Goal: Task Accomplishment & Management: Complete application form

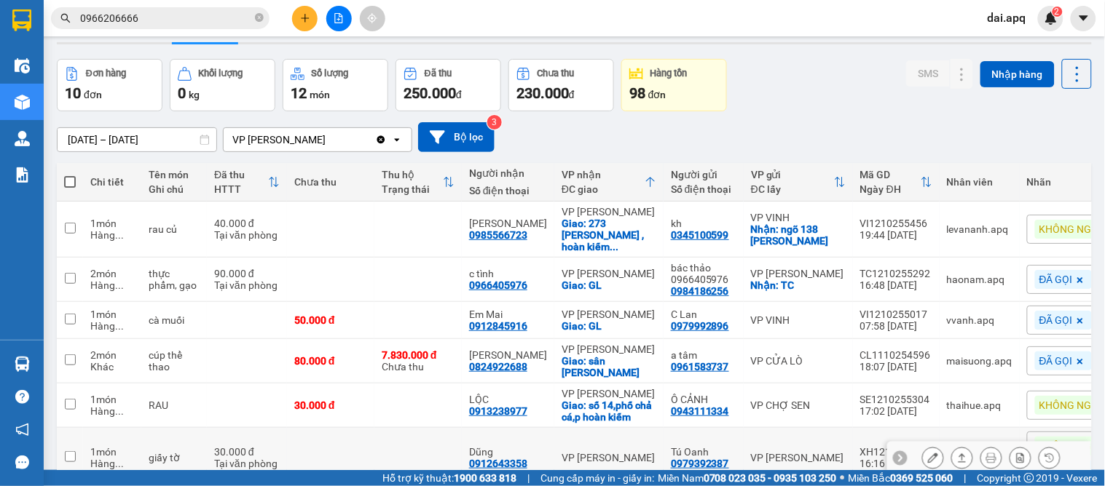
scroll to position [124, 0]
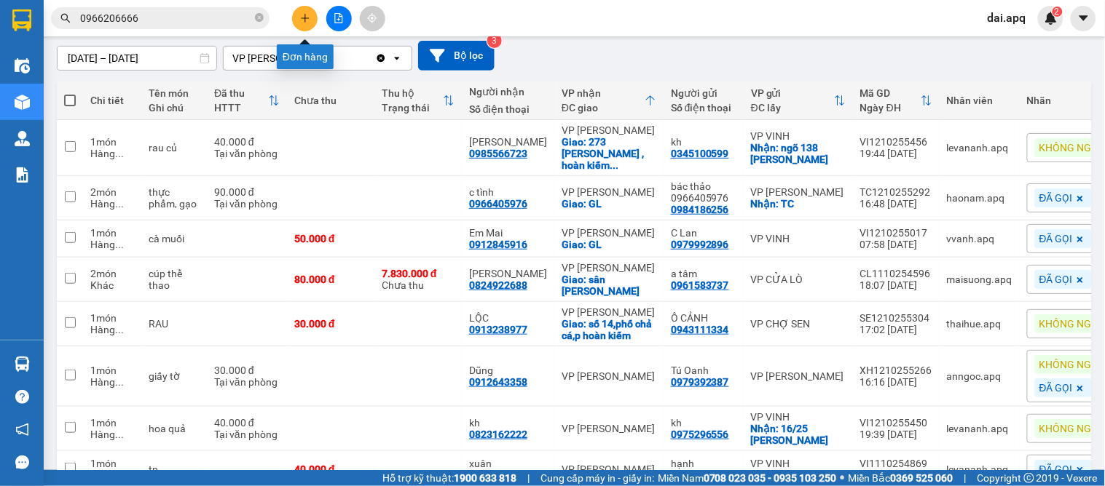
click at [310, 15] on button at bounding box center [304, 18] width 25 height 25
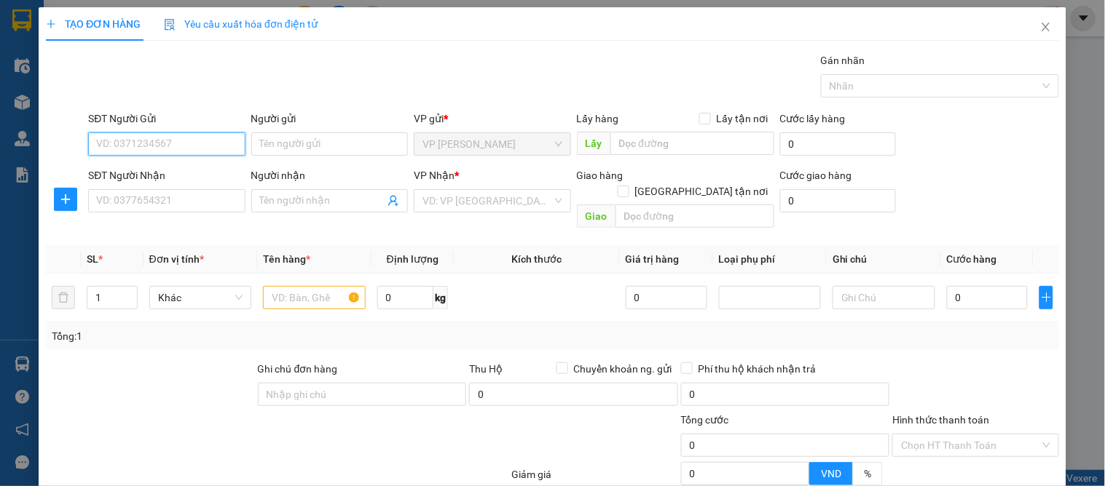
click at [146, 153] on input "SĐT Người Gửi" at bounding box center [166, 144] width 157 height 23
type input "0978022855"
click at [176, 178] on div "0978022855 - Chị Thắm" at bounding box center [165, 173] width 138 height 16
type input "Chị Thắm"
type input "0978022855"
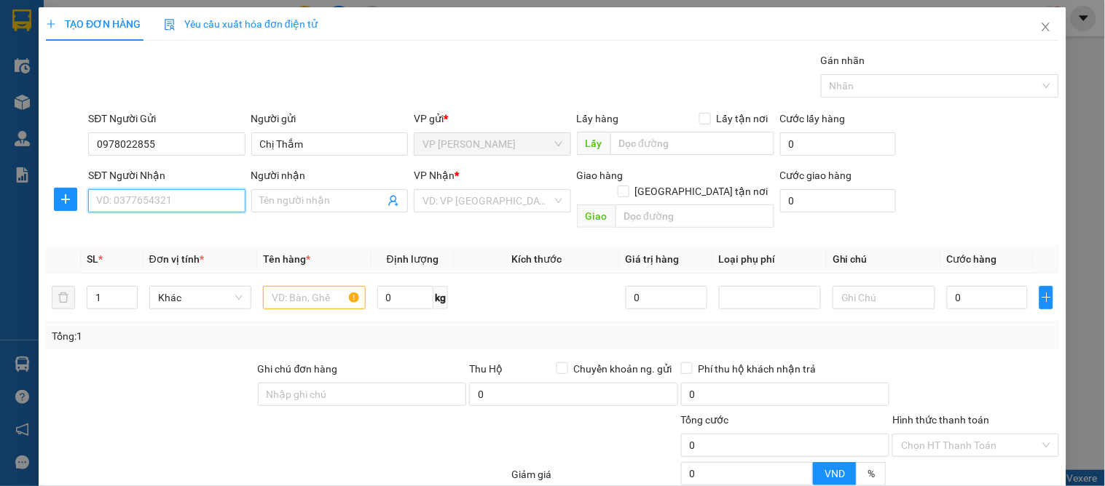
click at [175, 200] on input "SĐT Người Nhận" at bounding box center [166, 200] width 157 height 23
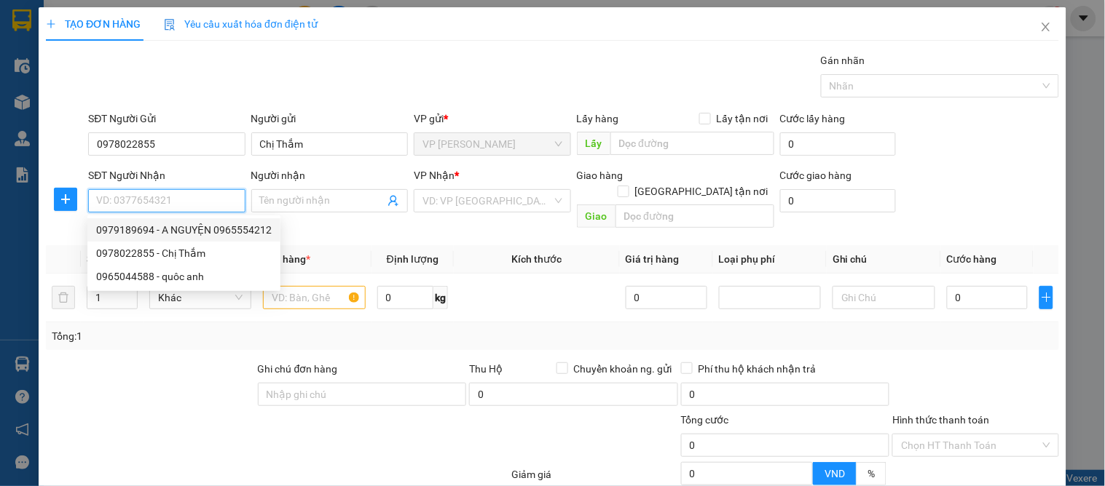
click at [165, 192] on input "SĐT Người Nhận" at bounding box center [166, 200] width 157 height 23
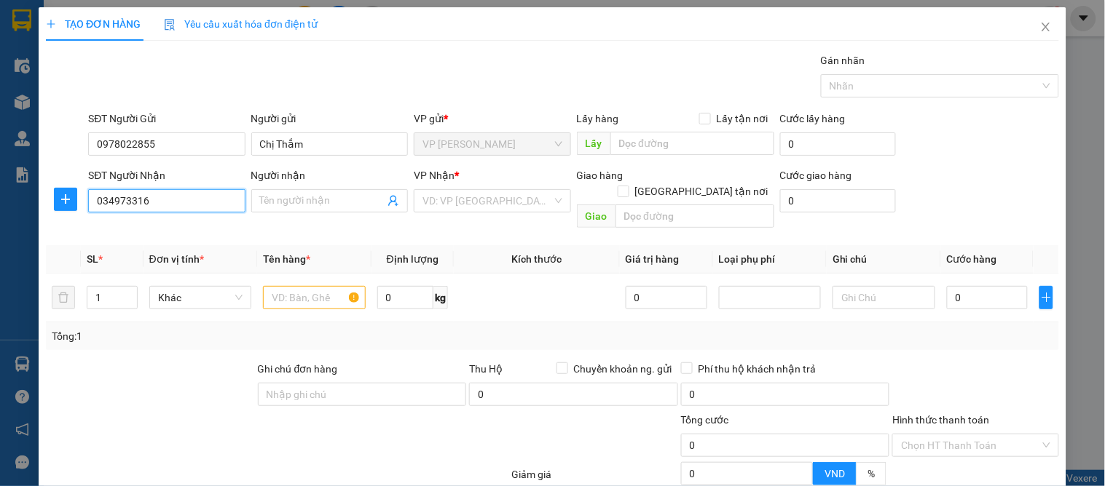
type input "0349733166"
click at [172, 223] on div "0349733166 - c hoài" at bounding box center [165, 230] width 138 height 16
type input "[PERSON_NAME]"
checkbox input "true"
type input "vp"
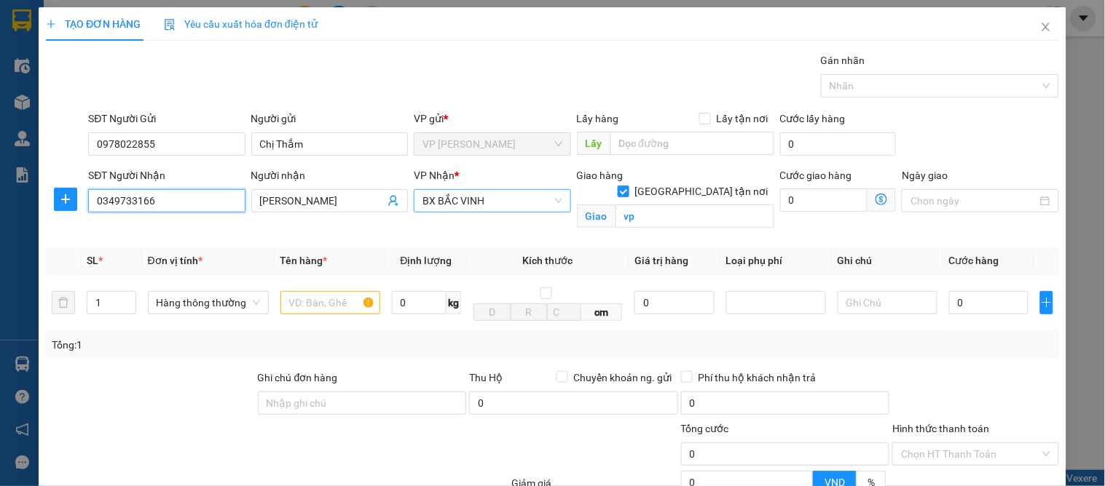
click at [485, 201] on span "BX BẮC VINH" at bounding box center [491, 201] width 139 height 22
type input "0349733166"
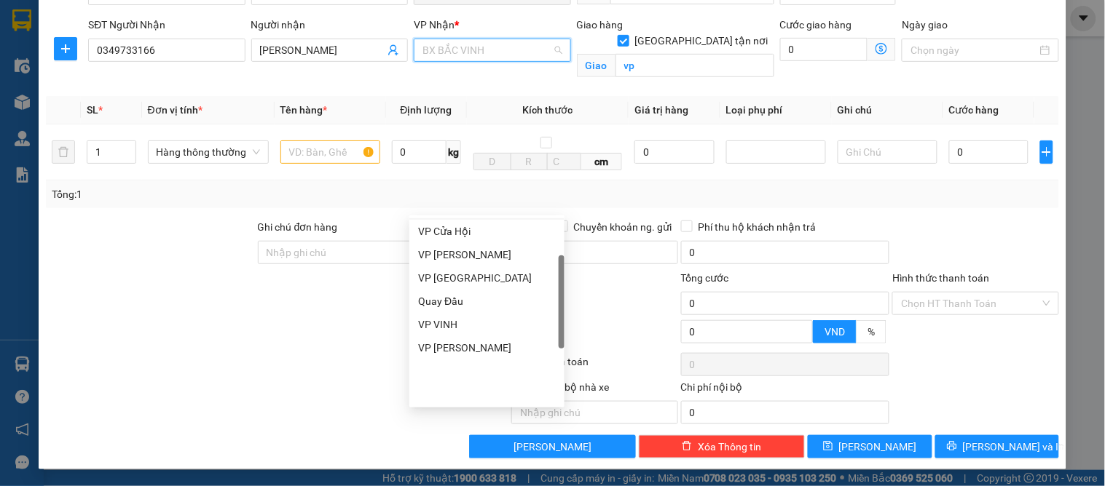
scroll to position [233, 0]
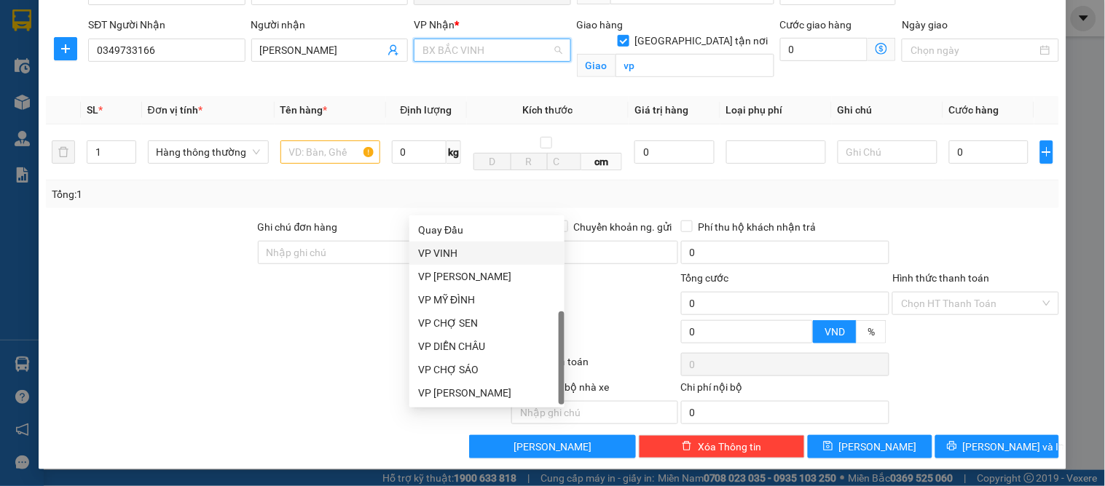
click at [433, 253] on div "VP VINH" at bounding box center [487, 253] width 138 height 16
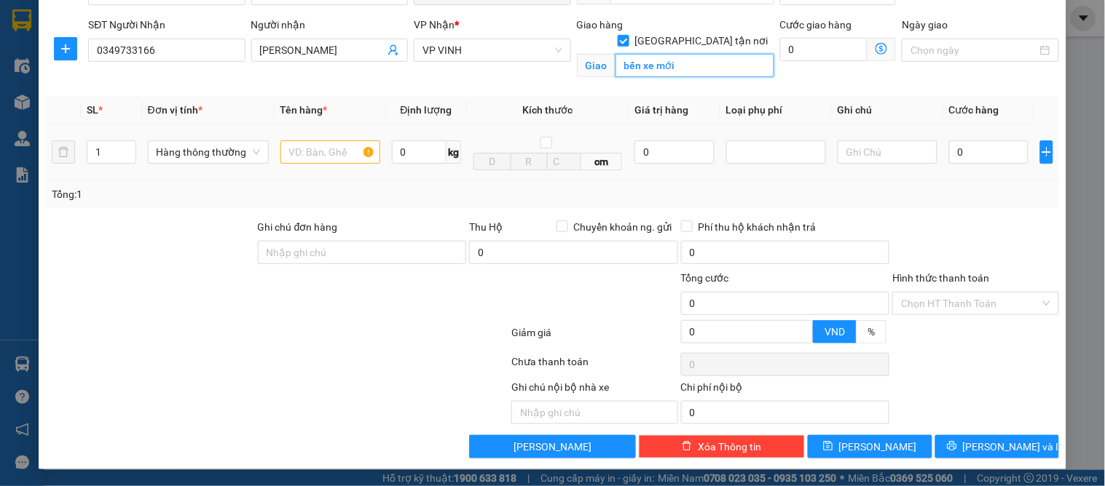
type input "bến xe mới"
click at [307, 151] on input "text" at bounding box center [330, 152] width 100 height 23
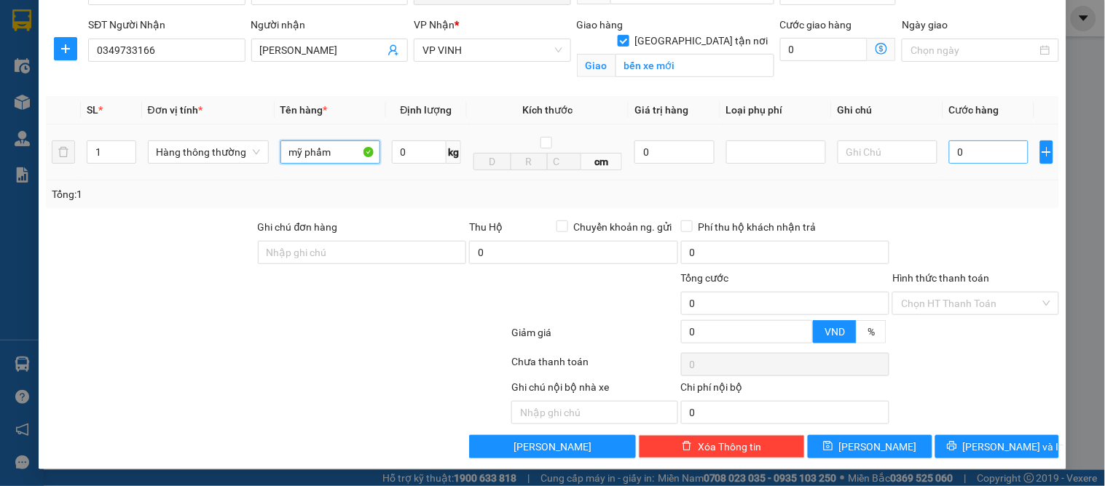
type input "mỹ phẩm"
click at [987, 160] on input "0" at bounding box center [988, 152] width 79 height 23
type input "3"
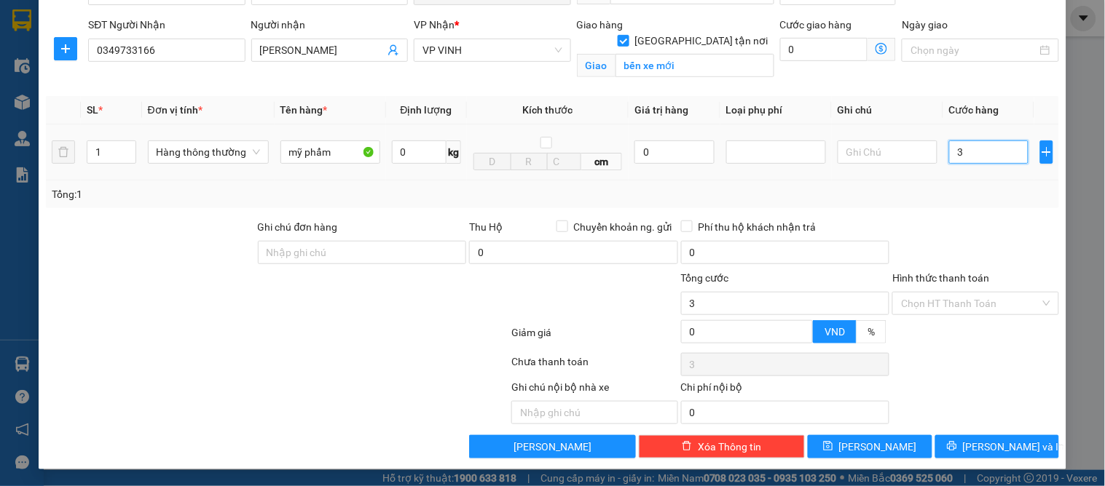
type input "30"
type input "30.000"
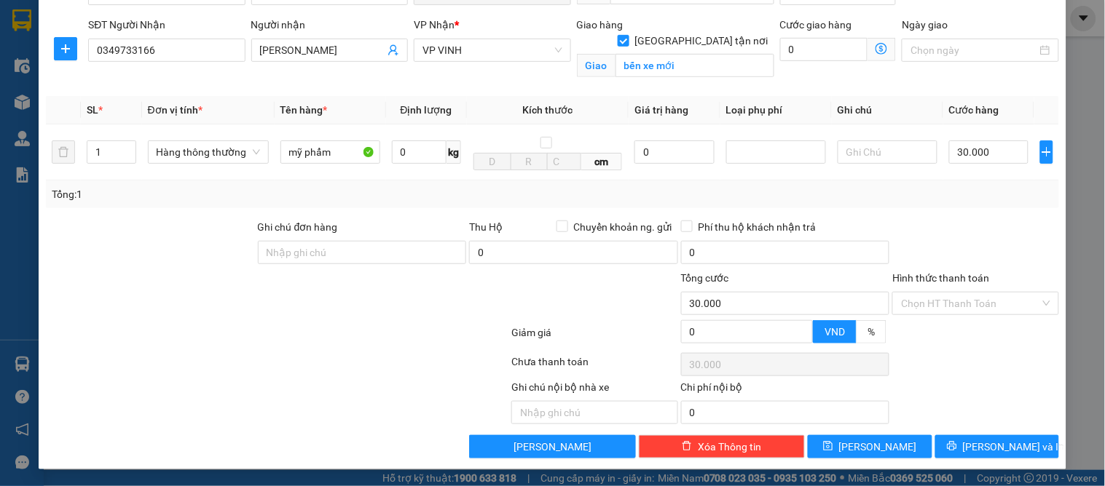
click at [957, 214] on div "Transit Pickup Surcharge Ids Transit Deliver Surcharge Ids Transit Deliver Surc…" at bounding box center [552, 180] width 1013 height 557
click at [926, 293] on input "Hình thức thanh toán" at bounding box center [970, 304] width 138 height 22
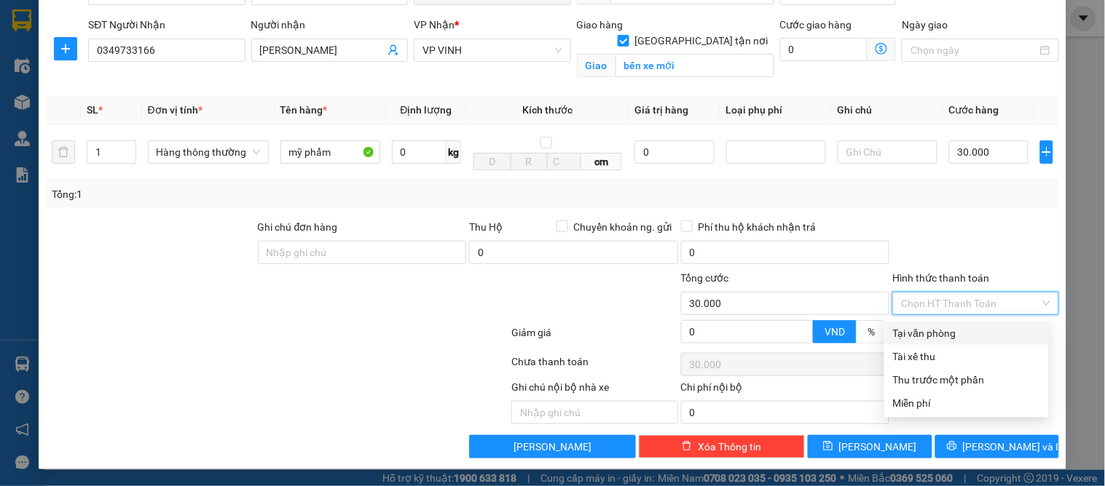
click at [917, 332] on div "Tại văn phòng" at bounding box center [966, 333] width 147 height 16
type input "0"
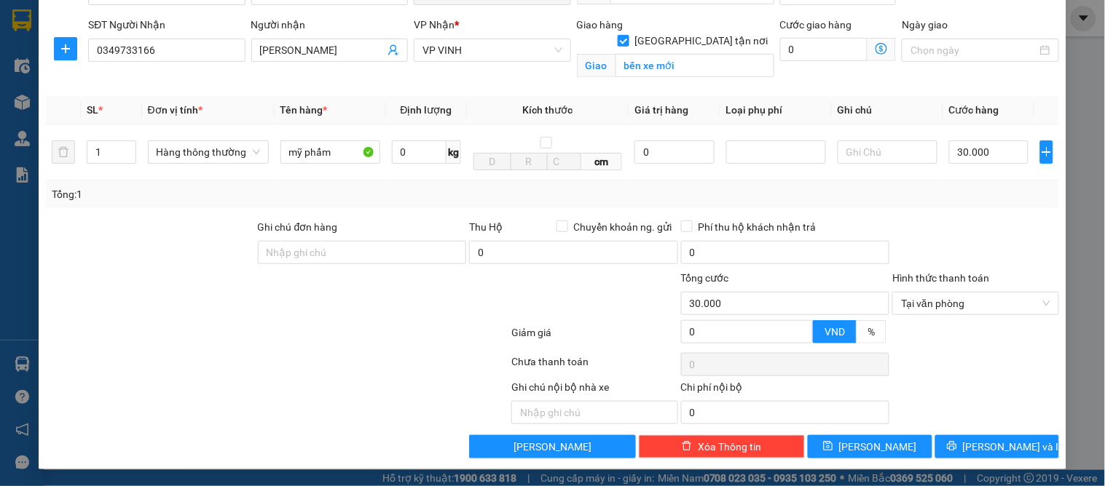
click at [991, 434] on div "Transit Pickup Surcharge Ids Transit Deliver Surcharge Ids Transit Deliver Surc…" at bounding box center [552, 180] width 1013 height 557
click at [990, 442] on span "[PERSON_NAME] và In" at bounding box center [1014, 447] width 102 height 16
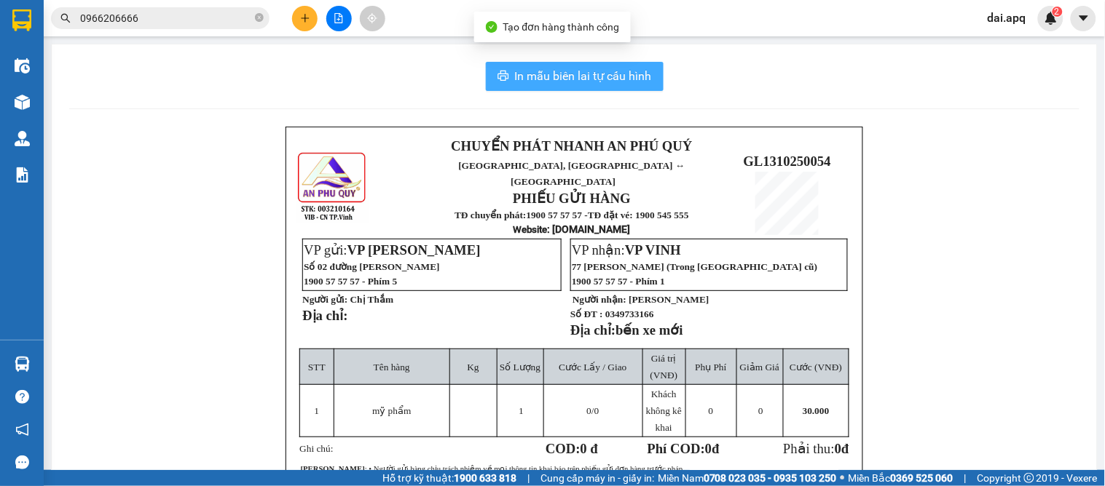
click at [540, 66] on button "In mẫu biên lai tự cấu hình" at bounding box center [575, 76] width 178 height 29
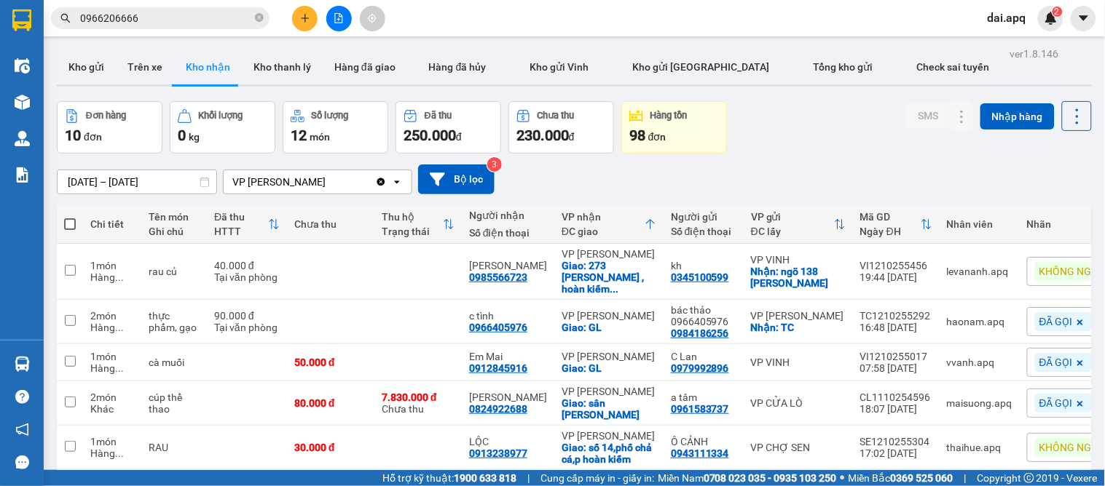
click at [1050, 269] on span "KHÔNG NGHE" at bounding box center [1072, 271] width 66 height 13
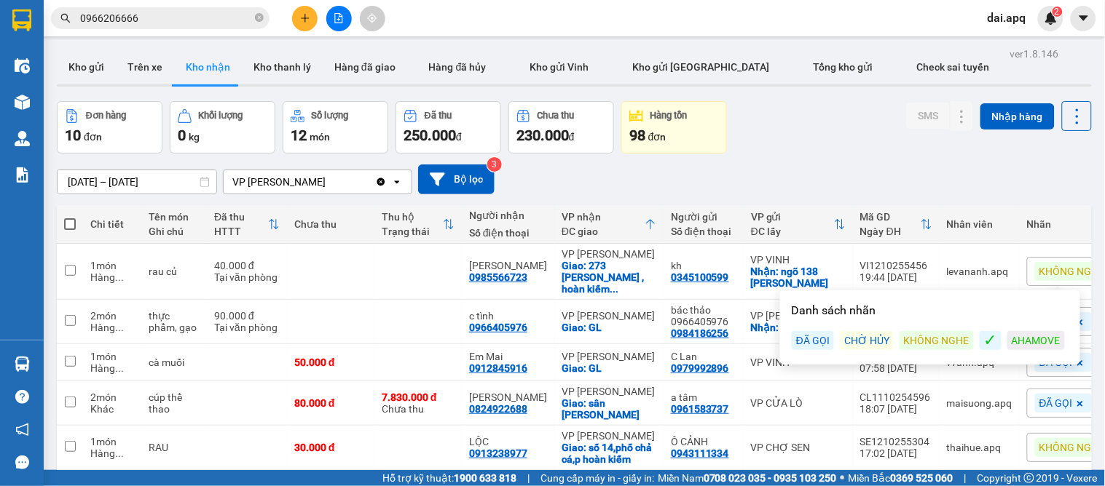
click at [805, 336] on div "ĐÃ GỌI" at bounding box center [812, 340] width 42 height 19
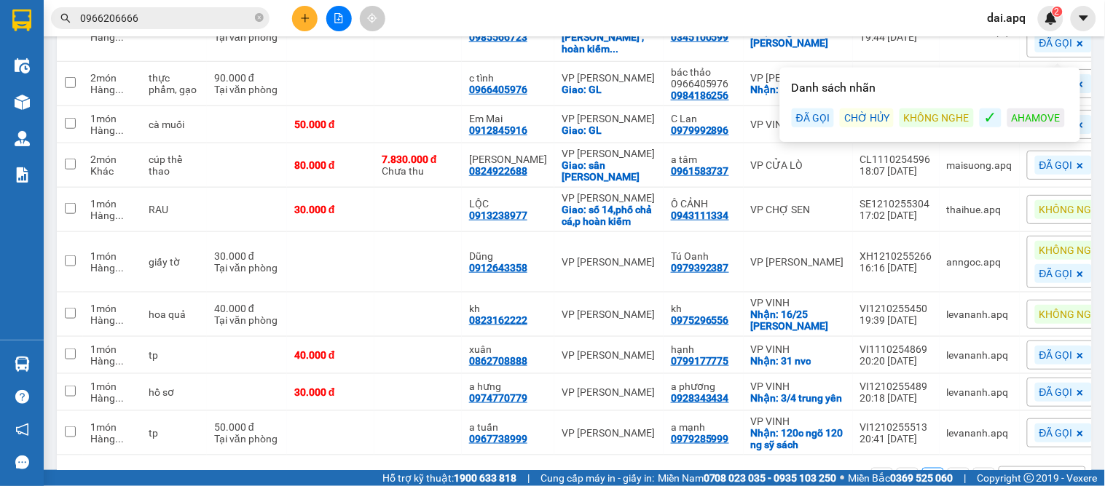
scroll to position [301, 0]
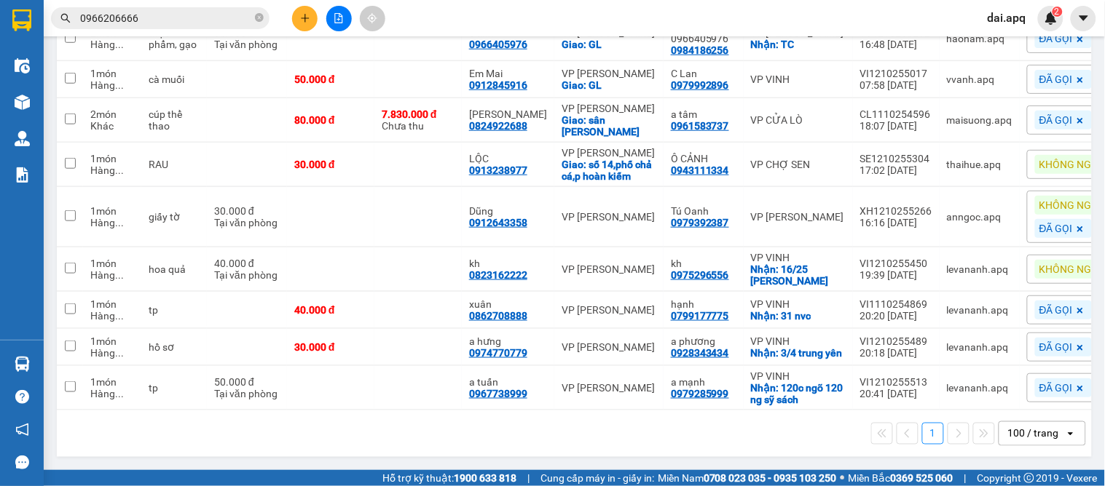
click at [566, 451] on div "1 100 / trang open" at bounding box center [574, 434] width 1035 height 47
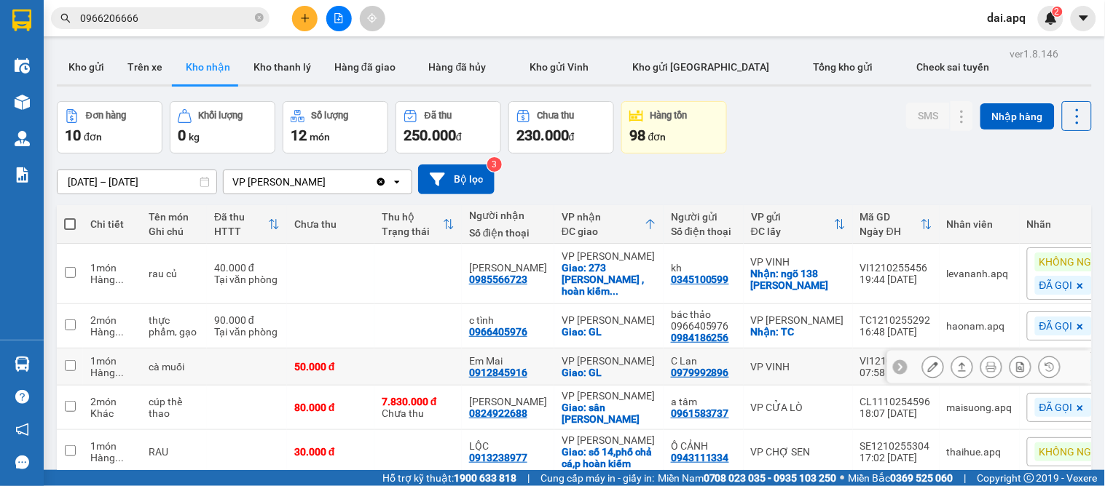
scroll to position [81, 0]
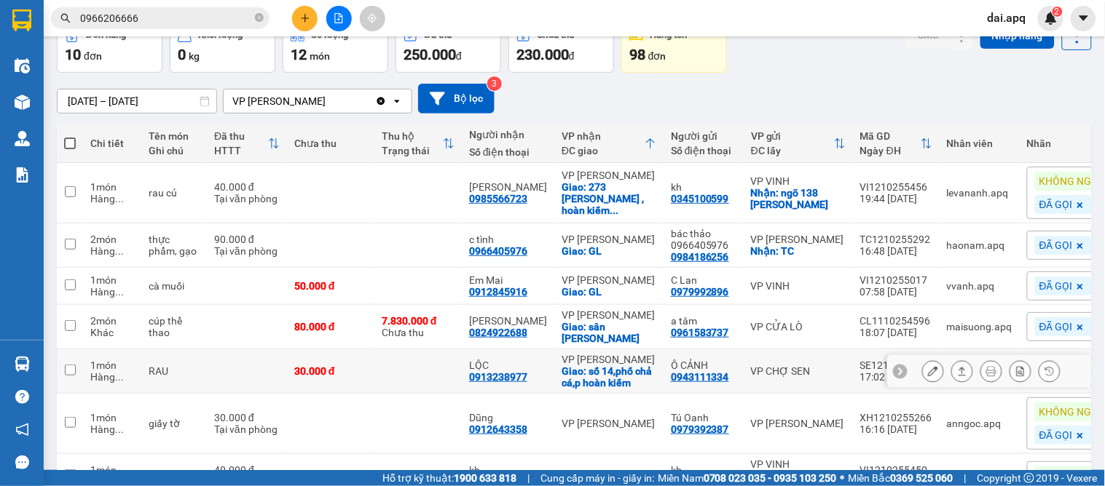
click at [895, 371] on icon at bounding box center [900, 371] width 10 height 10
click at [299, 12] on button at bounding box center [304, 18] width 25 height 25
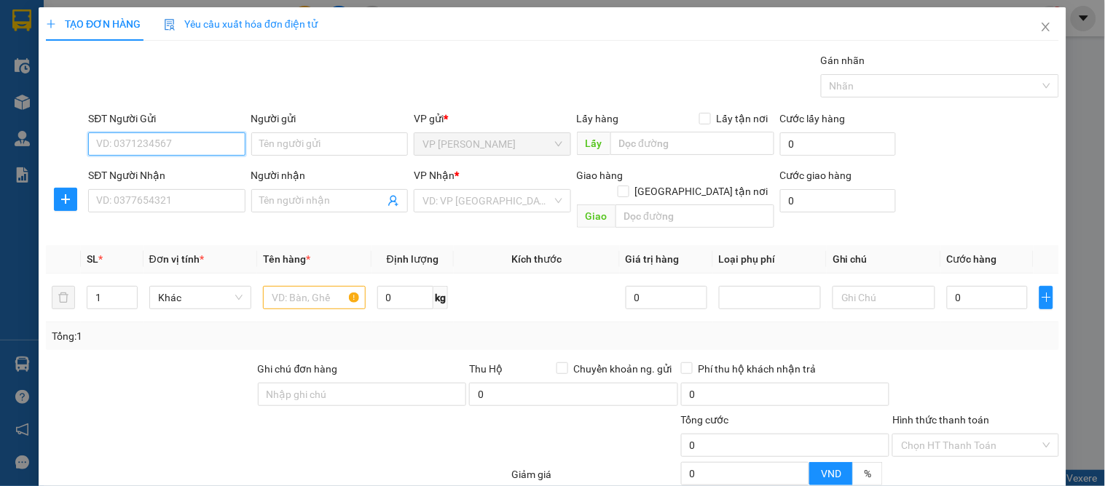
click at [120, 146] on input "SĐT Người Gửi" at bounding box center [166, 144] width 157 height 23
type input "0862431688"
click at [160, 172] on div "0862431688 - kh" at bounding box center [165, 173] width 138 height 16
type input "kh"
type input "0862431688"
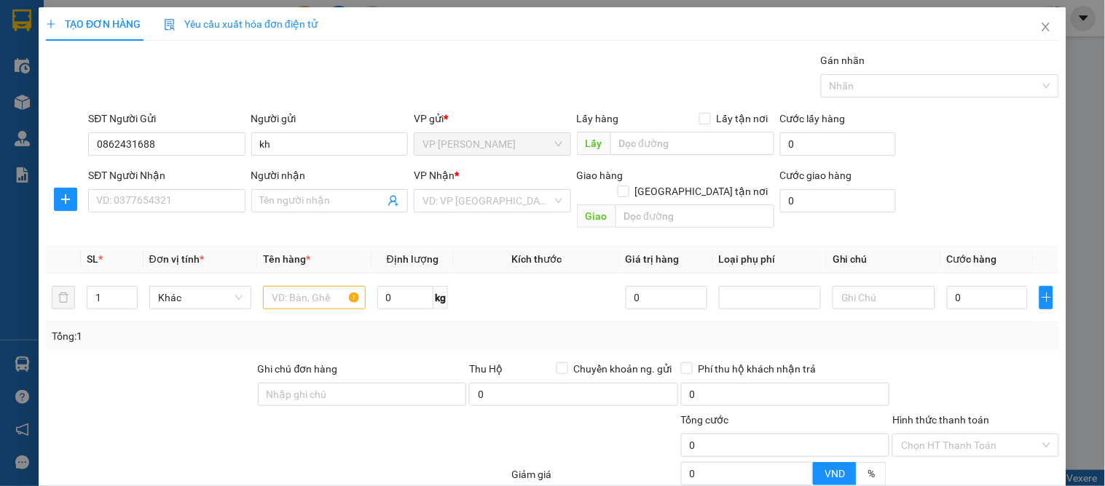
click at [170, 215] on div "SĐT Người Nhận VD: 0377654321" at bounding box center [166, 192] width 157 height 51
click at [138, 195] on input "SĐT Người Nhận" at bounding box center [166, 200] width 157 height 23
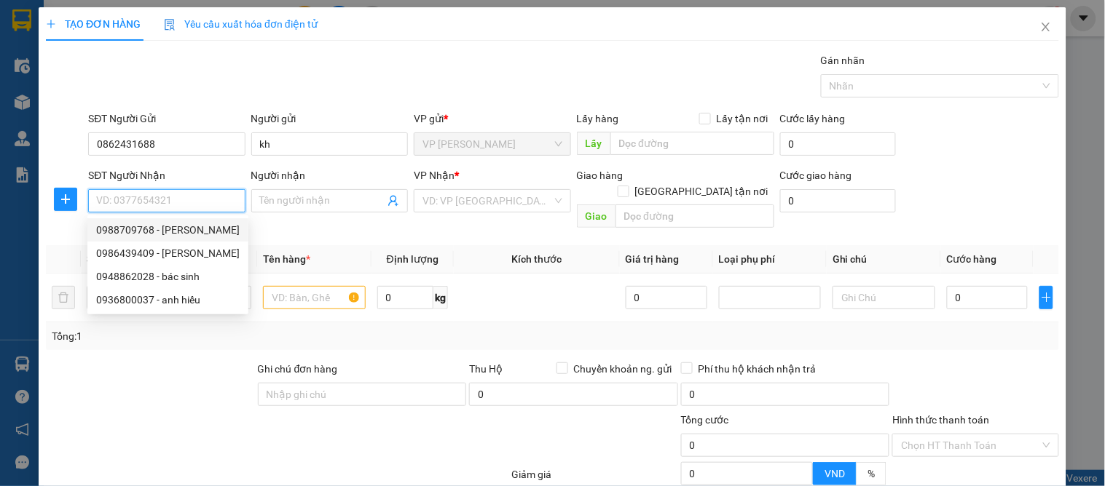
click at [185, 224] on div "0988709768 - [PERSON_NAME]" at bounding box center [167, 230] width 143 height 16
type input "0988709768"
type input "tuấn thu"
checkbox input "true"
type input "vp"
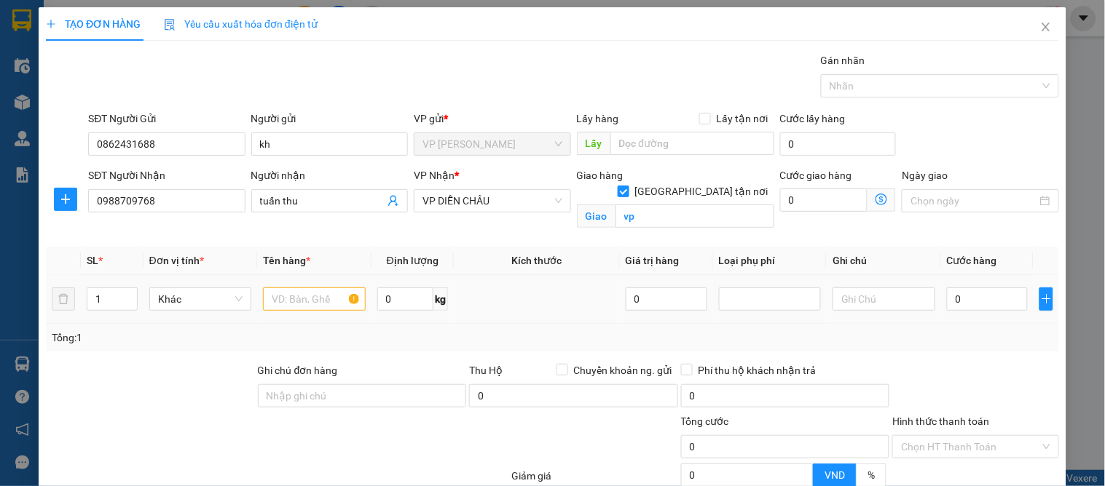
click at [300, 283] on td at bounding box center [314, 299] width 114 height 49
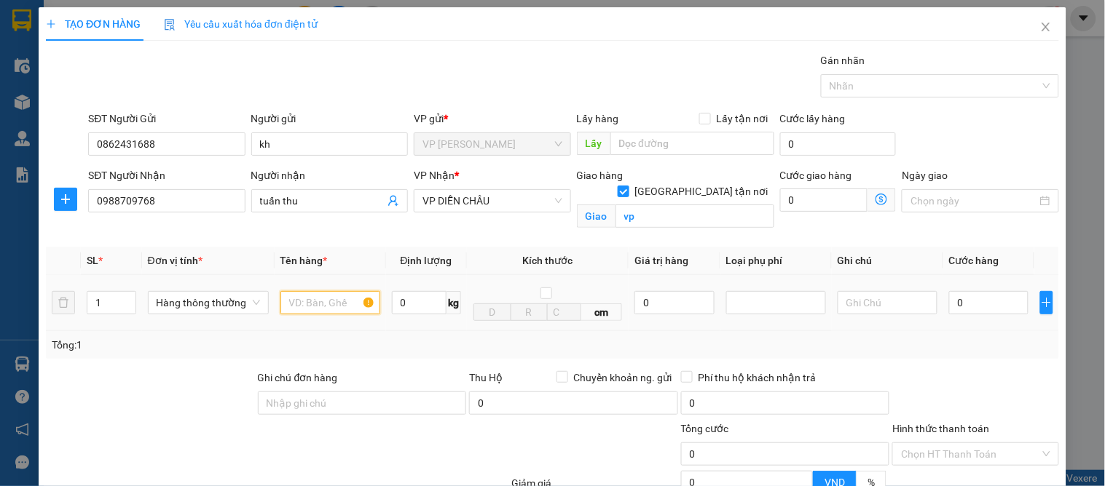
click at [303, 303] on input "text" at bounding box center [330, 302] width 100 height 23
type input "d"
type input "đèn"
click at [979, 307] on input "0" at bounding box center [988, 302] width 79 height 23
type input "4"
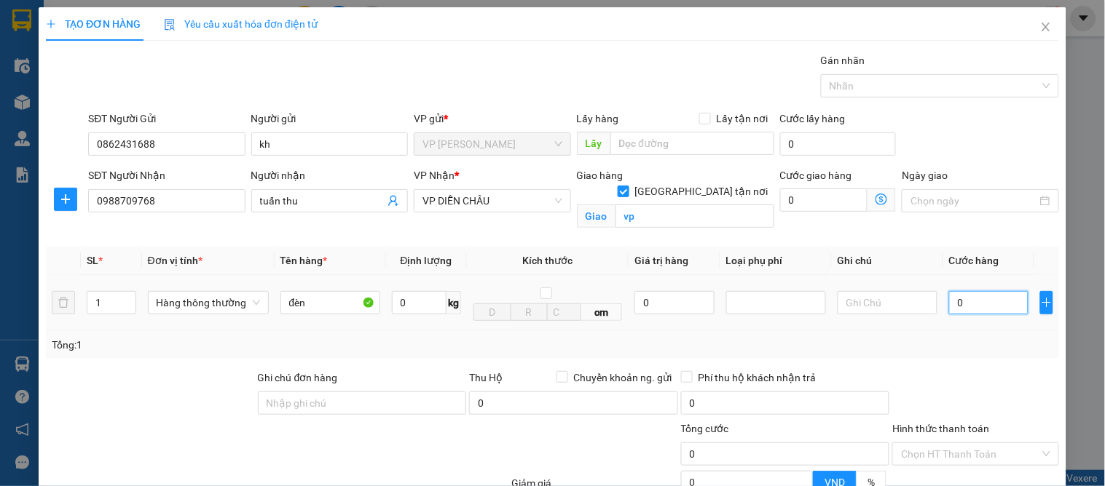
type input "4"
type input "40"
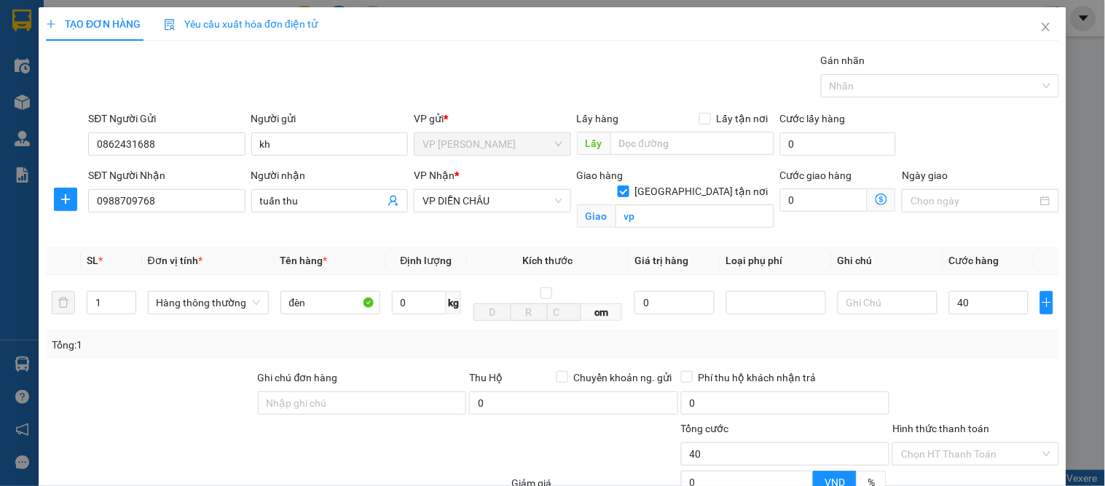
type input "40.000"
drag, startPoint x: 973, startPoint y: 375, endPoint x: 981, endPoint y: 379, distance: 9.1
click at [973, 376] on div at bounding box center [974, 395] width 169 height 51
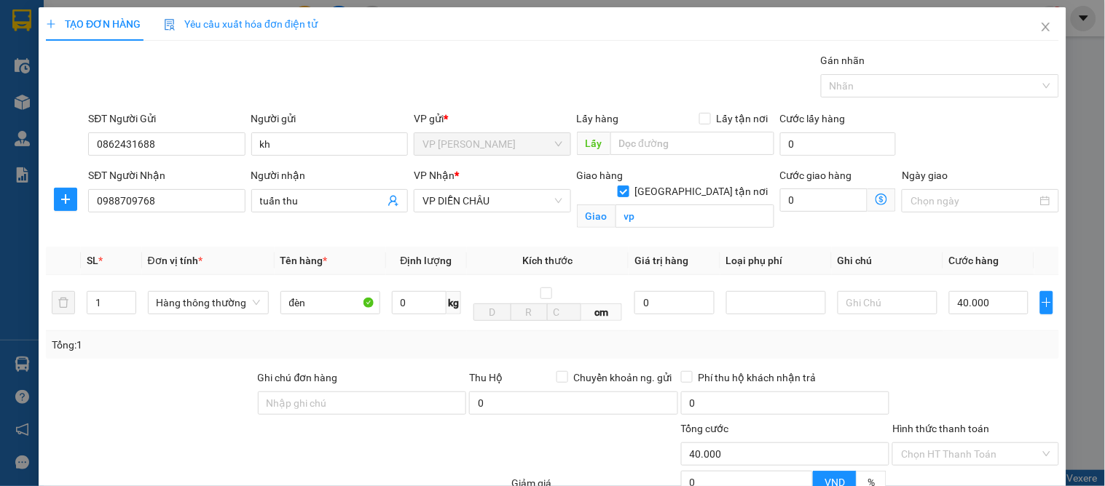
scroll to position [151, 0]
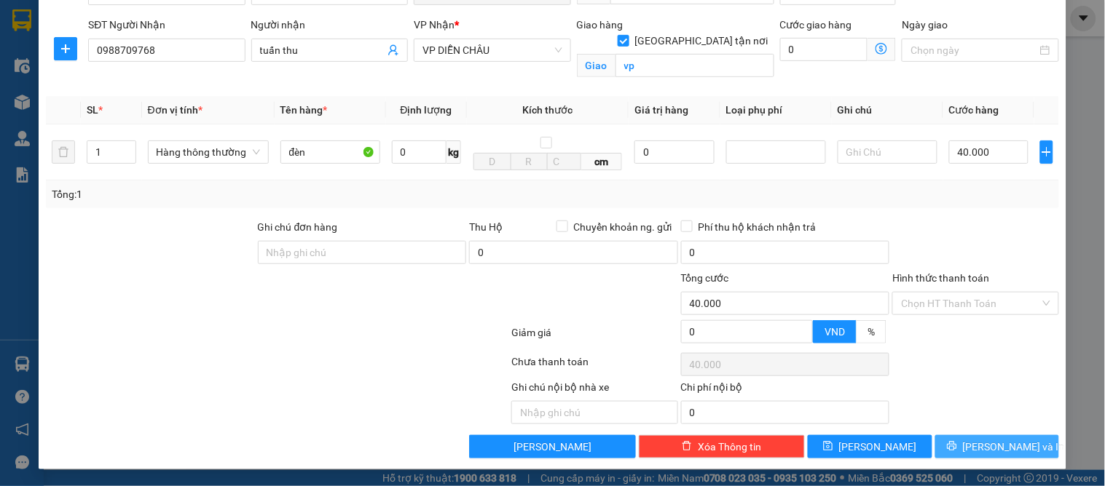
click at [998, 440] on span "[PERSON_NAME] và In" at bounding box center [1014, 447] width 102 height 16
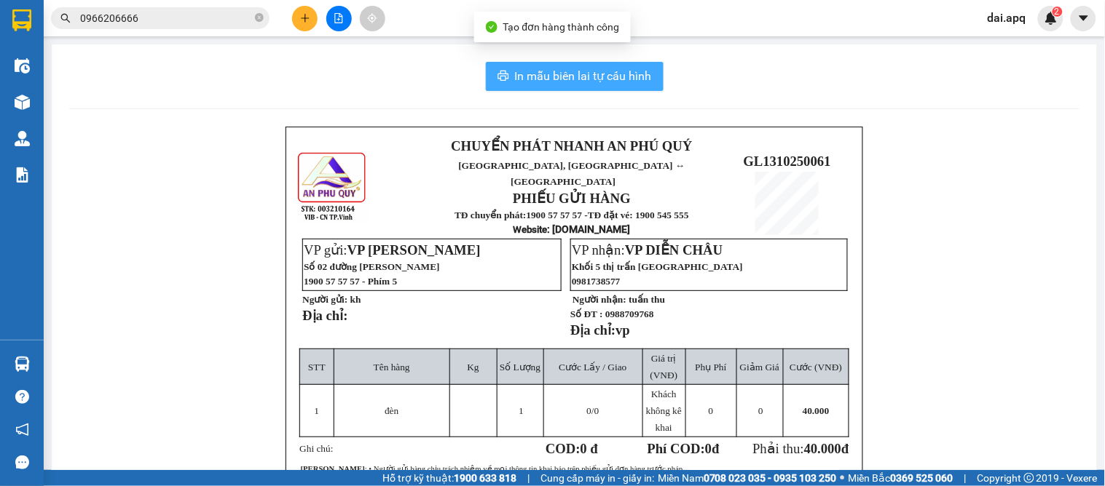
click at [617, 81] on span "In mẫu biên lai tự cấu hình" at bounding box center [583, 76] width 137 height 18
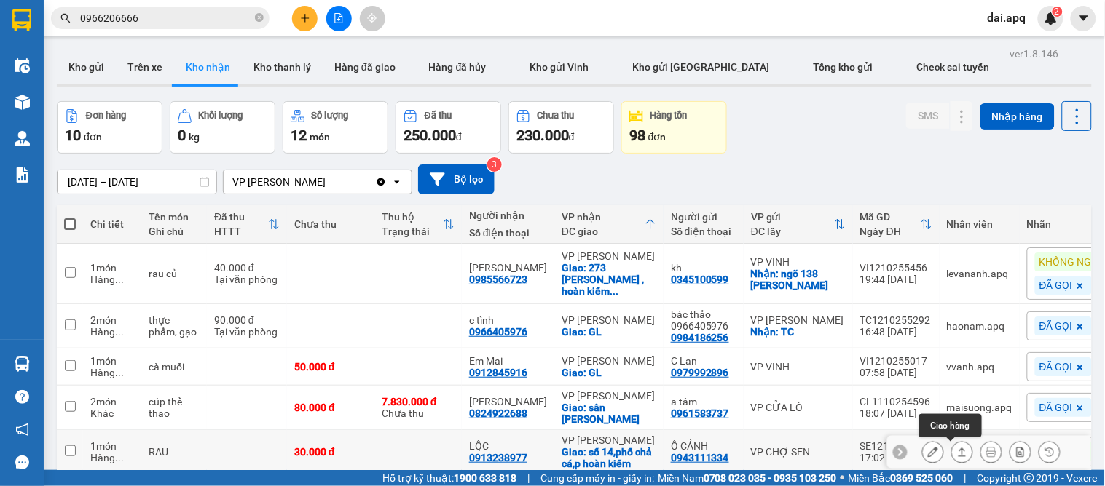
click at [957, 447] on icon at bounding box center [962, 452] width 10 height 10
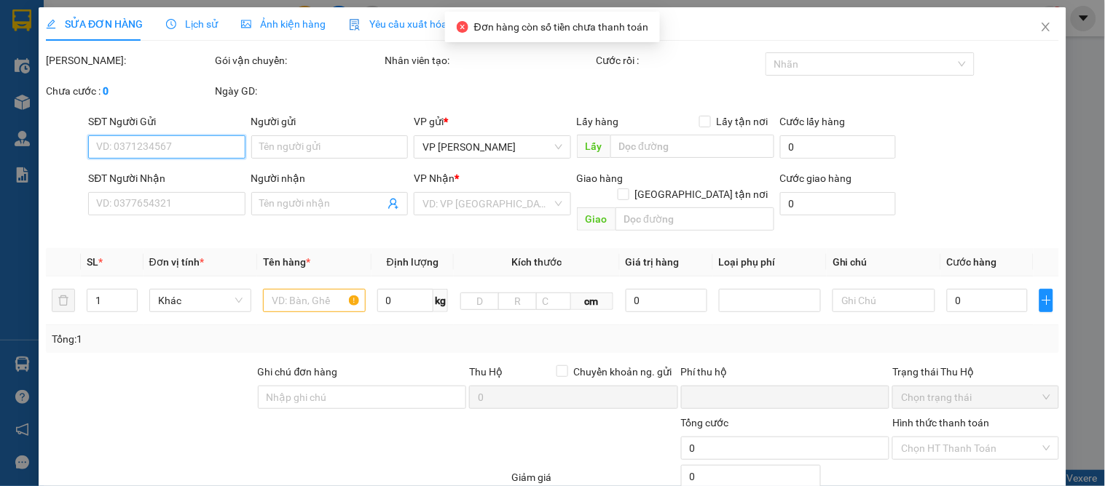
type input "0943111334"
type input "Ô CẢNH"
type input "0913238977"
type input "LỘC"
checkbox input "true"
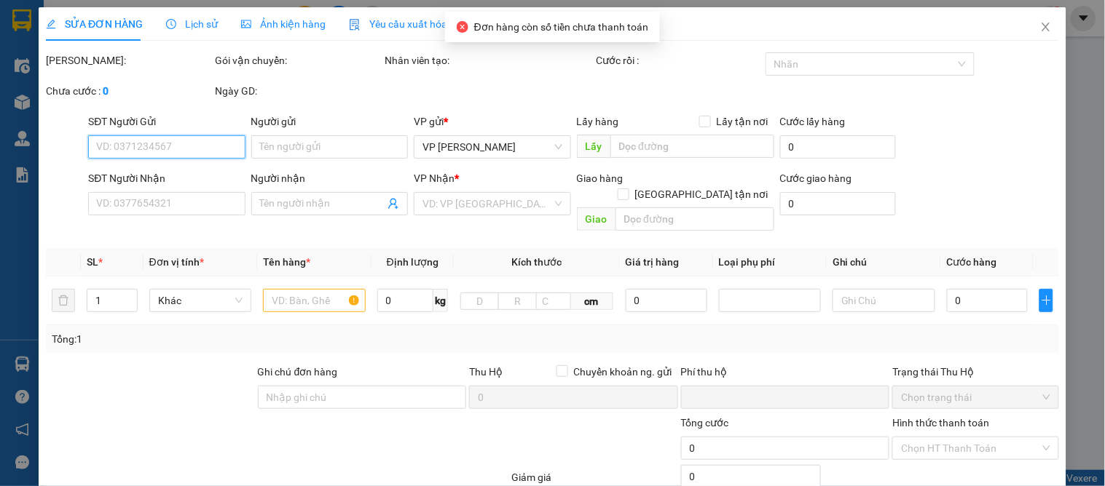
type input "số 14,phố chả cá,p hoàn kiếm"
type input "0"
type input "30.000"
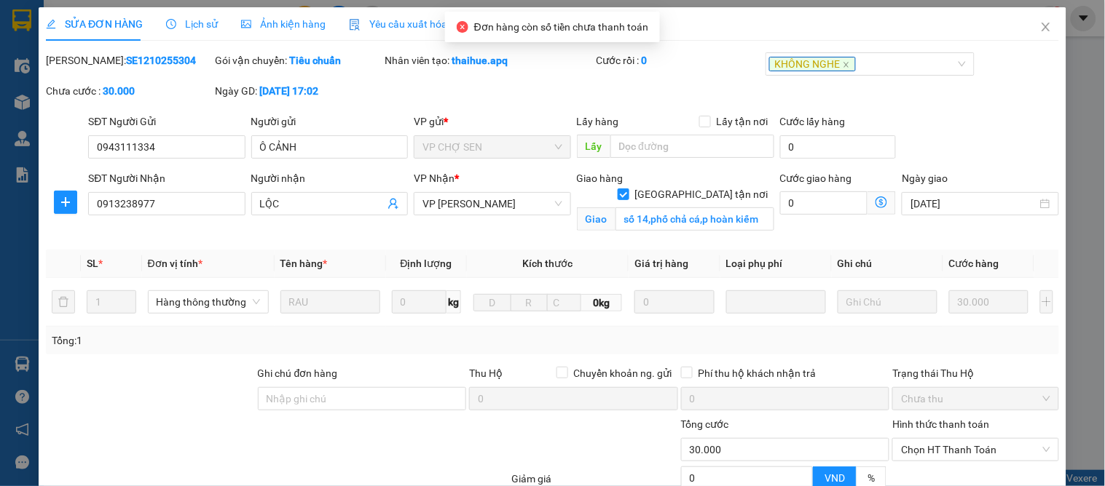
click at [939, 419] on label "Hình thức thanh toán" at bounding box center [940, 425] width 97 height 12
click at [939, 439] on input "Hình thức thanh toán" at bounding box center [970, 450] width 138 height 22
click at [922, 439] on span "Chọn HT Thanh Toán" at bounding box center [975, 450] width 149 height 22
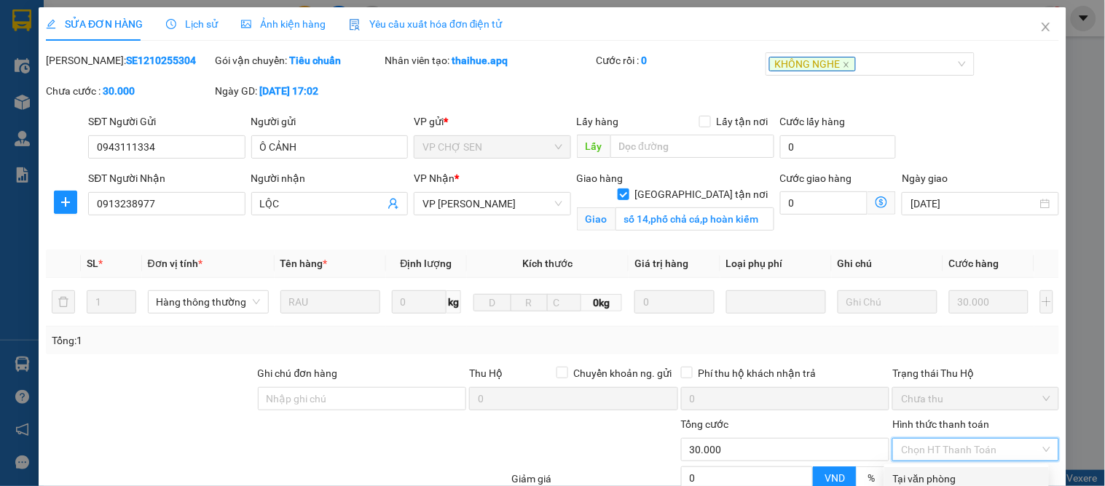
click at [921, 471] on div "Tại văn phòng" at bounding box center [966, 479] width 147 height 16
type input "0"
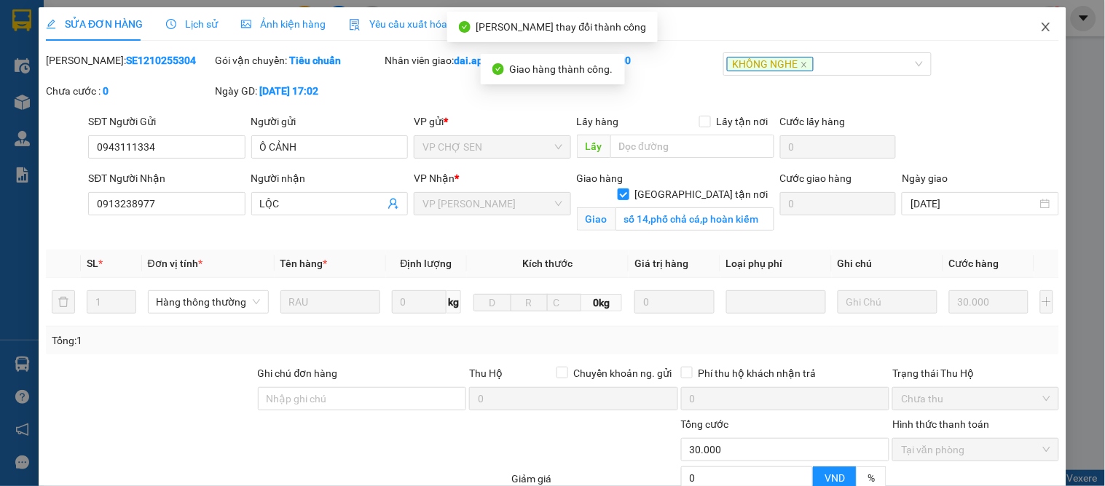
click at [1040, 22] on icon "close" at bounding box center [1046, 27] width 12 height 12
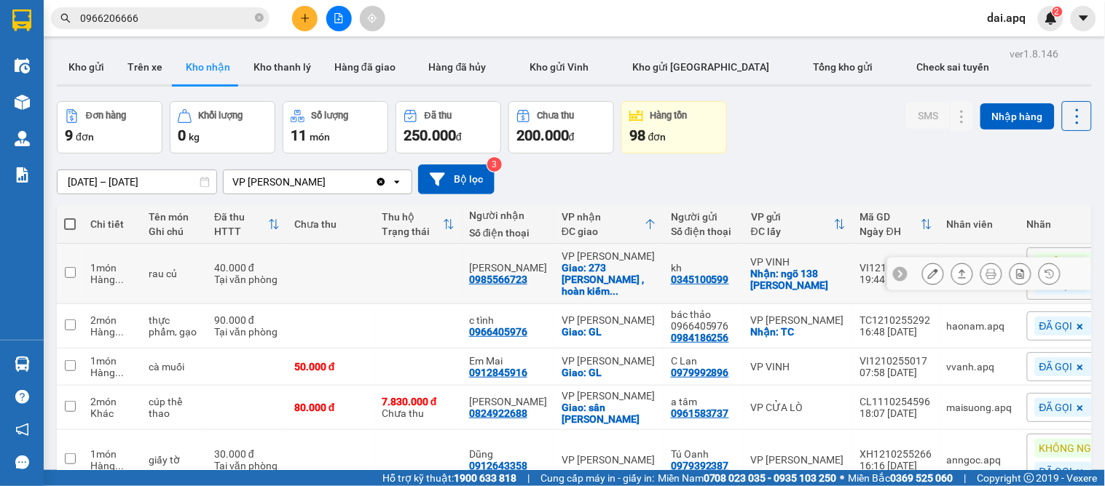
click at [957, 269] on icon at bounding box center [962, 274] width 10 height 10
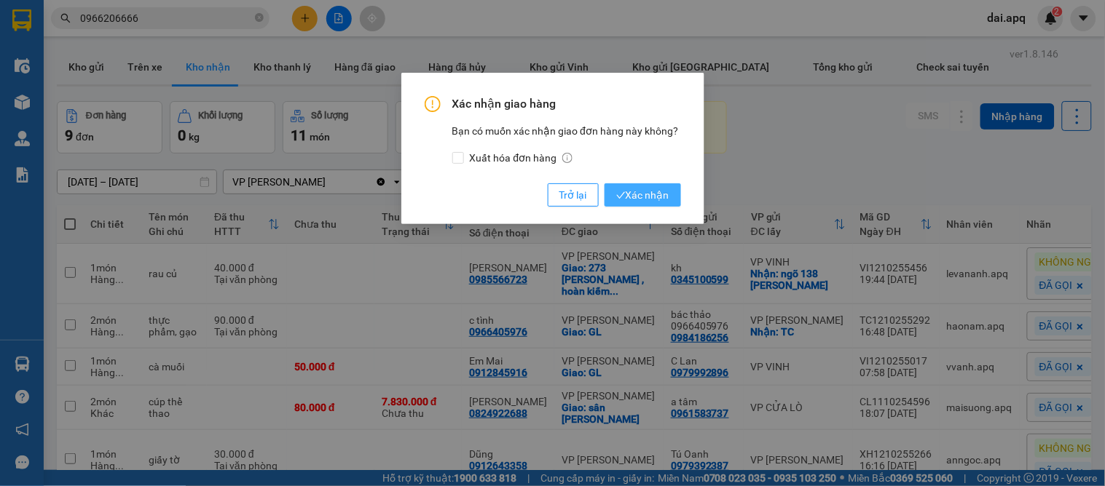
click at [645, 193] on span "Xác nhận" at bounding box center [642, 195] width 53 height 16
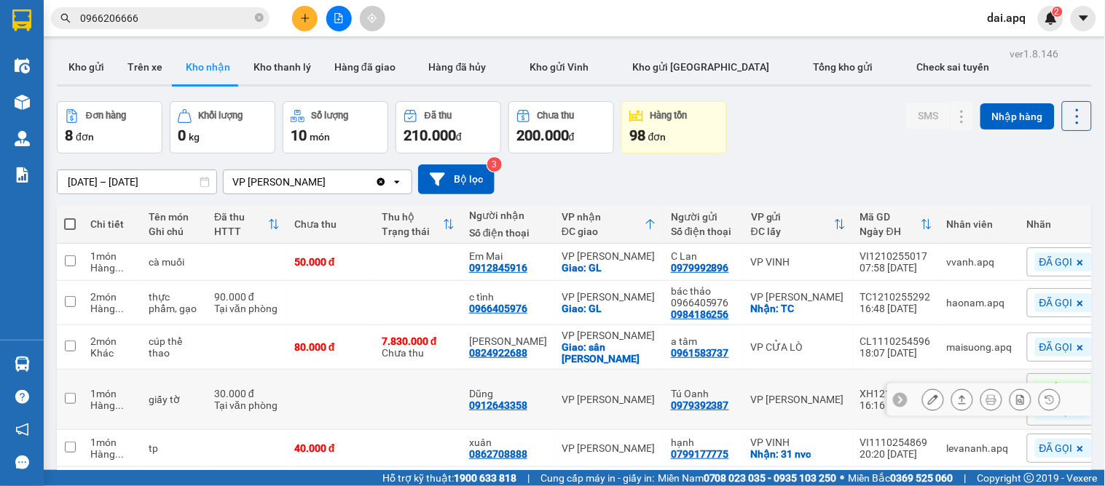
click at [957, 395] on icon at bounding box center [962, 400] width 10 height 10
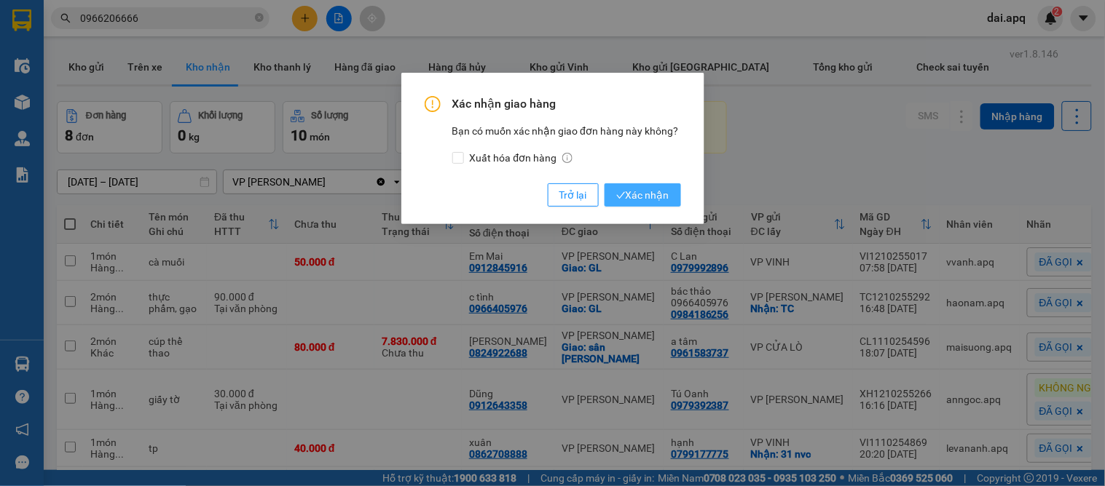
drag, startPoint x: 671, startPoint y: 197, endPoint x: 660, endPoint y: 192, distance: 12.4
click at [664, 194] on button "Xác nhận" at bounding box center [642, 194] width 76 height 23
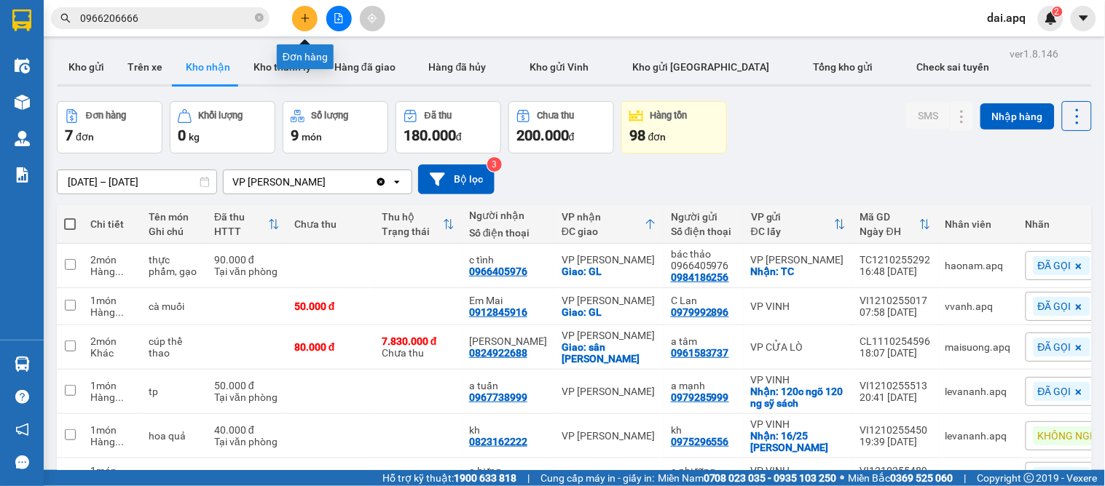
click at [307, 10] on button at bounding box center [304, 18] width 25 height 25
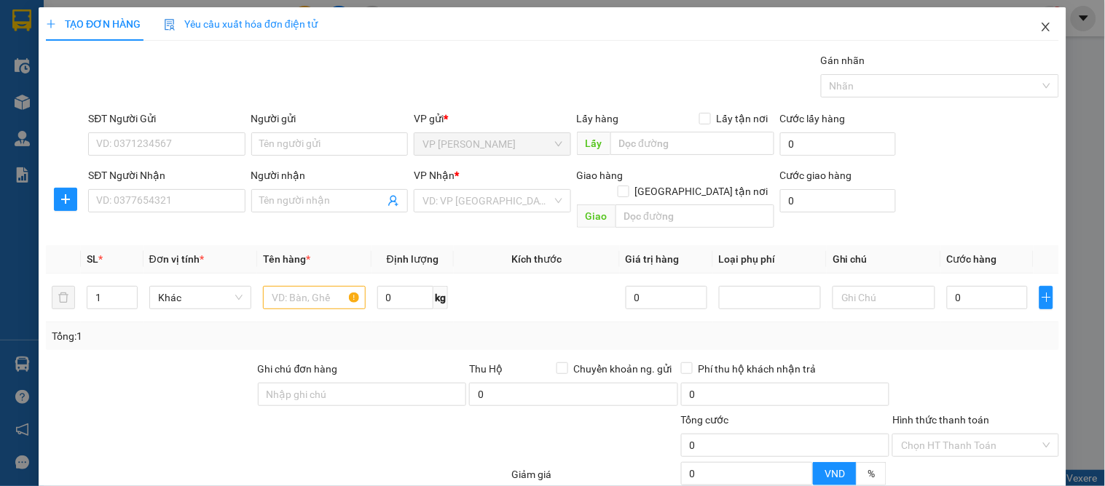
click at [1040, 30] on icon "close" at bounding box center [1046, 27] width 12 height 12
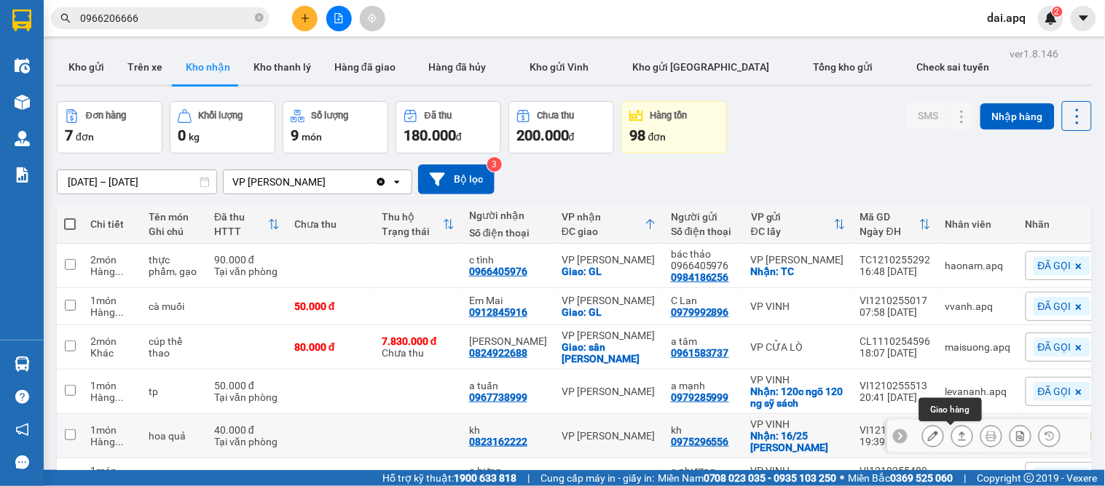
click at [957, 431] on icon at bounding box center [962, 436] width 10 height 10
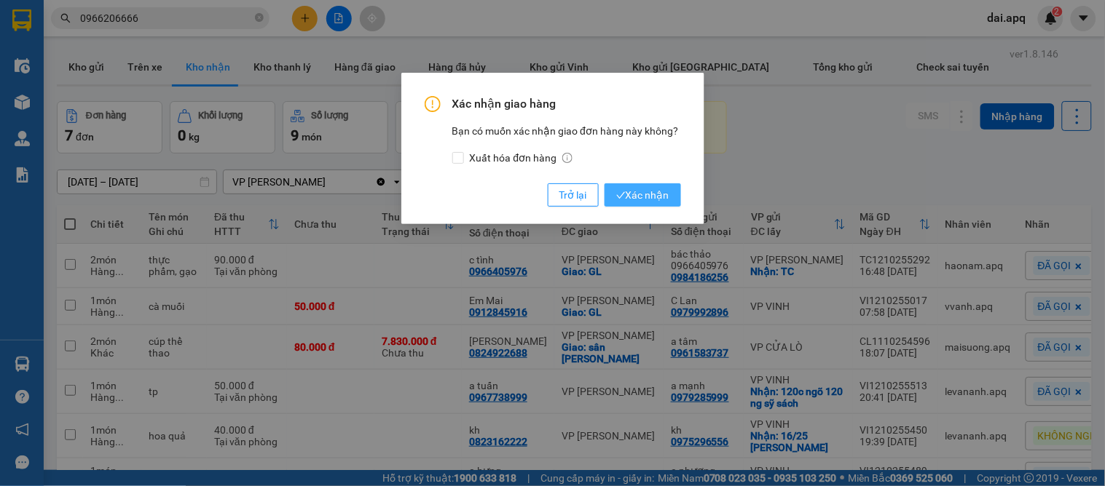
click at [641, 191] on span "Xác nhận" at bounding box center [642, 195] width 53 height 16
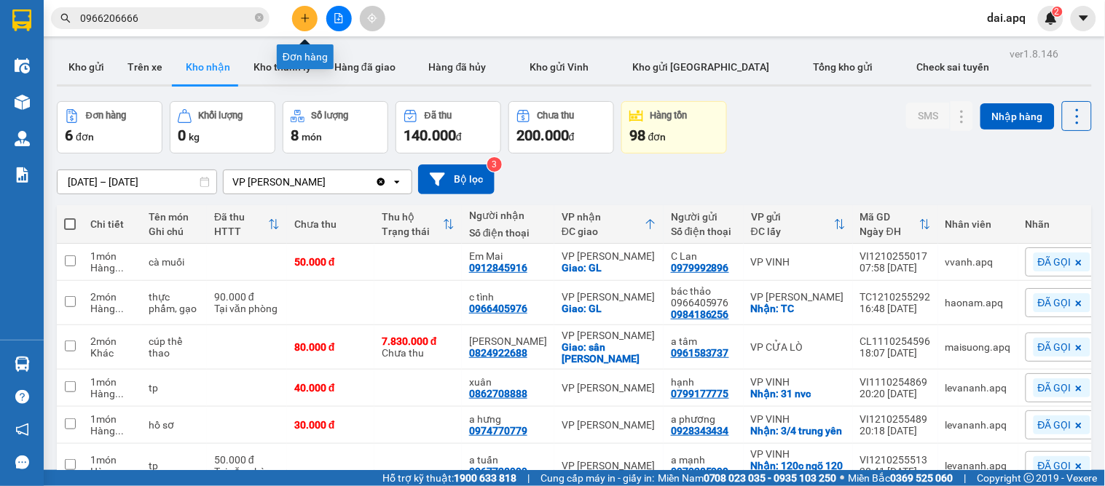
click at [300, 20] on icon "plus" at bounding box center [305, 18] width 10 height 10
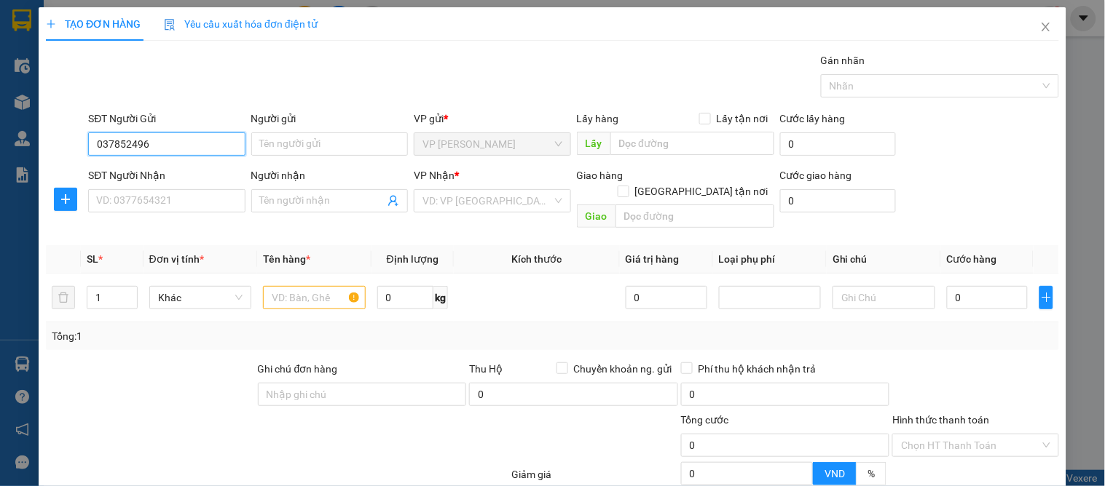
type input "0378524966"
click at [194, 173] on div "0378524966 - cty bốn phương" at bounding box center [165, 173] width 138 height 16
type input "cty bốn phương"
type input "0378524966"
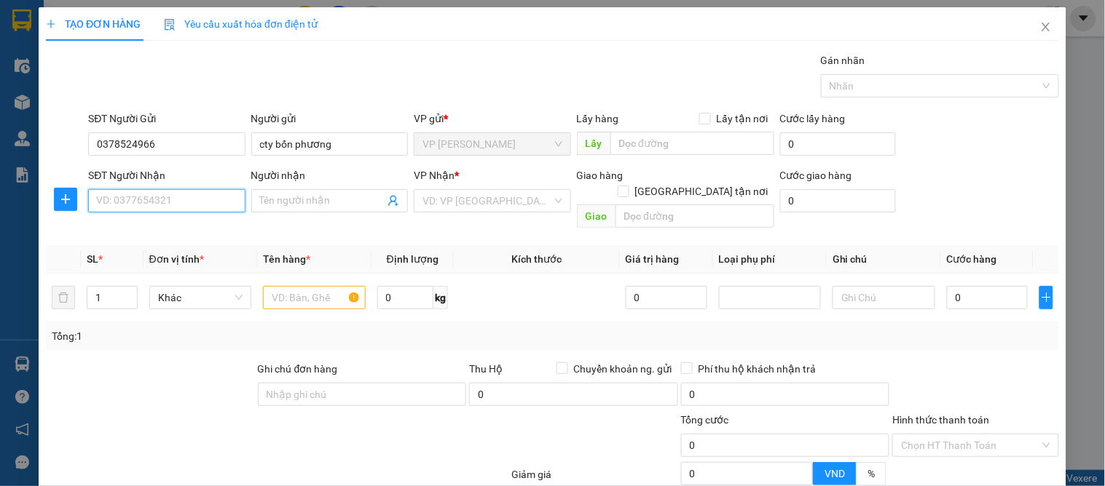
click at [201, 195] on input "SĐT Người Nhận" at bounding box center [166, 200] width 157 height 23
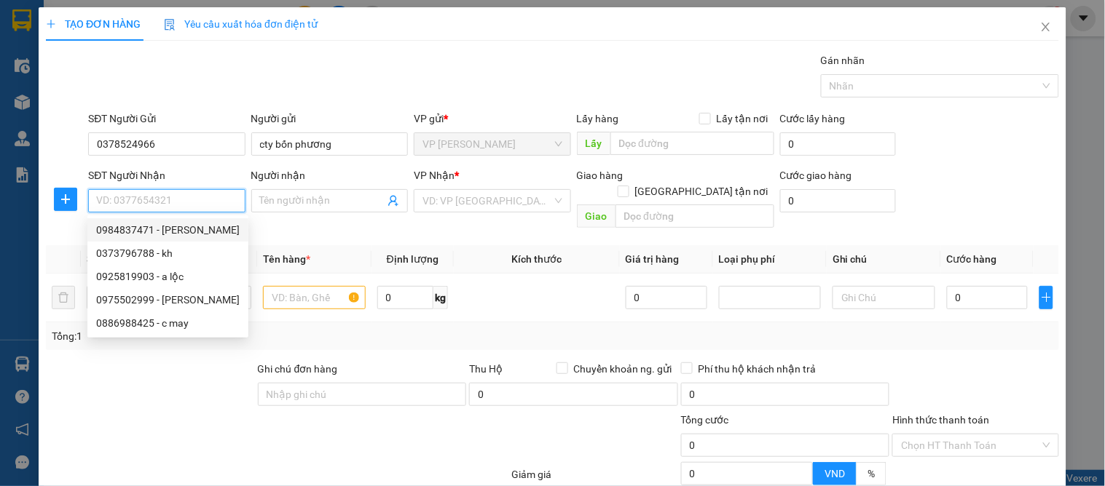
click at [182, 230] on div "0984837471 - [PERSON_NAME]" at bounding box center [167, 230] width 143 height 16
type input "0984837471"
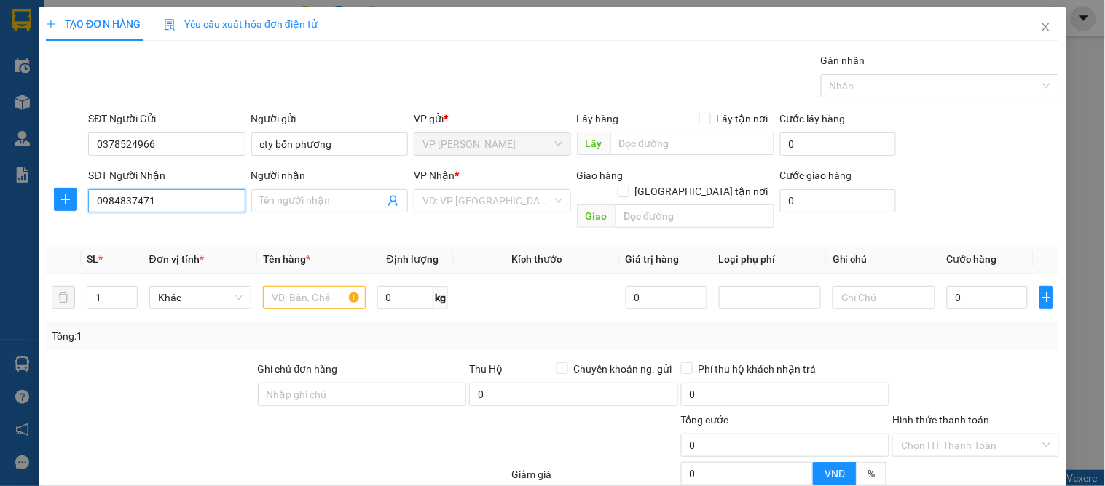
type input "[PERSON_NAME]"
checkbox input "true"
type input "1c ngõ 312 nvc"
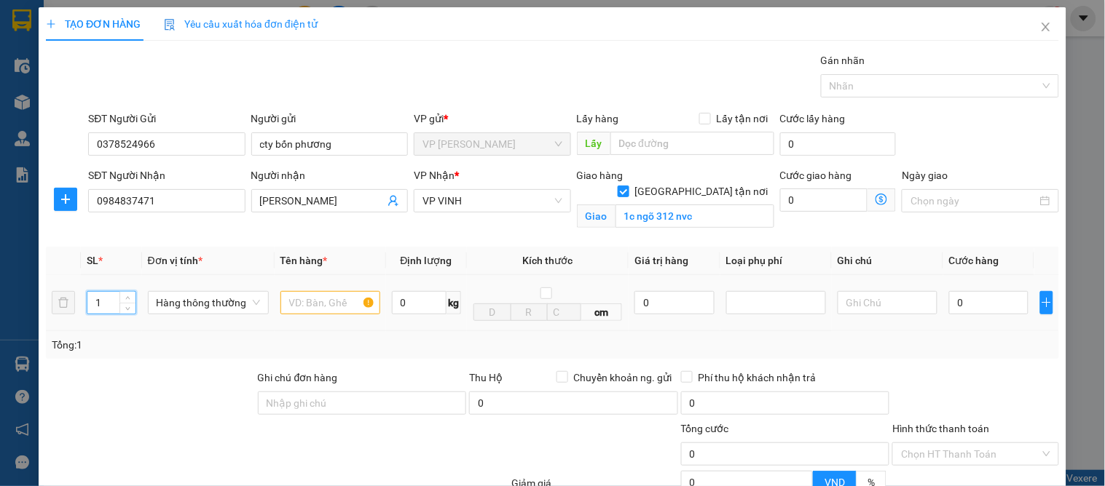
click at [107, 307] on input "1" at bounding box center [110, 303] width 47 height 22
type input "13"
click at [299, 300] on input "text" at bounding box center [330, 302] width 100 height 23
click at [342, 291] on input "bơ +mứt" at bounding box center [330, 302] width 100 height 23
type input "bơ +mứt"
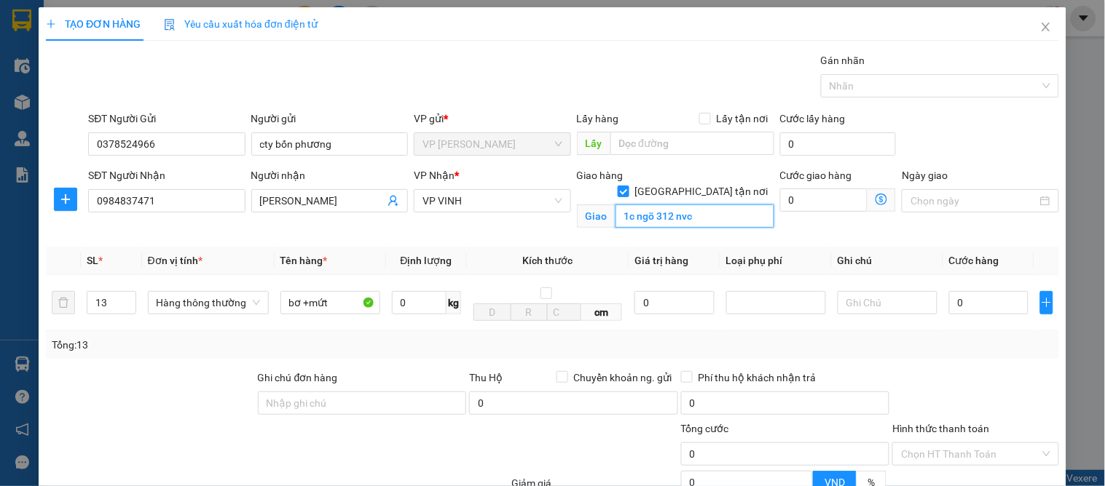
click at [705, 205] on input "1c ngõ 312 nvc" at bounding box center [694, 216] width 159 height 23
type input "34 [PERSON_NAME]"
click at [1083, 395] on div "TẠO ĐƠN HÀNG Yêu cầu xuất hóa đơn điện tử Transit Pickup Surcharge Ids Transit …" at bounding box center [552, 243] width 1105 height 486
click at [949, 291] on input "0" at bounding box center [988, 302] width 79 height 23
type input "5"
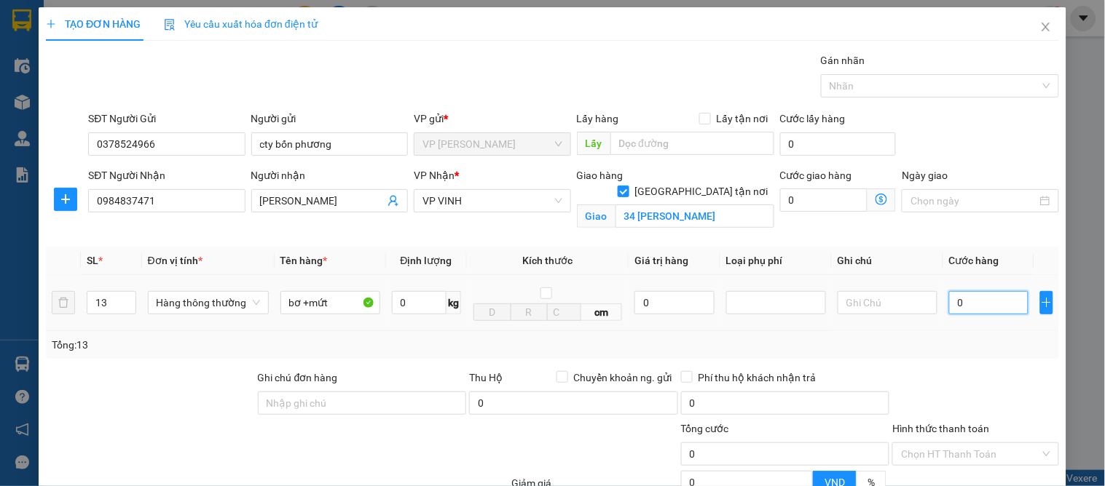
type input "5"
type input "52"
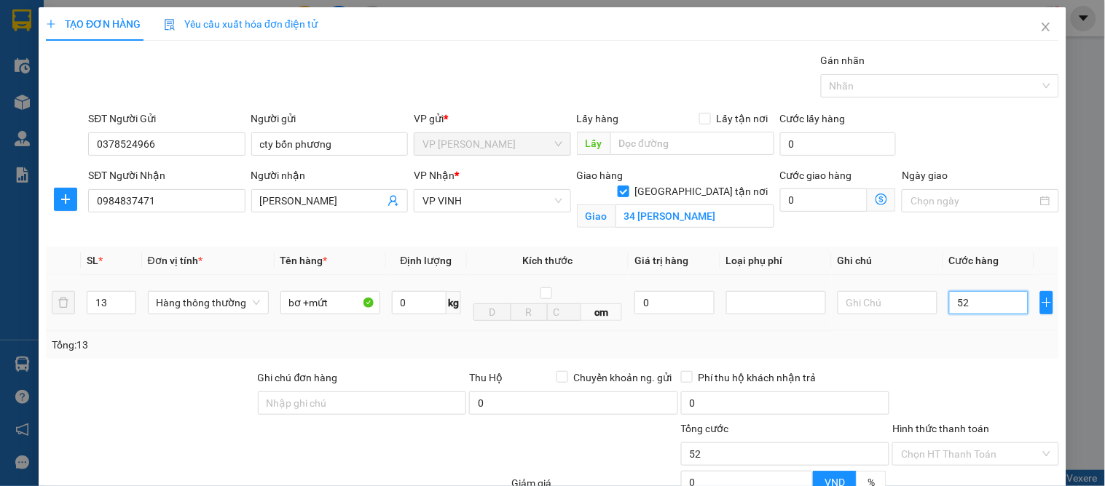
type input "520"
drag, startPoint x: 952, startPoint y: 160, endPoint x: 956, endPoint y: 167, distance: 8.5
click at [952, 291] on input "520" at bounding box center [988, 302] width 79 height 23
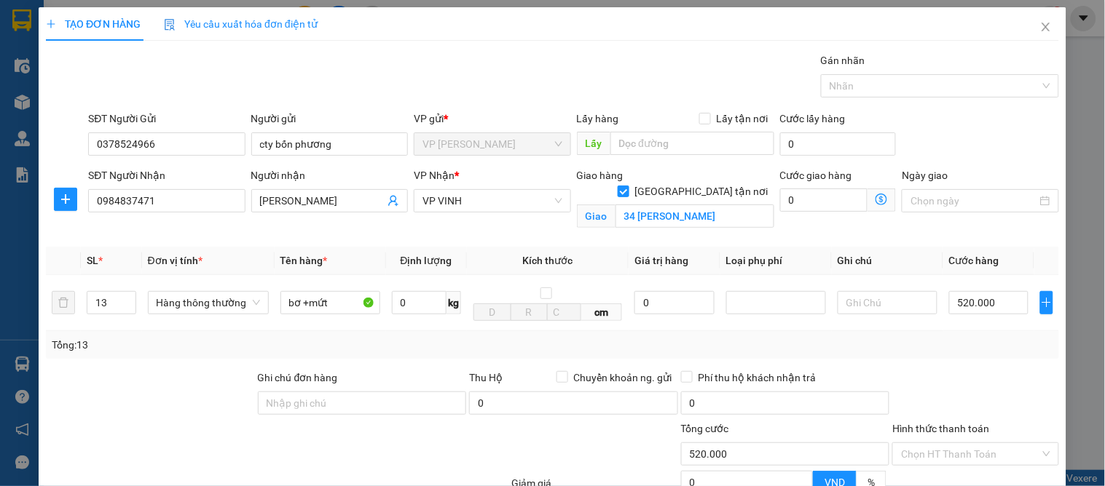
click at [969, 370] on div at bounding box center [974, 395] width 169 height 51
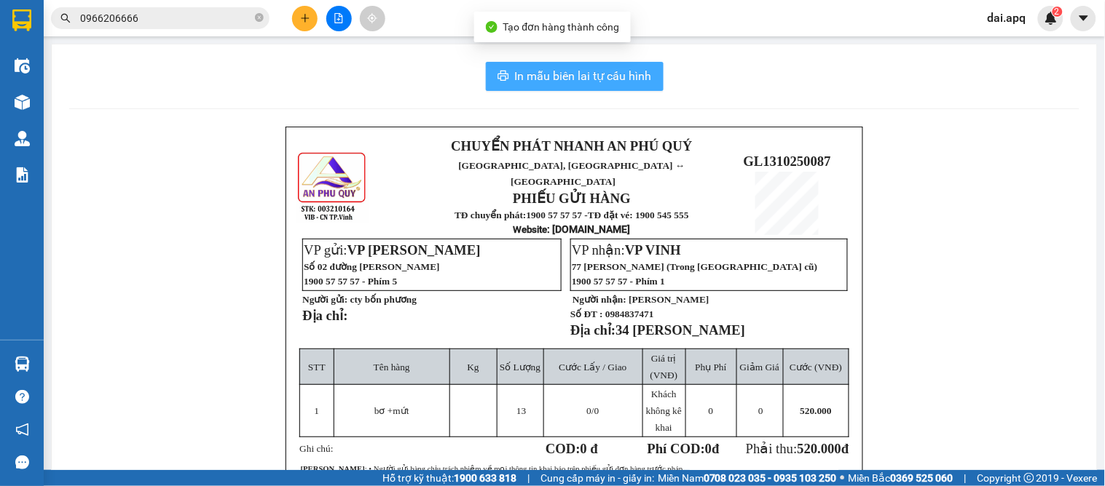
click at [558, 69] on span "In mẫu biên lai tự cấu hình" at bounding box center [583, 76] width 137 height 18
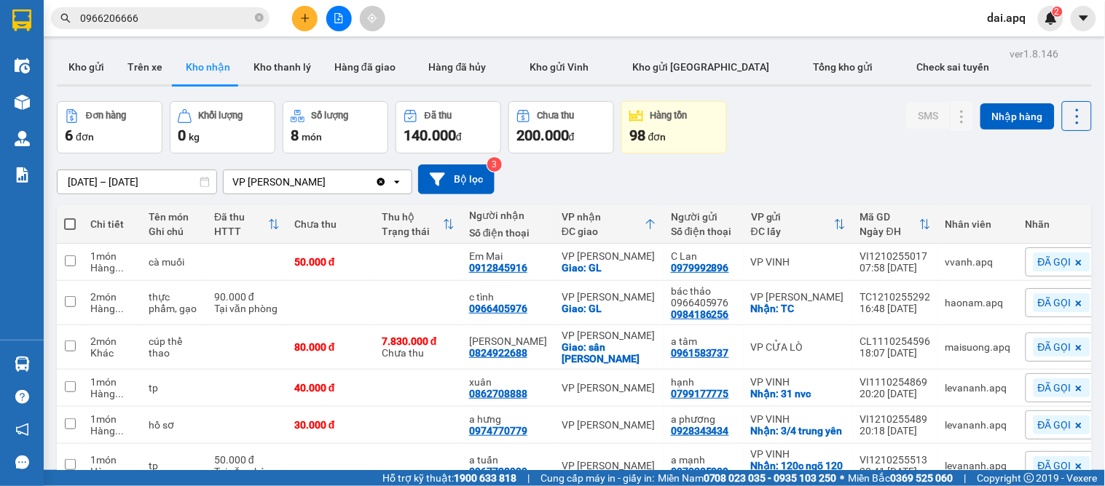
click at [597, 180] on div "[DATE] – [DATE] Press the down arrow key to interact with the calendar and sele…" at bounding box center [574, 180] width 1035 height 30
click at [84, 64] on button "Kho gửi" at bounding box center [86, 67] width 59 height 35
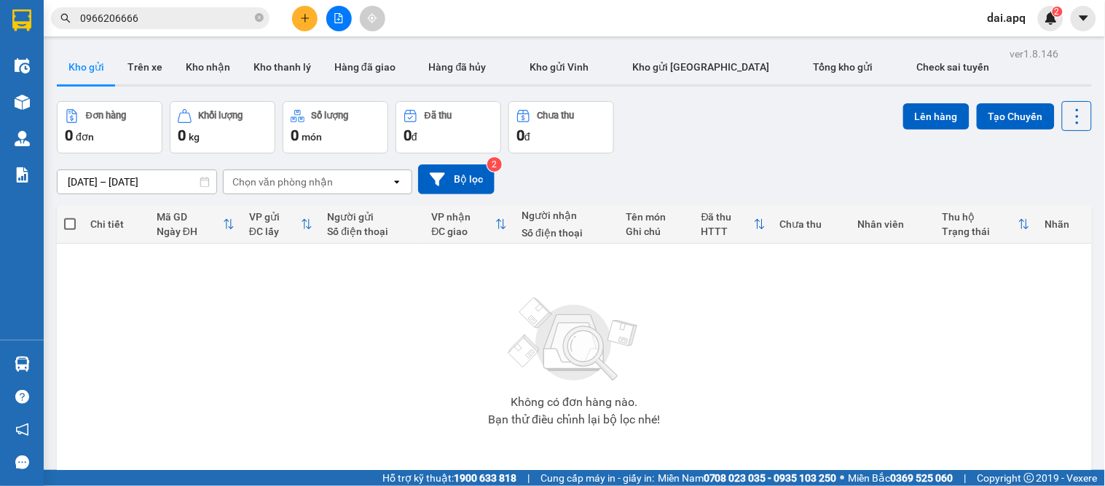
click at [296, 16] on button at bounding box center [304, 18] width 25 height 25
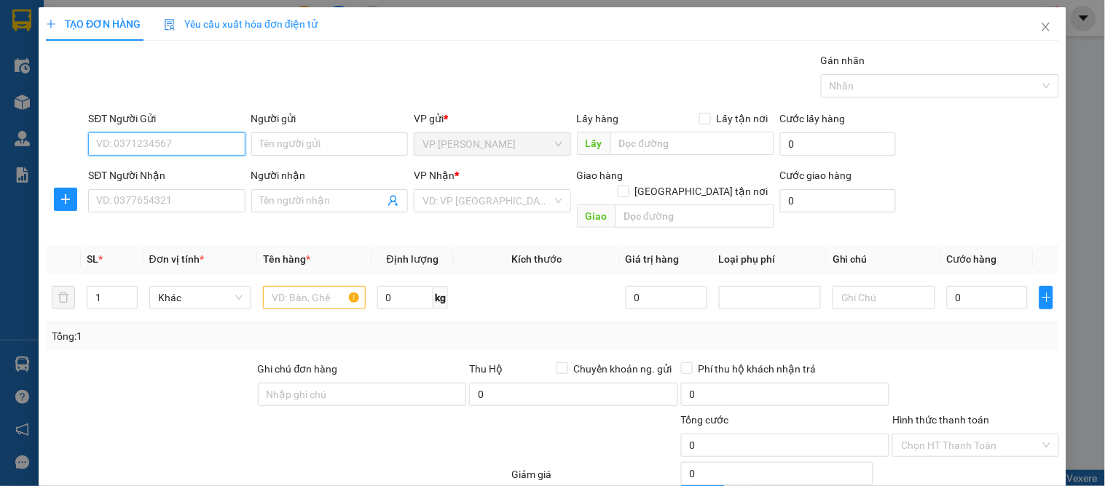
click at [134, 154] on input "SĐT Người Gửi" at bounding box center [166, 144] width 157 height 23
click at [133, 150] on input "SĐT Người Gửi" at bounding box center [166, 144] width 157 height 23
type input "0916062189"
click at [135, 178] on div "0916062189 - c thắm" at bounding box center [165, 173] width 138 height 16
type input "c thắm"
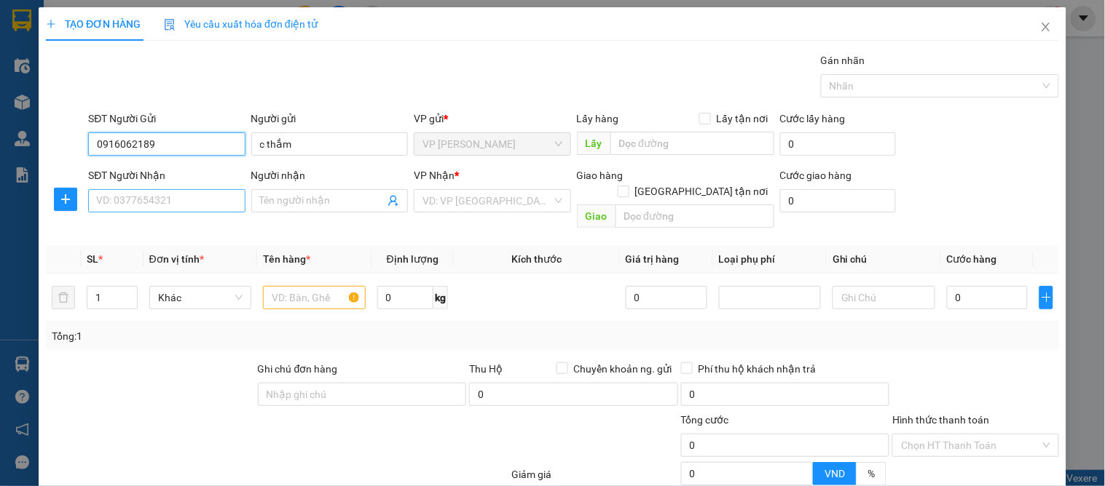
type input "0916062189"
click at [157, 191] on input "SĐT Người Nhận" at bounding box center [166, 200] width 157 height 23
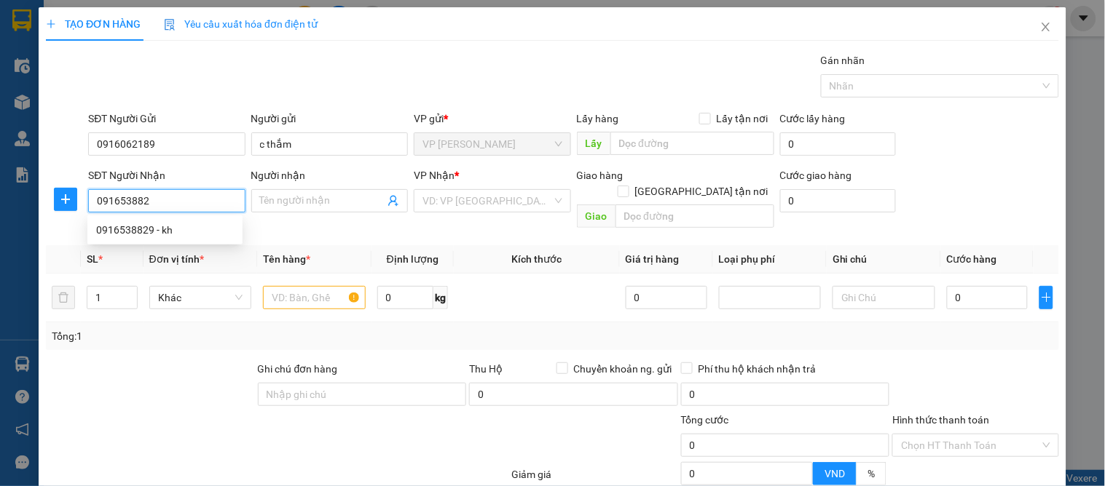
type input "0916538829"
click at [177, 233] on div "0916538829 - kh" at bounding box center [165, 230] width 138 height 16
type input "kh"
checkbox input "true"
type input "64 ng gia thiều"
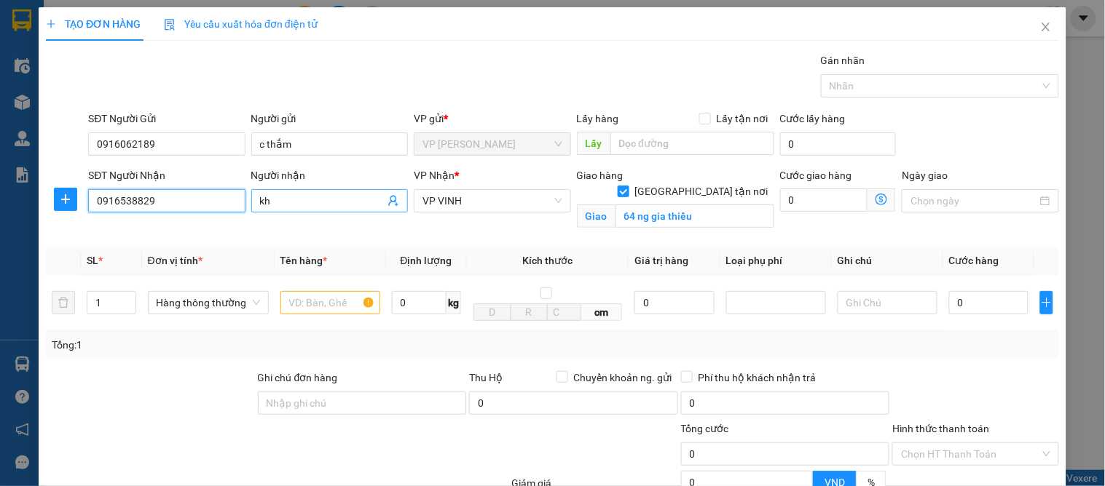
type input "0916538829"
drag, startPoint x: 286, startPoint y: 197, endPoint x: 221, endPoint y: 197, distance: 64.8
click at [221, 197] on div "SĐT Người Nhận 0916538829 Người nhận kh VP Nhận * VP VINH Giao hàng Giao tận nơ…" at bounding box center [573, 201] width 976 height 68
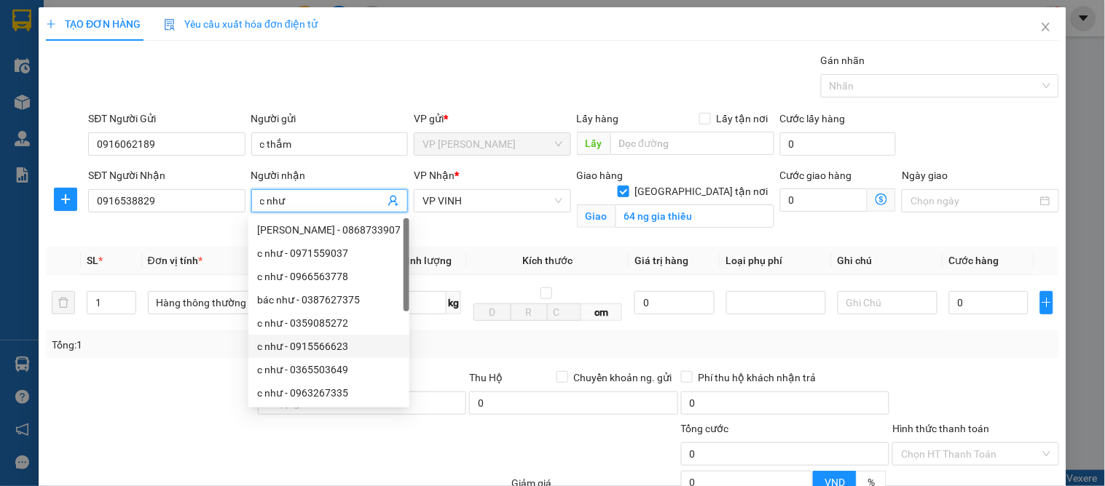
type input "c như"
click at [201, 382] on div at bounding box center [150, 395] width 212 height 51
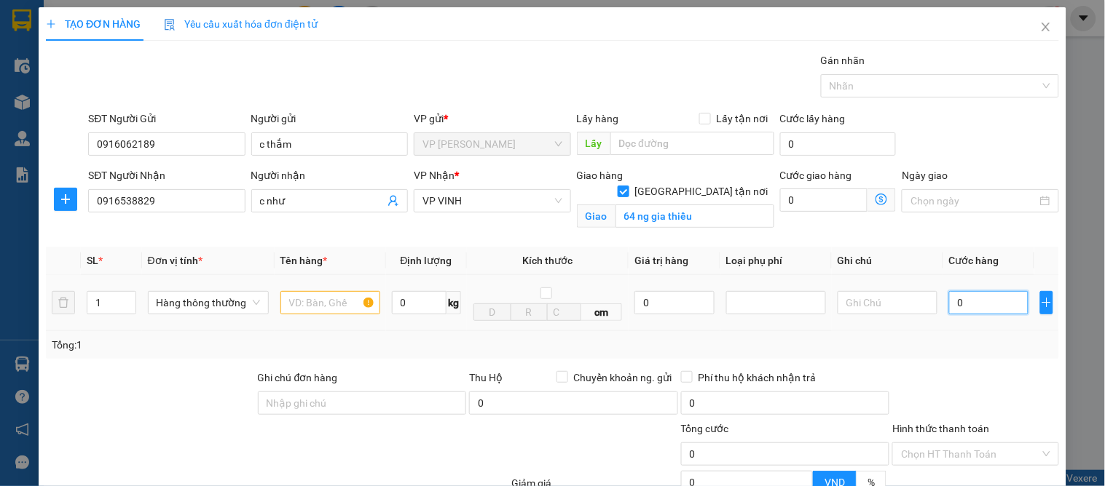
click at [963, 297] on input "0" at bounding box center [988, 302] width 79 height 23
type input "4"
type input "40"
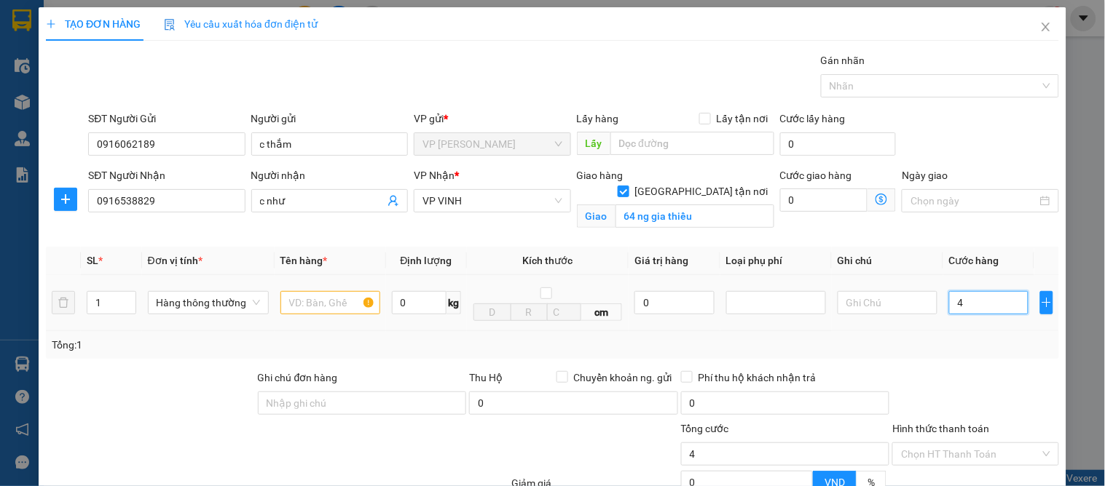
type input "40"
type input "40.000"
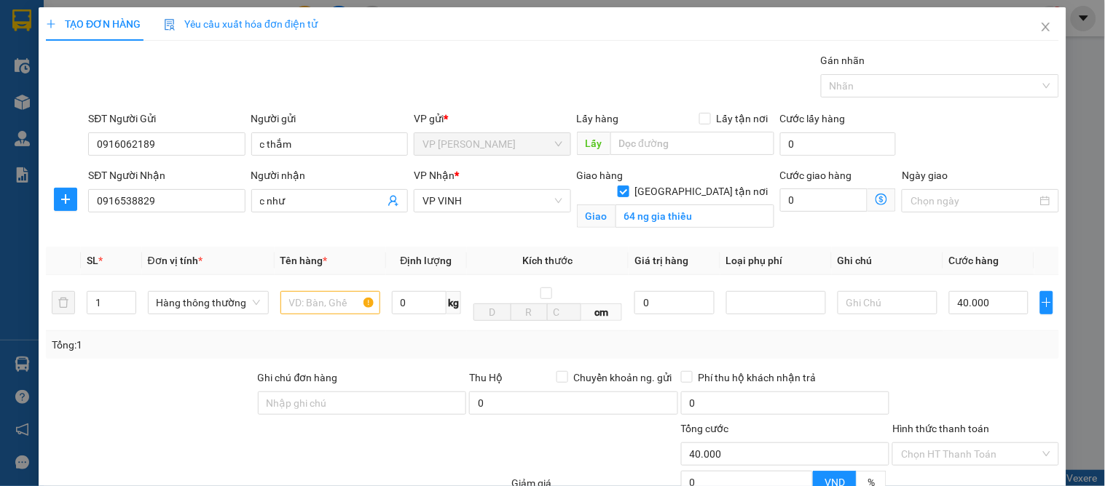
drag, startPoint x: 991, startPoint y: 346, endPoint x: 482, endPoint y: 331, distance: 509.2
click at [992, 347] on div "Tổng: 1" at bounding box center [552, 345] width 1001 height 16
click at [323, 304] on input "text" at bounding box center [330, 302] width 100 height 23
click at [325, 303] on input "text" at bounding box center [330, 302] width 100 height 23
type input "nươc yến"
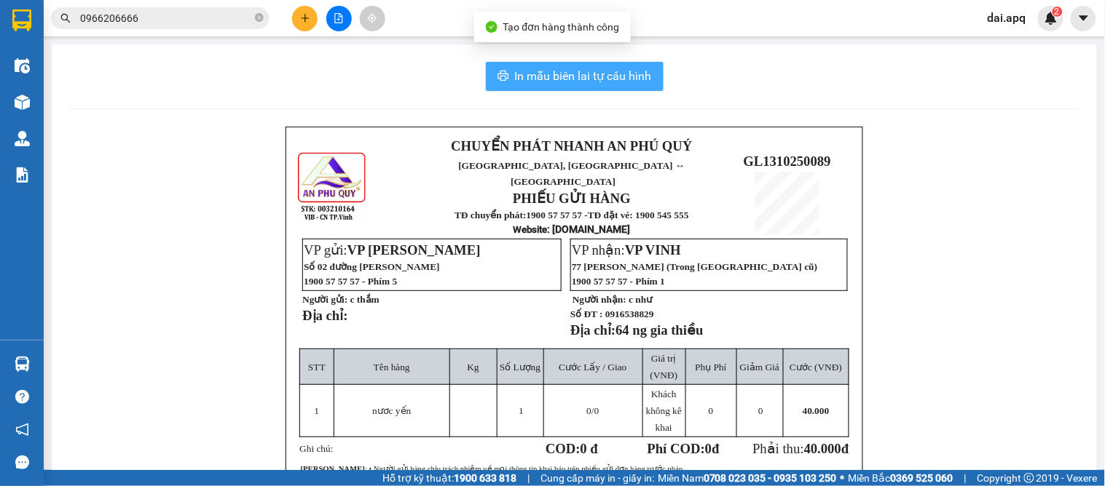
click at [553, 81] on span "In mẫu biên lai tự cấu hình" at bounding box center [583, 76] width 137 height 18
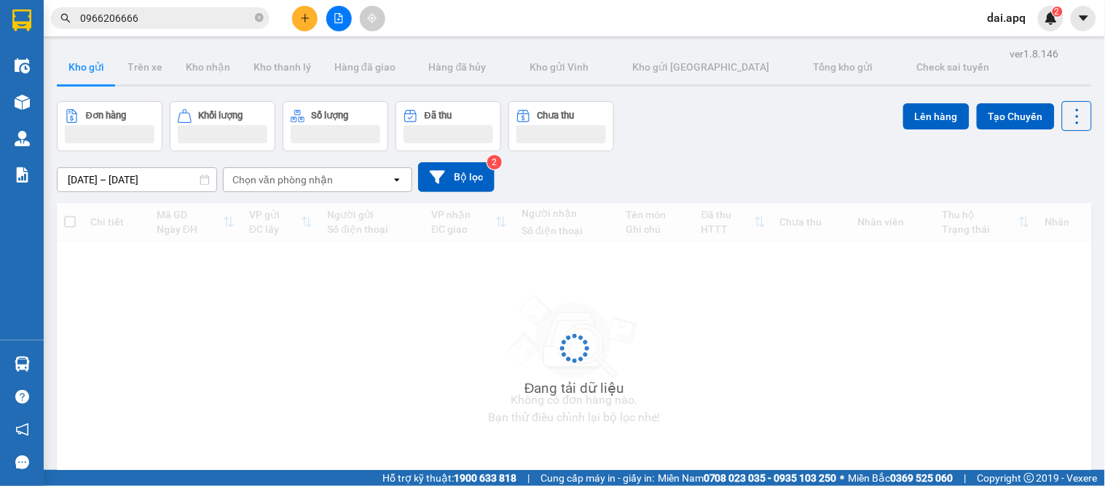
click at [700, 164] on div "[DATE] – [DATE] Press the down arrow key to interact with the calendar and sele…" at bounding box center [574, 177] width 1035 height 30
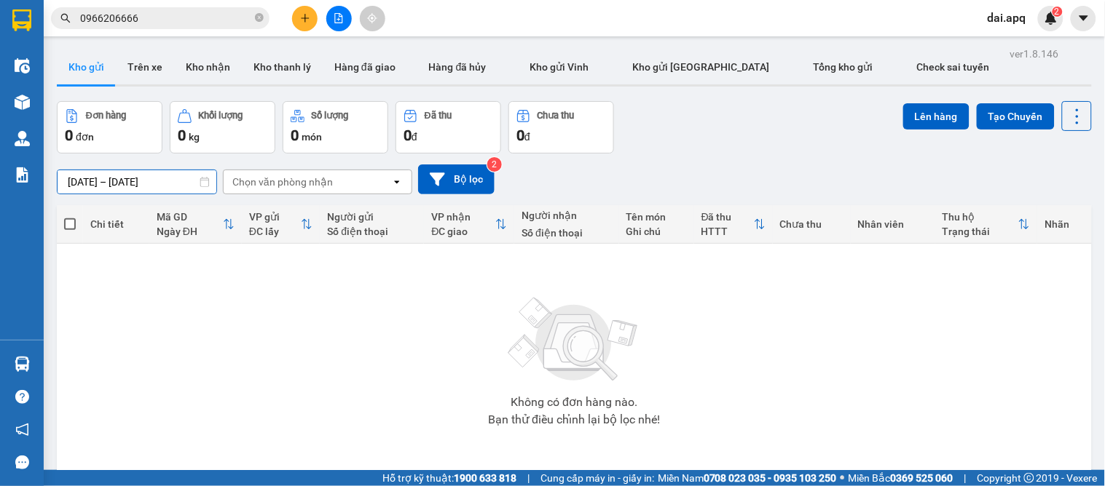
click at [159, 180] on input "[DATE] – [DATE]" at bounding box center [137, 181] width 159 height 23
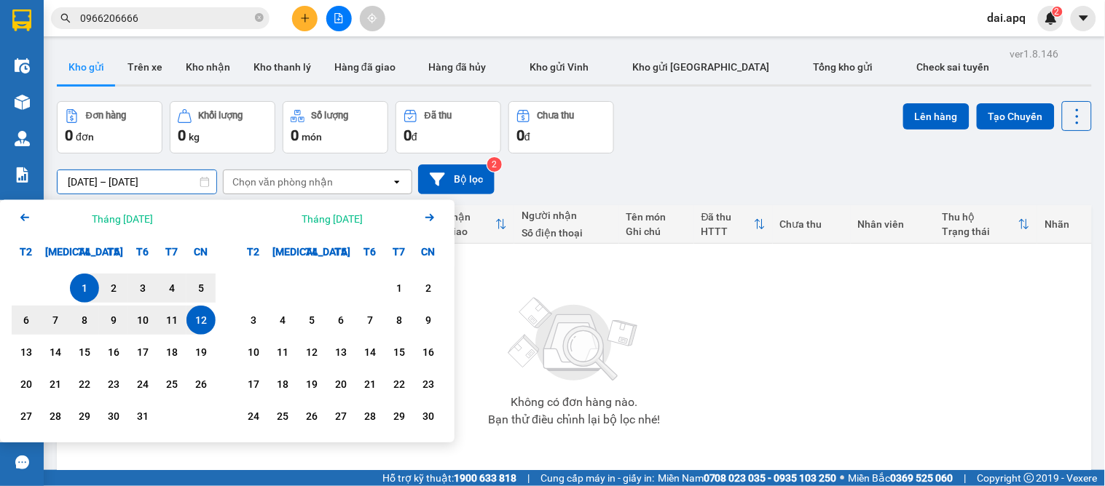
click at [105, 183] on input "[DATE] – [DATE]" at bounding box center [137, 181] width 159 height 23
click at [19, 355] on div "13" at bounding box center [26, 352] width 20 height 17
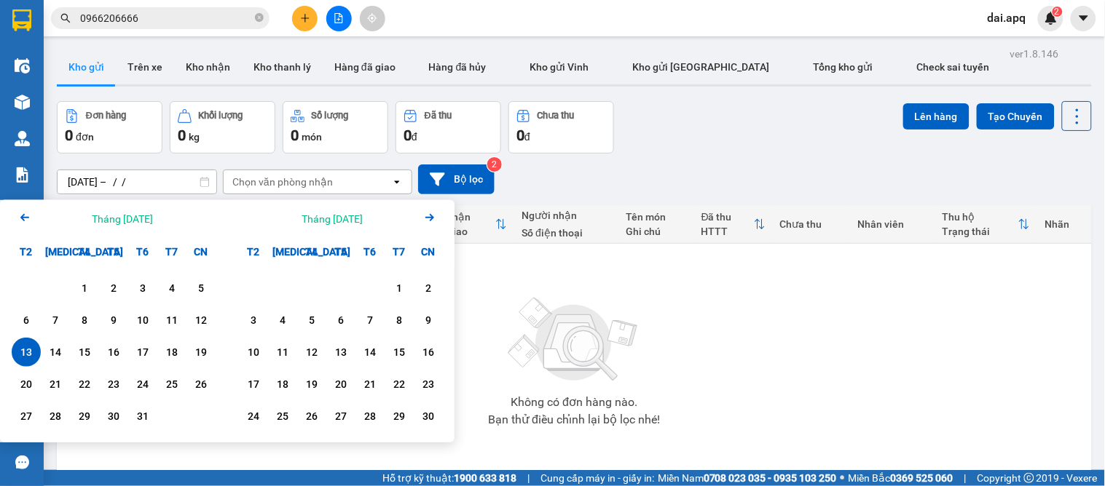
click at [19, 355] on div "13" at bounding box center [26, 352] width 20 height 17
type input "[DATE] – [DATE]"
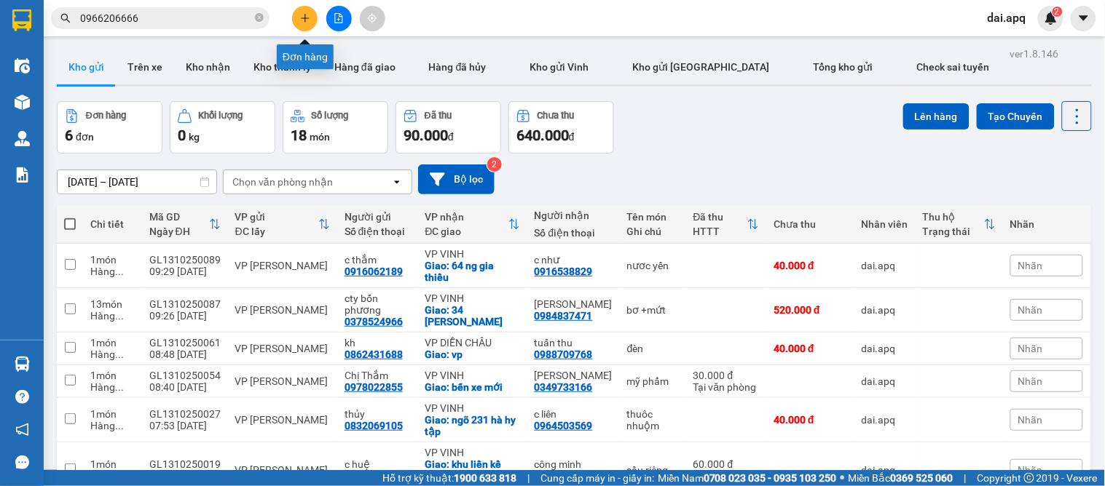
click at [309, 12] on button at bounding box center [304, 18] width 25 height 25
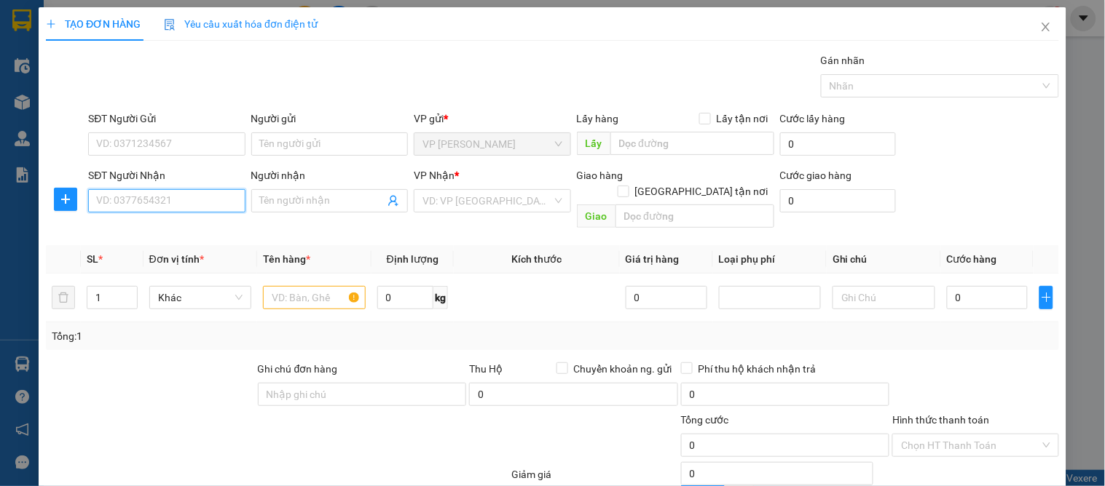
click at [157, 205] on input "SĐT Người Nhận" at bounding box center [166, 200] width 157 height 23
type input "1"
type input "0364484385"
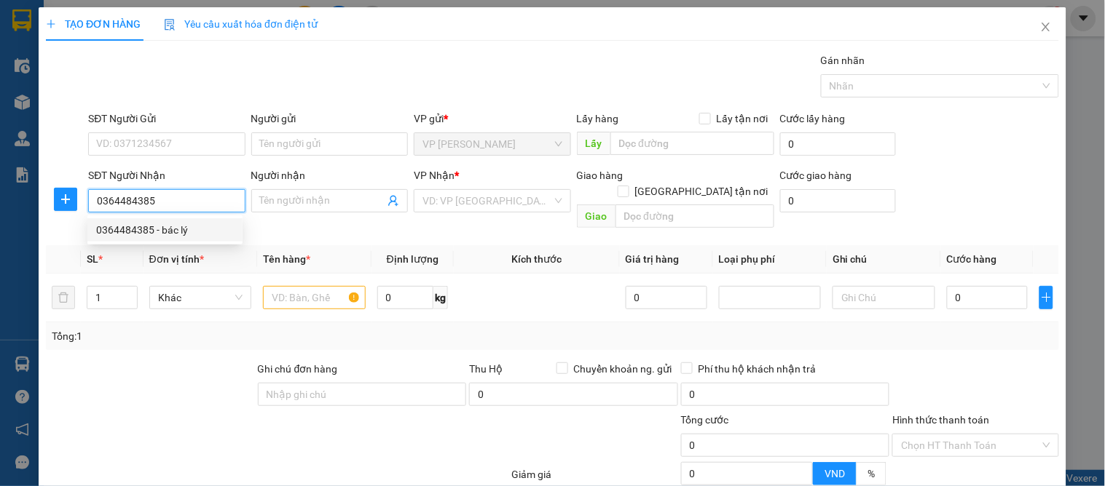
click at [163, 229] on div "0364484385 - bác lý" at bounding box center [165, 230] width 138 height 16
type input "bác lý"
checkbox input "true"
type input "Số 6 Ngõ 29 Đinh Công Tráng"
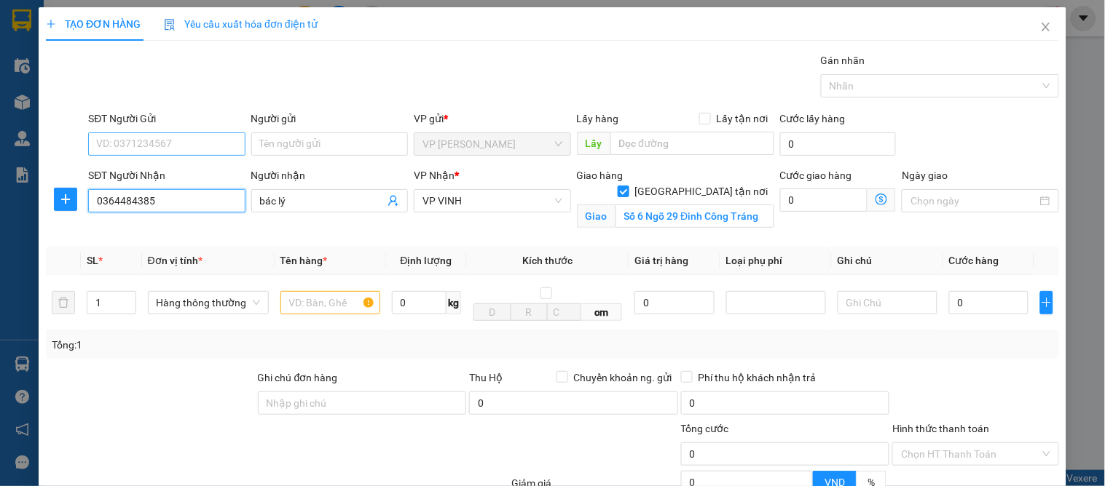
type input "0364484385"
click at [177, 135] on input "SĐT Người Gửi" at bounding box center [166, 144] width 157 height 23
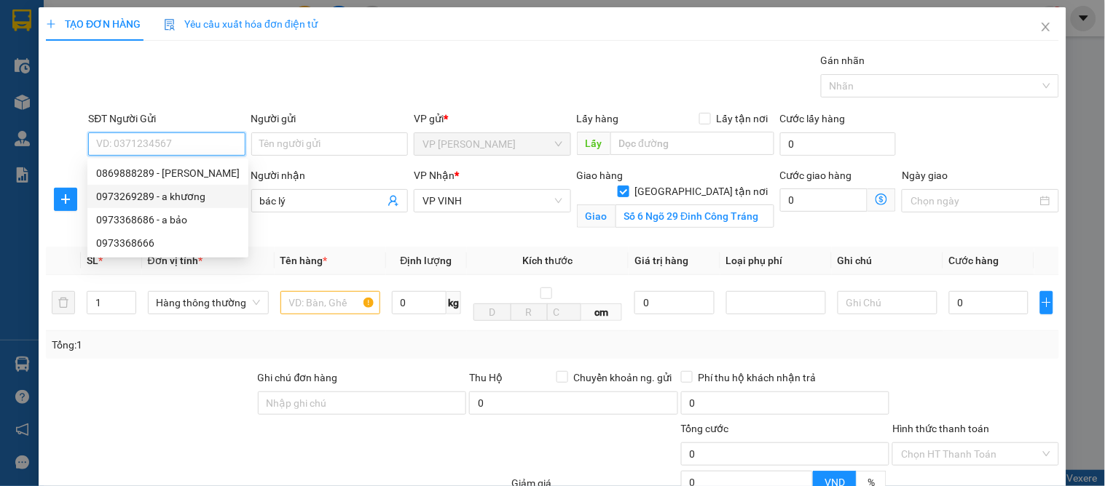
click at [190, 194] on div "0973269289 - a khương" at bounding box center [167, 197] width 143 height 16
type input "0973269289"
type input "a khương"
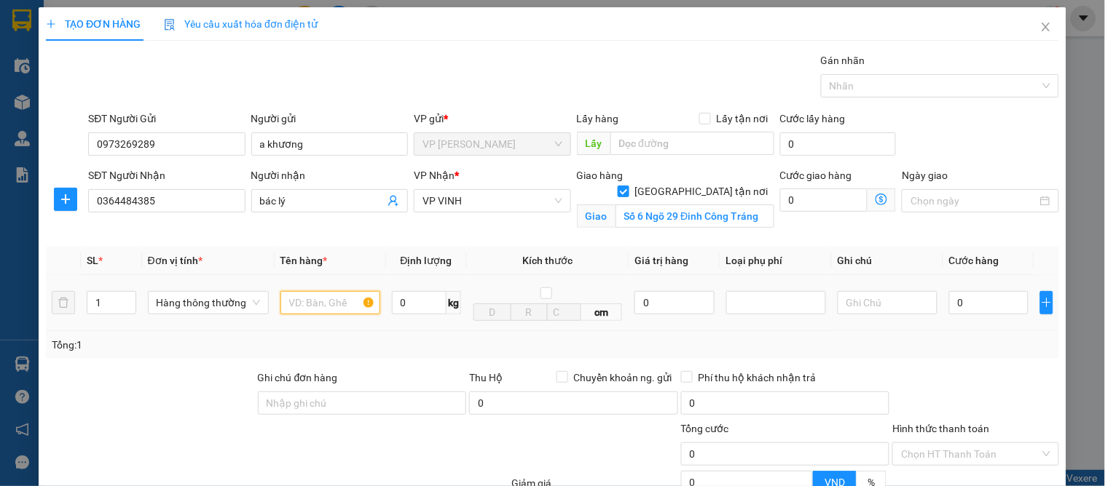
click at [299, 315] on input "text" at bounding box center [330, 302] width 100 height 23
type input "cốc thủy tinh"
click at [949, 299] on input "0" at bounding box center [988, 302] width 79 height 23
click at [947, 344] on div "Tổng: 1" at bounding box center [552, 345] width 1001 height 16
click at [980, 432] on div "Transit Pickup Surcharge Ids Transit Deliver Surcharge Ids Transit Deliver Surc…" at bounding box center [552, 330] width 1013 height 557
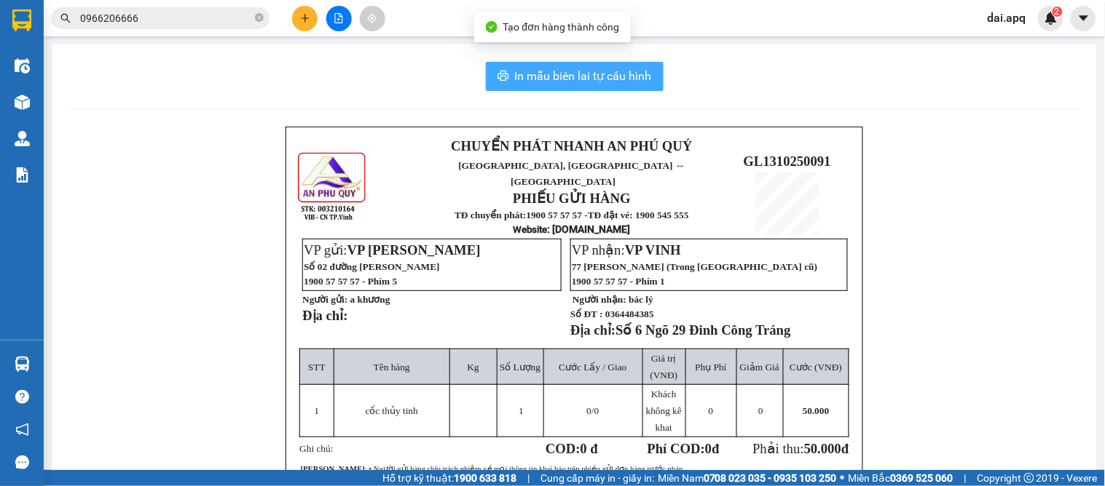
click at [554, 78] on span "In mẫu biên lai tự cấu hình" at bounding box center [583, 76] width 137 height 18
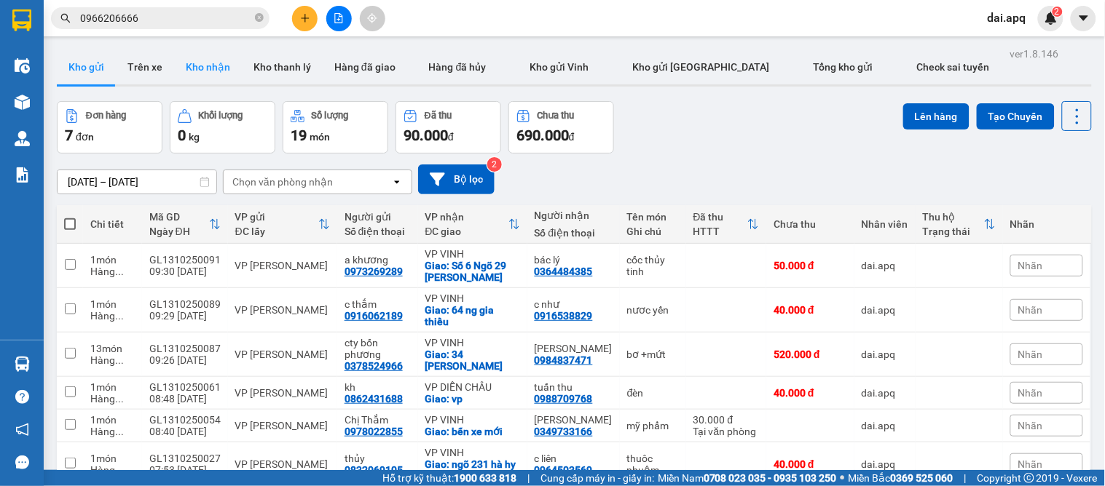
click at [193, 68] on button "Kho nhận" at bounding box center [208, 67] width 68 height 35
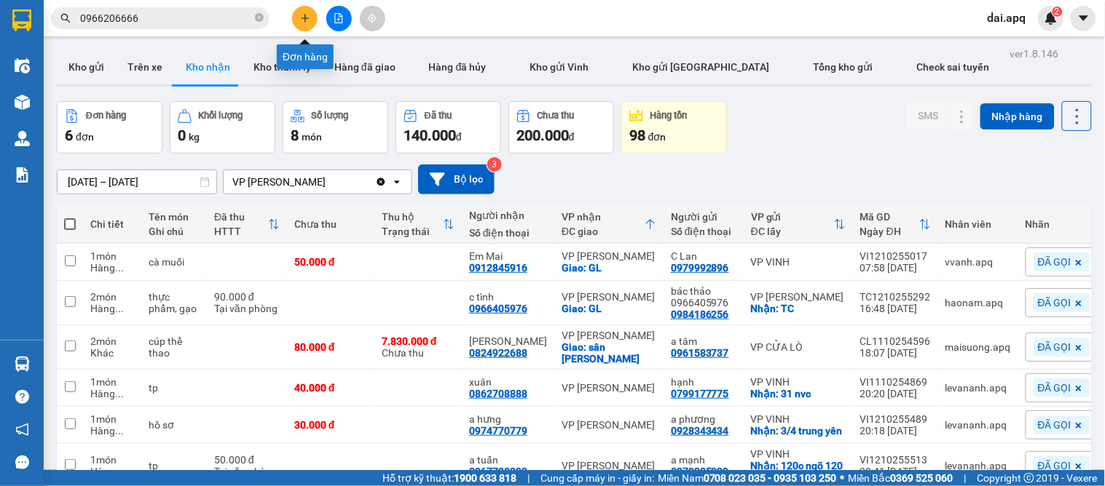
click at [309, 25] on button at bounding box center [304, 18] width 25 height 25
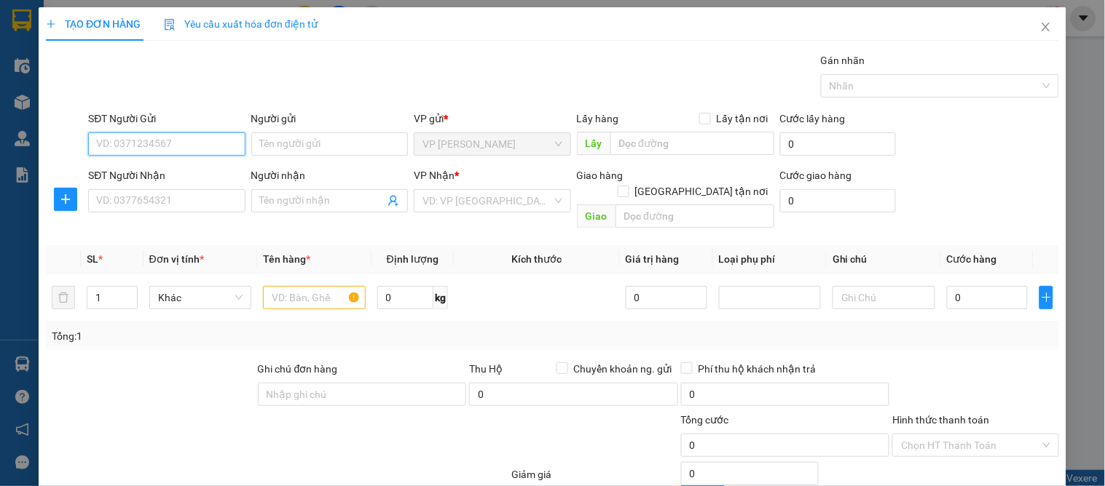
click at [176, 150] on input "SĐT Người Gửi" at bounding box center [166, 144] width 157 height 23
type input "0374158191"
click at [153, 162] on div "0374158191 - tuyến" at bounding box center [164, 173] width 155 height 23
type input "tuyến"
type input "0374158191"
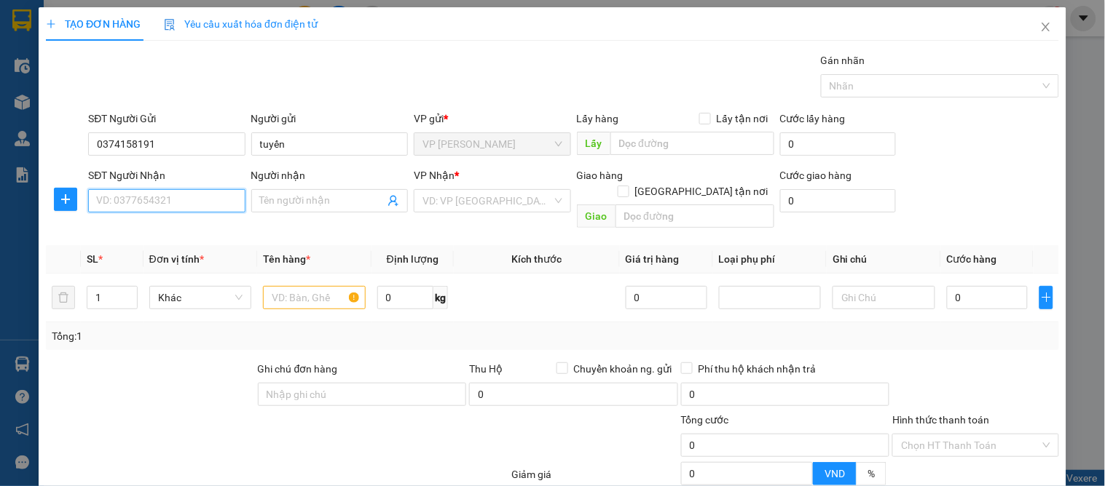
click at [176, 209] on input "SĐT Người Nhận" at bounding box center [166, 200] width 157 height 23
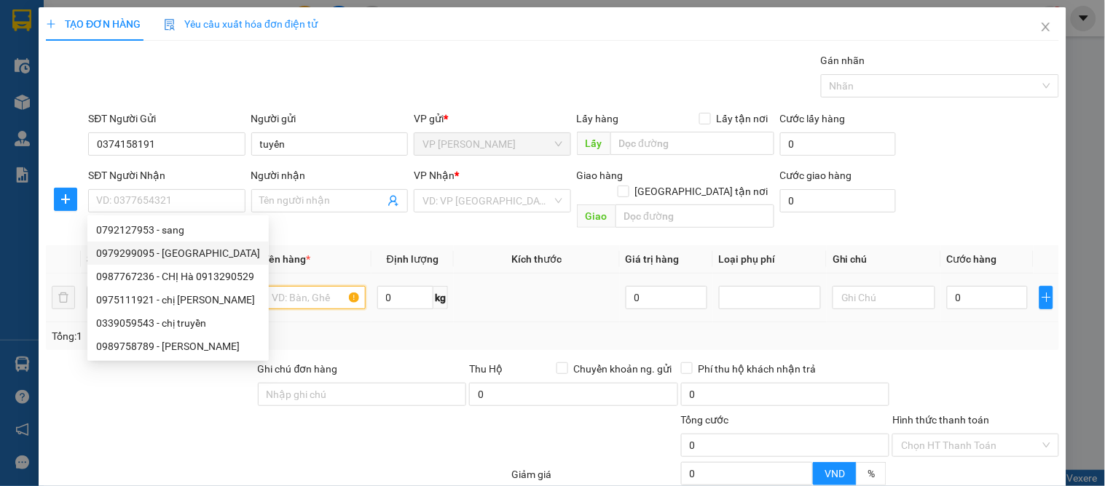
click at [299, 288] on input "text" at bounding box center [314, 297] width 102 height 23
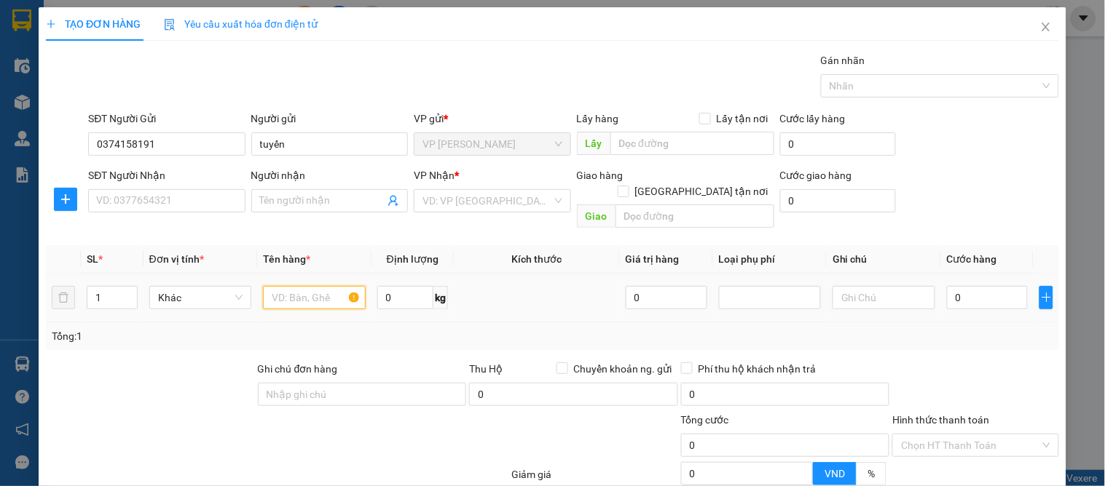
type input "d"
type input "đông lạnh"
click at [108, 200] on input "SĐT Người Nhận" at bounding box center [166, 200] width 157 height 23
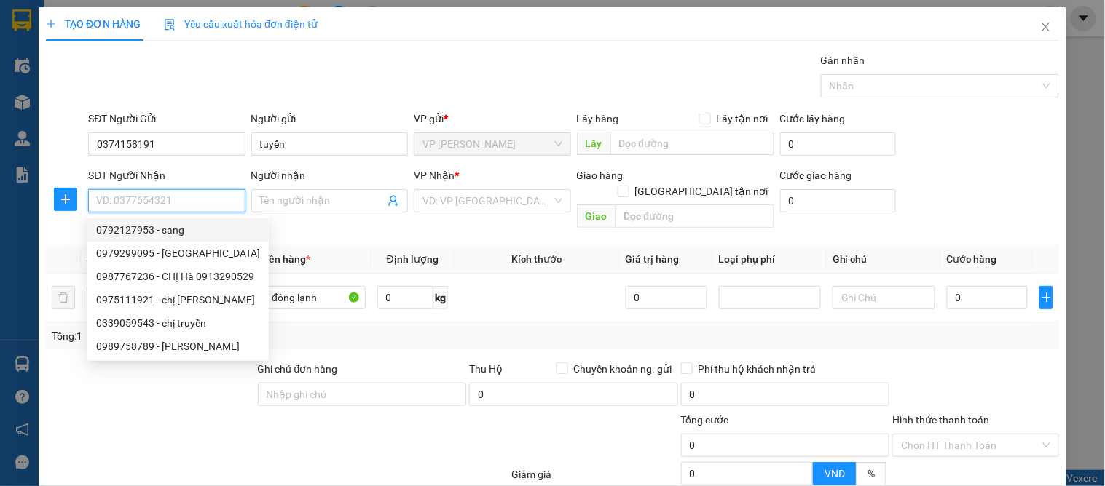
click at [151, 226] on div "0792127953 - sang" at bounding box center [178, 230] width 164 height 16
type input "0792127953"
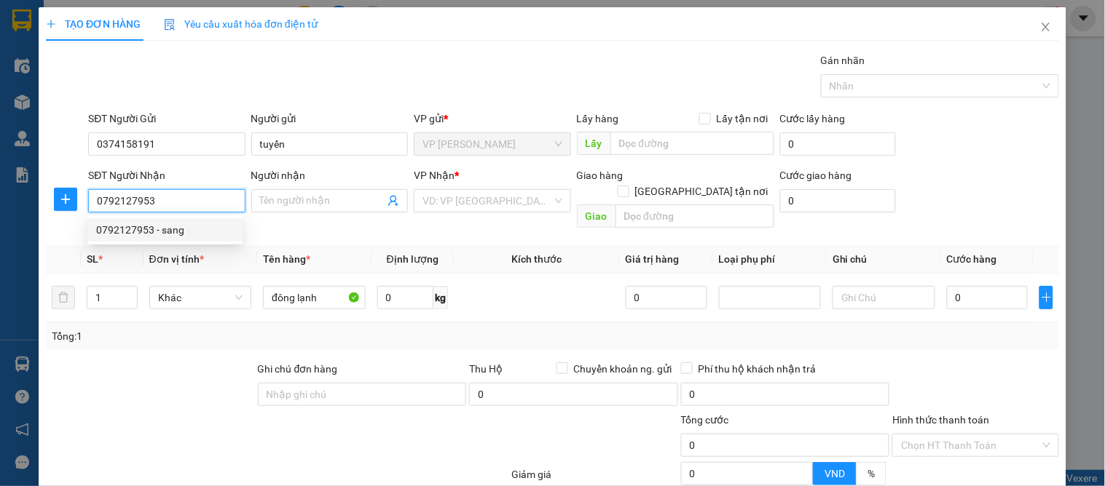
type input "sang"
checkbox input "true"
type input "88 thái phiên"
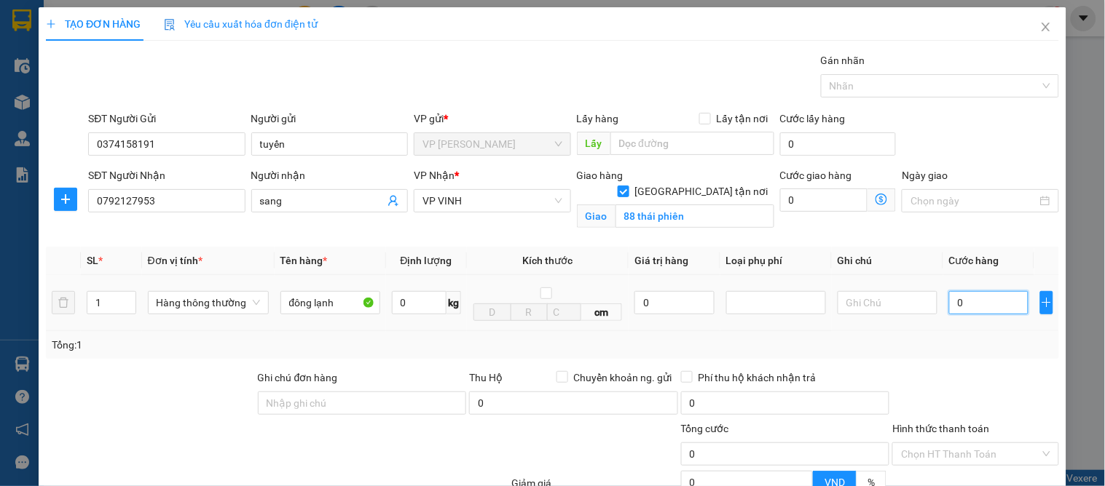
click at [995, 291] on input "0" at bounding box center [988, 302] width 79 height 23
click at [991, 370] on div at bounding box center [974, 395] width 169 height 51
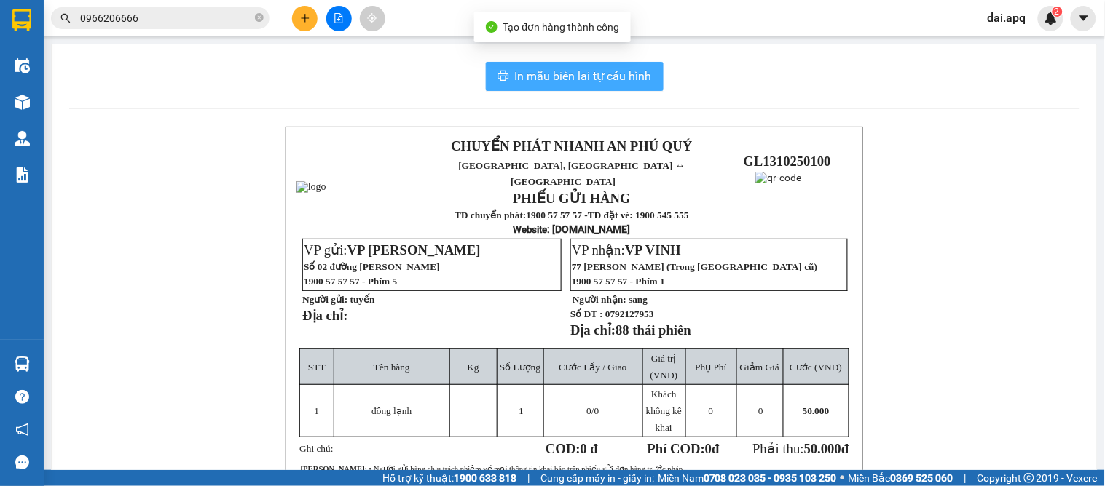
click at [529, 63] on button "In mẫu biên lai tự cấu hình" at bounding box center [575, 76] width 178 height 29
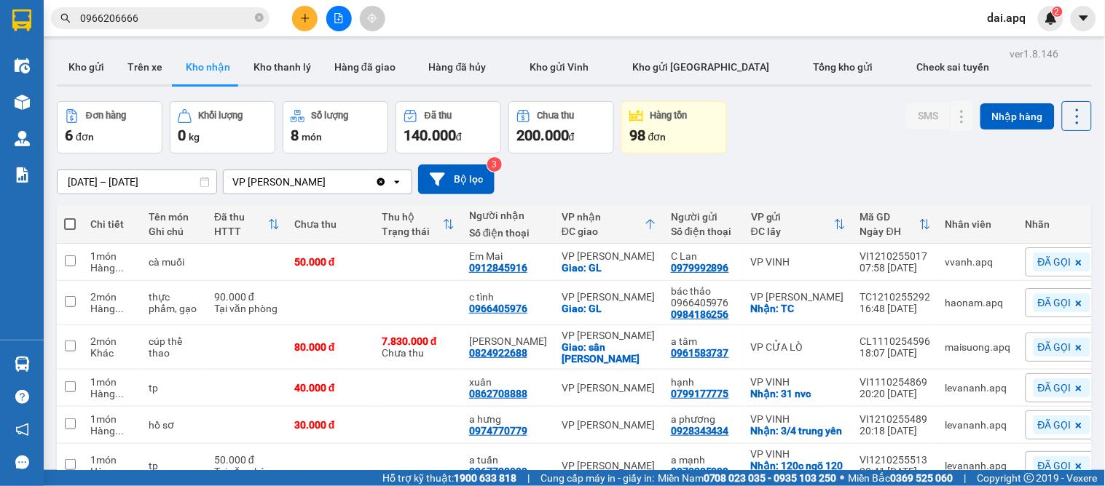
drag, startPoint x: 648, startPoint y: 319, endPoint x: 562, endPoint y: 183, distance: 160.4
click at [562, 183] on div "[DATE] – [DATE] Press the down arrow key to interact with the calendar and sele…" at bounding box center [574, 180] width 1035 height 30
drag, startPoint x: 958, startPoint y: 384, endPoint x: 957, endPoint y: 391, distance: 7.3
click at [957, 454] on button at bounding box center [962, 466] width 20 height 25
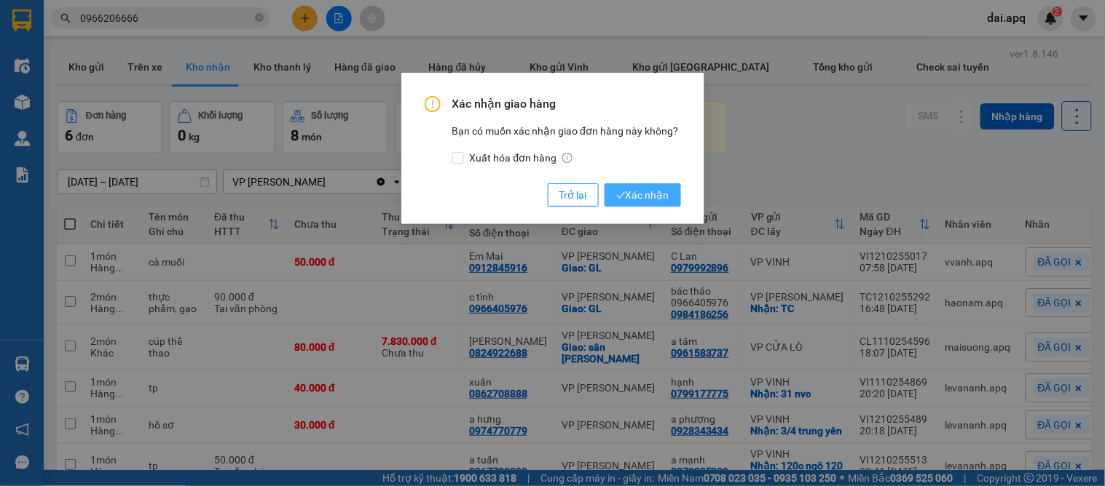
click at [644, 189] on span "Xác nhận" at bounding box center [642, 195] width 53 height 16
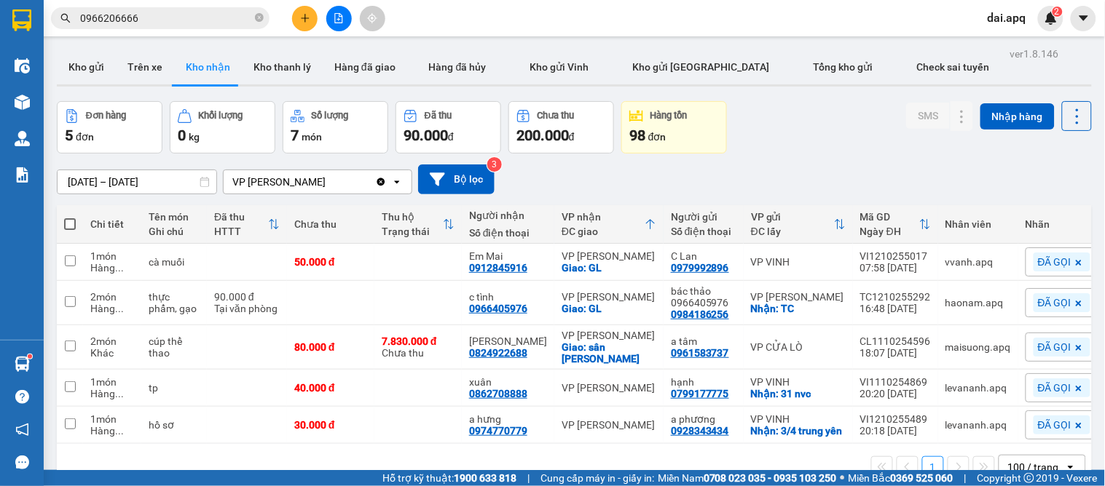
click at [304, 15] on icon "plus" at bounding box center [305, 18] width 10 height 10
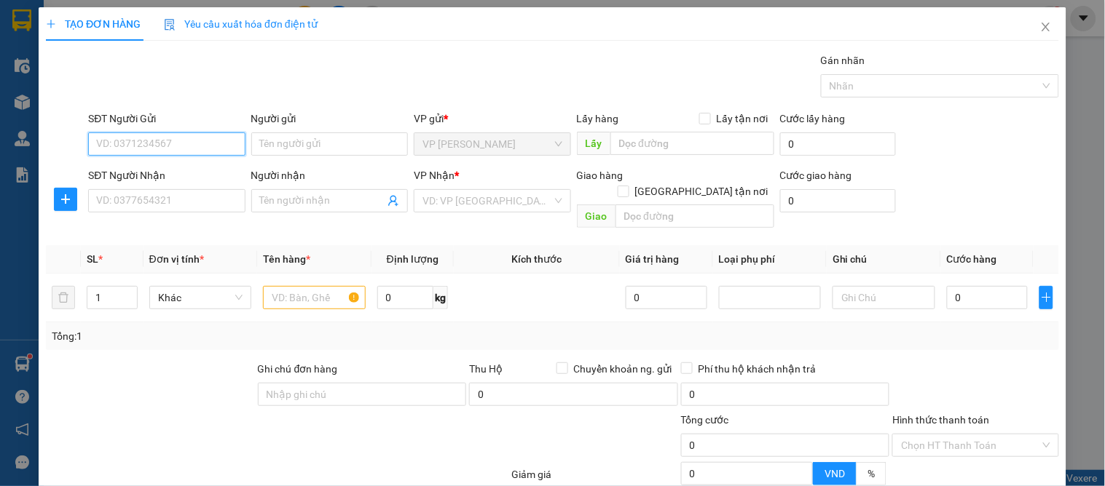
drag, startPoint x: 197, startPoint y: 140, endPoint x: 369, endPoint y: 84, distance: 180.5
click at [195, 140] on input "SĐT Người Gửi" at bounding box center [166, 144] width 157 height 23
click at [129, 149] on input "0845698886" at bounding box center [166, 144] width 157 height 23
type input "0845968886"
click at [186, 166] on div "0845968886 - a quân" at bounding box center [165, 173] width 138 height 16
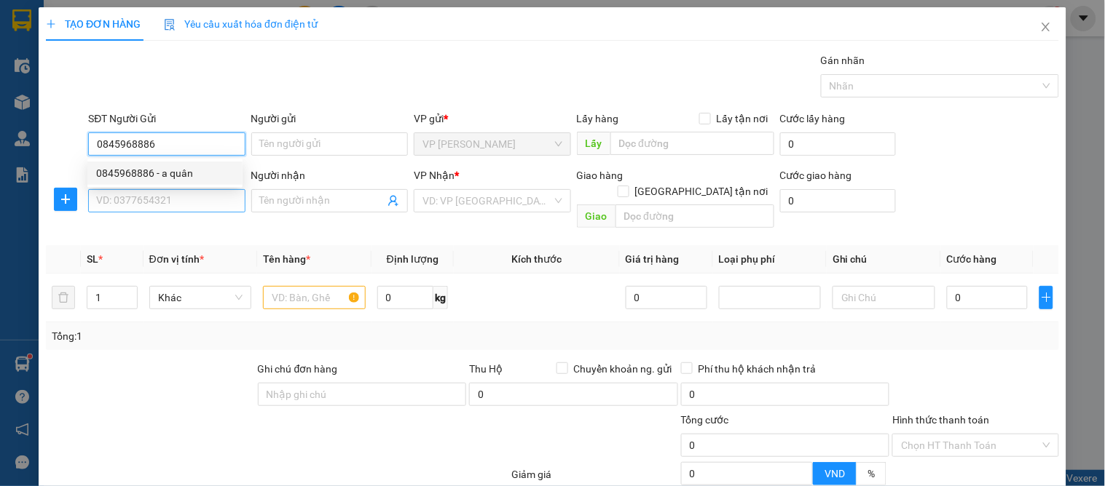
type input "a quân"
type input "0845968886"
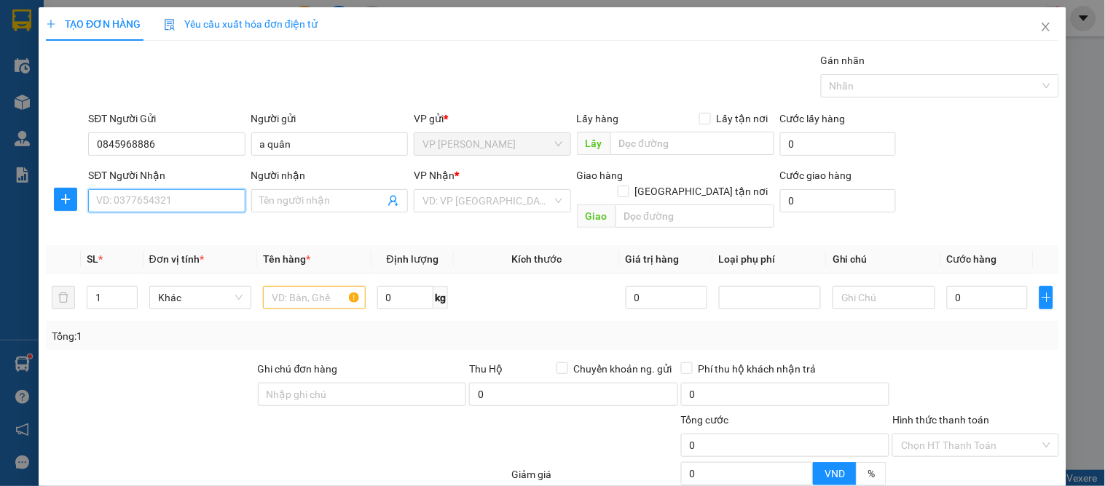
click at [182, 197] on input "SĐT Người Nhận" at bounding box center [166, 200] width 157 height 23
type input "0399326967"
click at [183, 229] on div "0399326967 - kh" at bounding box center [165, 230] width 138 height 16
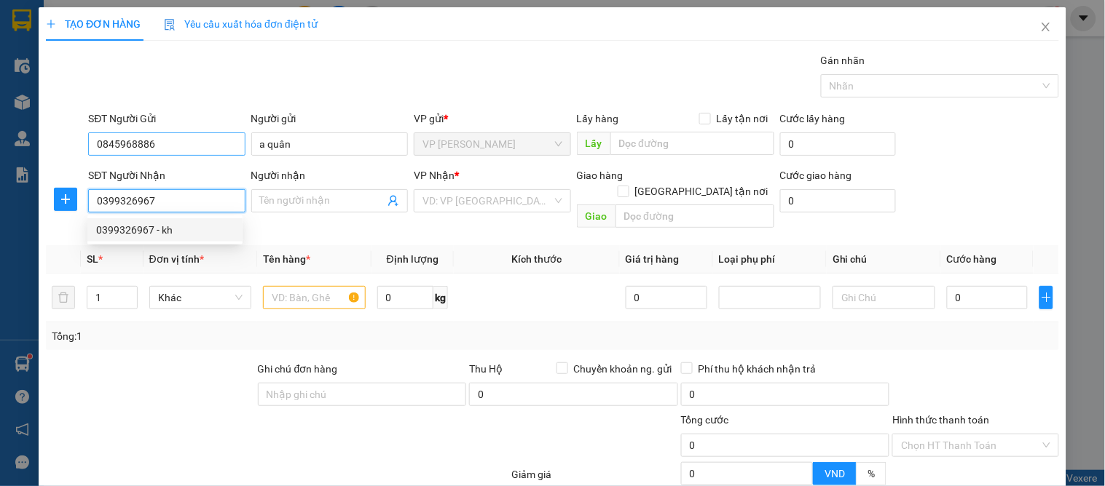
type input "kh"
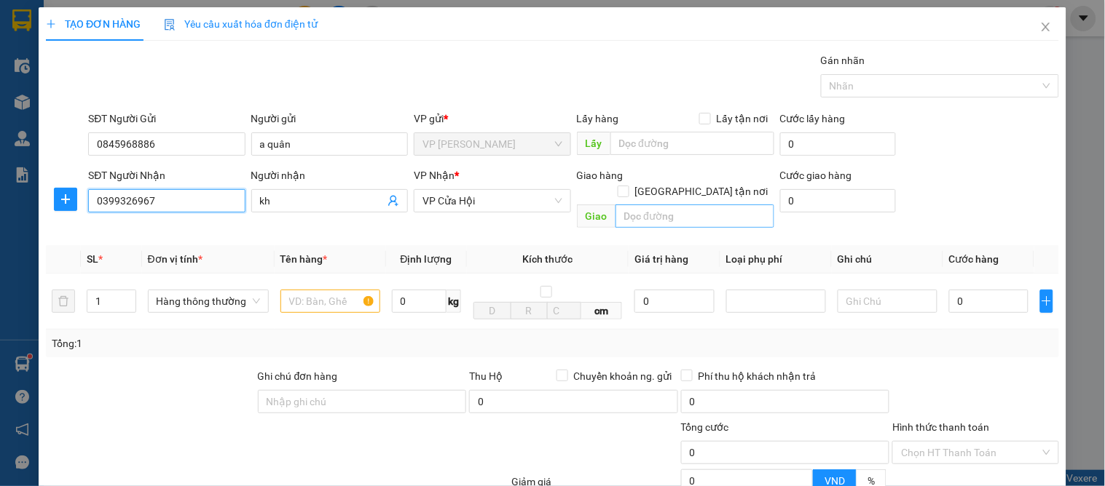
type input "0399326967"
click at [683, 209] on input "text" at bounding box center [694, 216] width 159 height 23
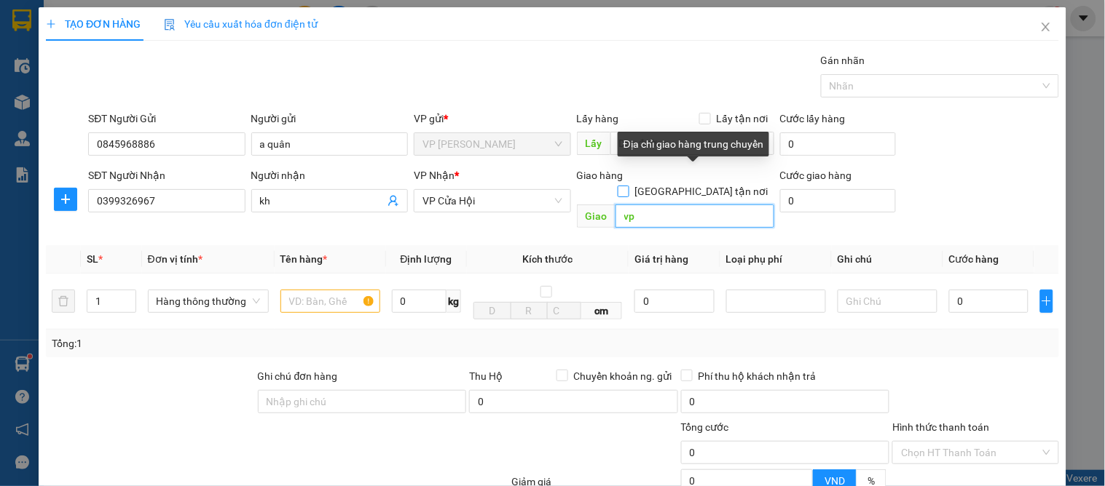
type input "vp"
click at [628, 186] on input "[GEOGRAPHIC_DATA] tận nơi" at bounding box center [622, 191] width 10 height 10
checkbox input "true"
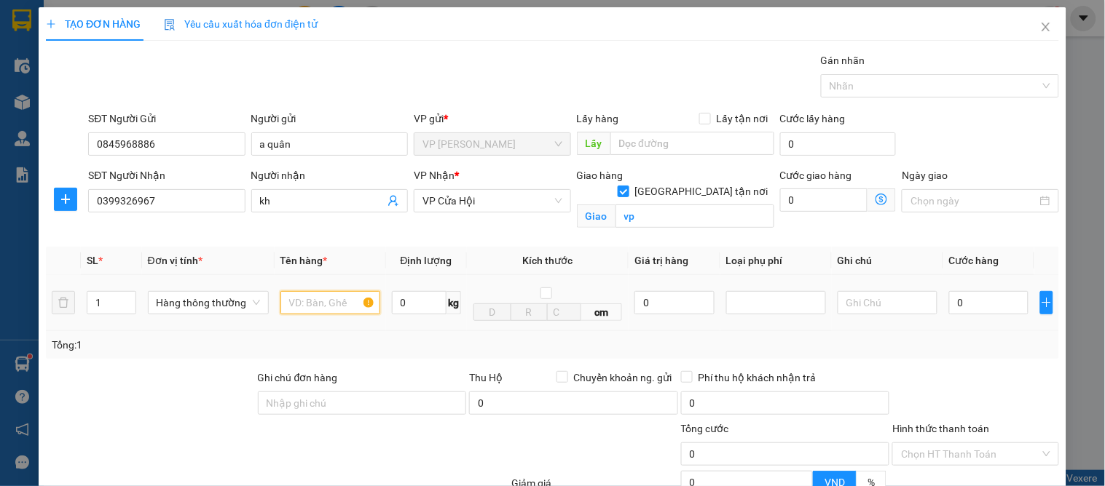
click at [336, 309] on input "text" at bounding box center [330, 302] width 100 height 23
type input "hoa quả"
click at [949, 304] on input "0" at bounding box center [988, 302] width 79 height 23
type input "3"
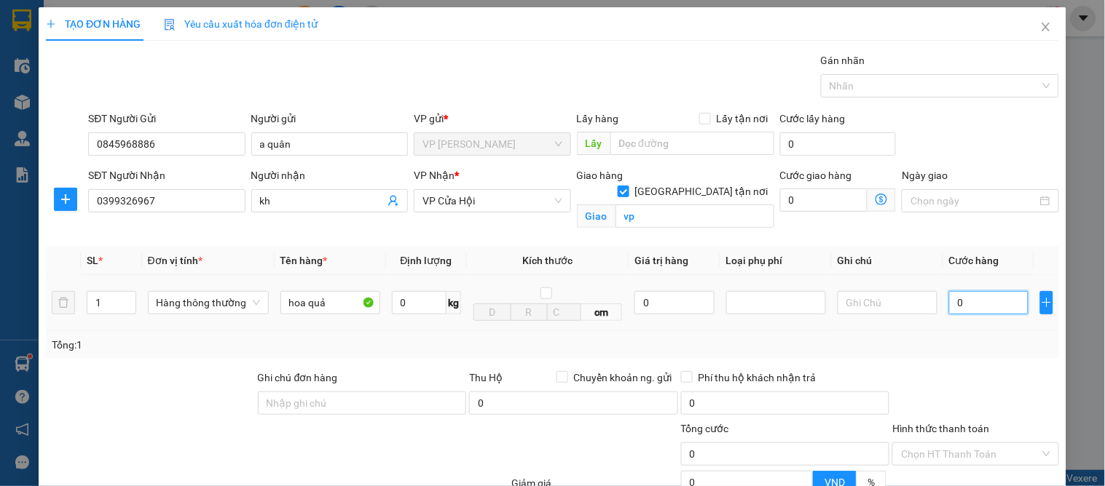
type input "3"
type input "30"
drag, startPoint x: 920, startPoint y: 343, endPoint x: 929, endPoint y: 344, distance: 9.6
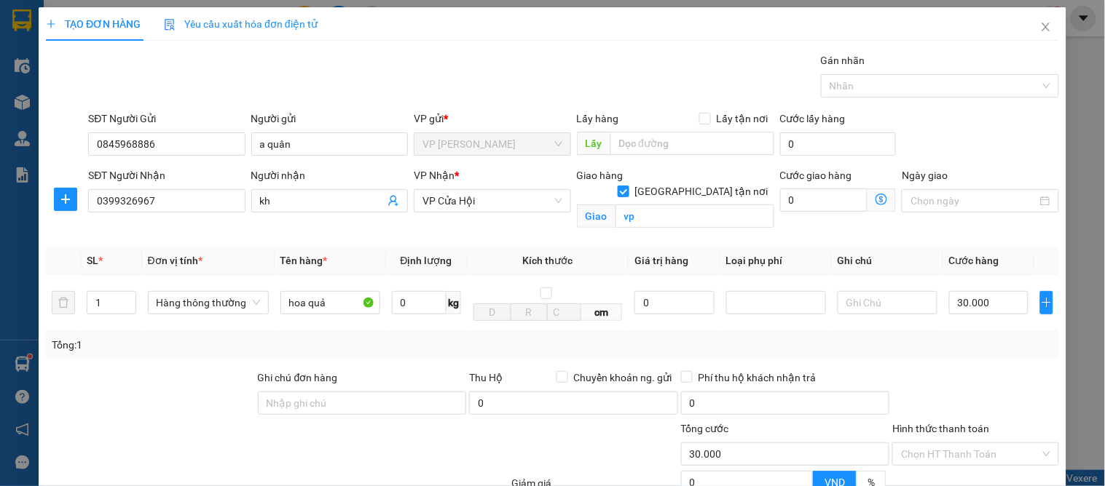
click at [920, 344] on div "Tổng: 1" at bounding box center [552, 345] width 1001 height 16
click at [954, 443] on input "Hình thức thanh toán" at bounding box center [970, 454] width 138 height 22
click at [941, 476] on div "Tại văn phòng" at bounding box center [966, 484] width 147 height 16
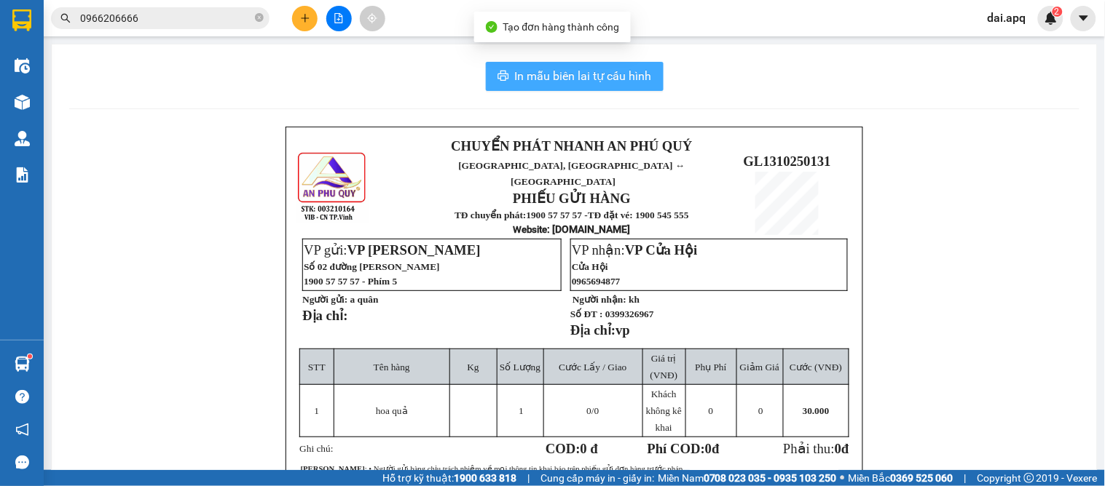
click at [528, 69] on span "In mẫu biên lai tự cấu hình" at bounding box center [583, 76] width 137 height 18
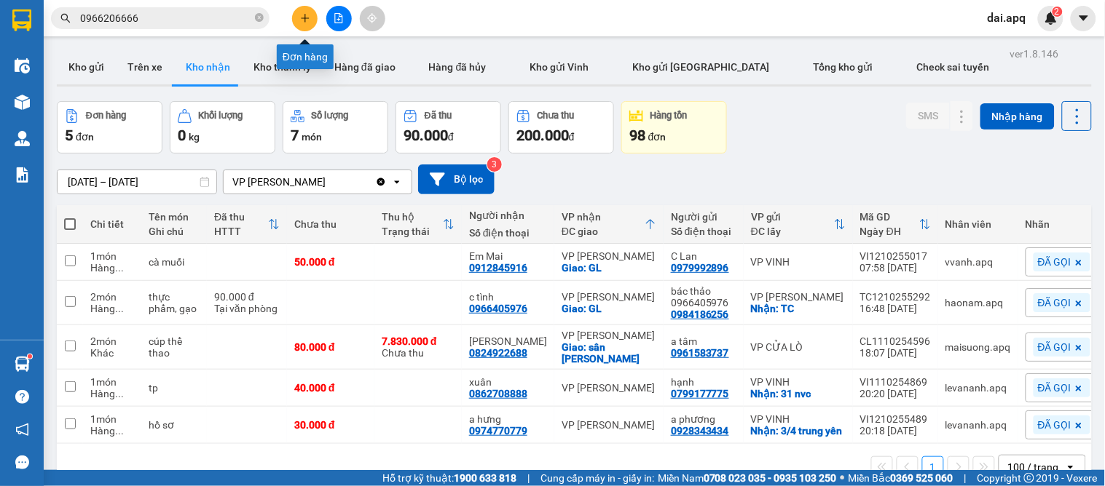
click at [309, 16] on icon "plus" at bounding box center [305, 18] width 10 height 10
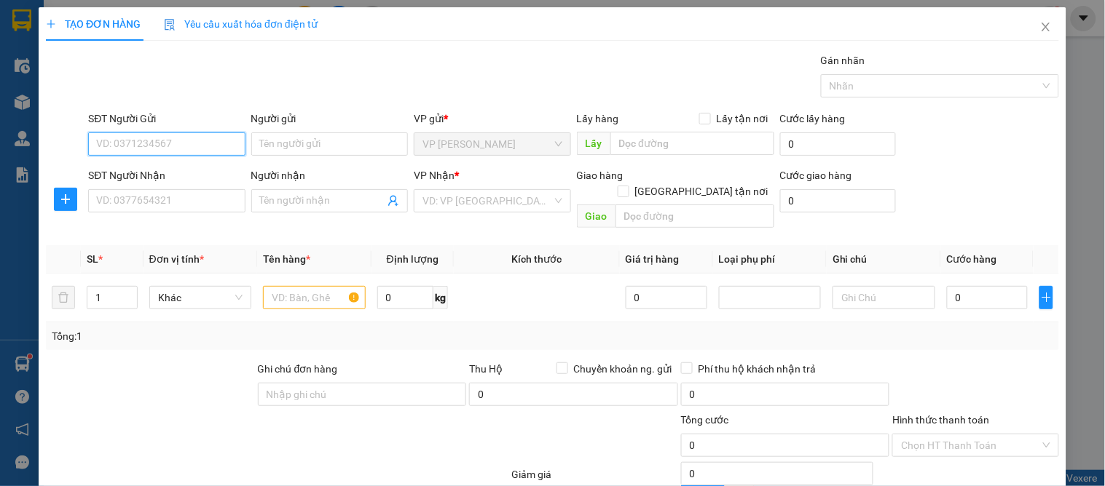
click at [195, 144] on input "SĐT Người Gửi" at bounding box center [166, 144] width 157 height 23
type input "0834990343"
click at [183, 139] on input "0834990343" at bounding box center [166, 144] width 157 height 23
click at [186, 171] on div "0834990343 - a việt" at bounding box center [165, 173] width 138 height 16
type input "a việt"
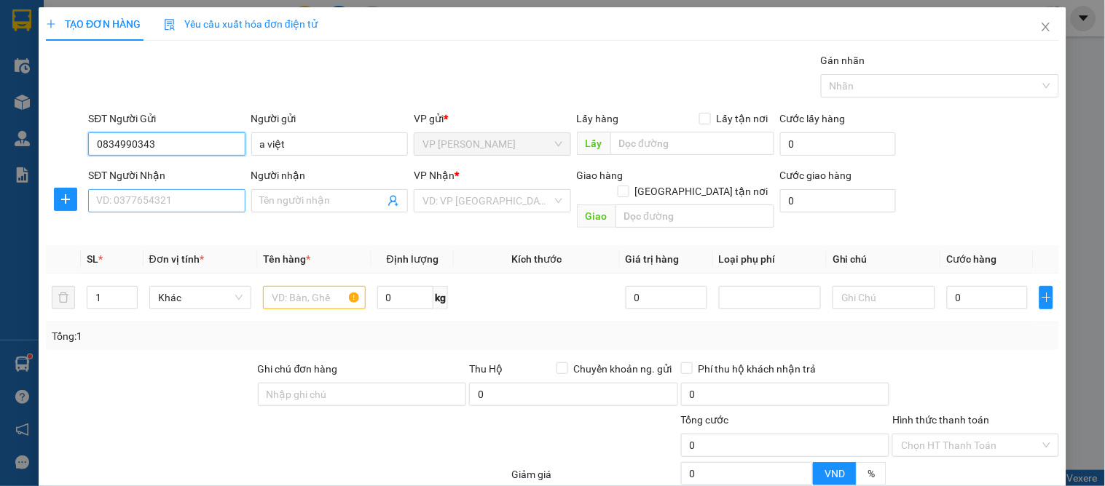
type input "0834990343"
click at [184, 210] on input "SĐT Người Nhận" at bounding box center [166, 200] width 157 height 23
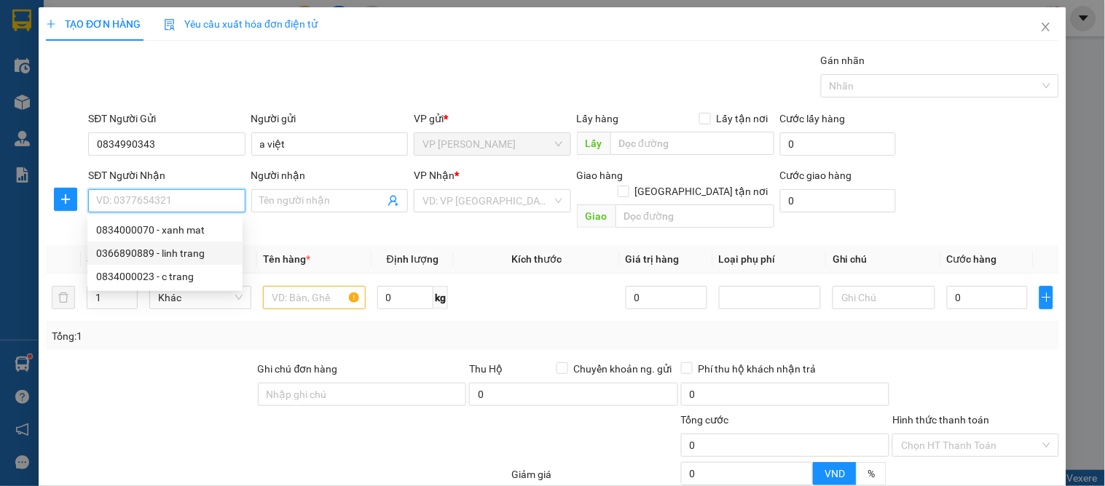
click at [188, 250] on div "0366890889 - linh trang" at bounding box center [165, 253] width 138 height 16
type input "0366890889"
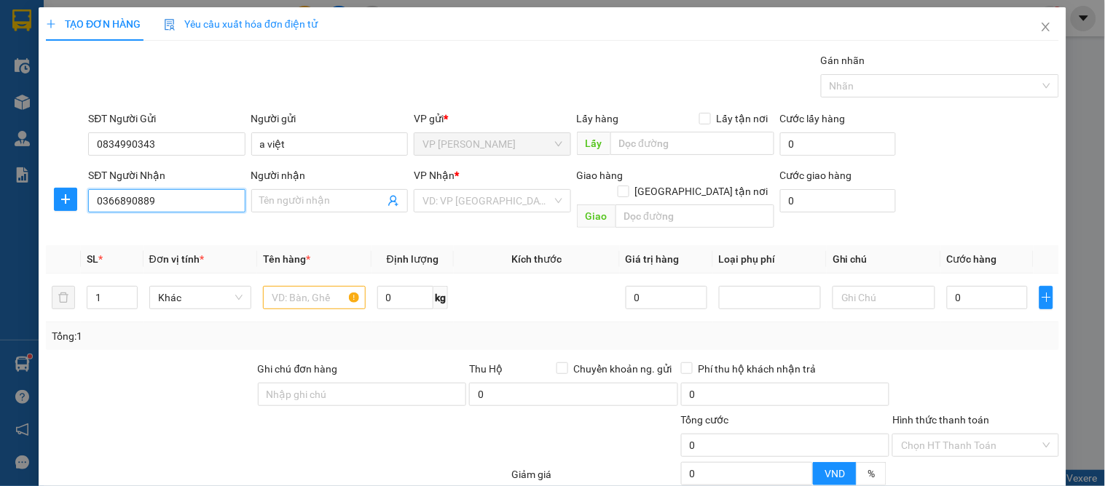
type input "linh trang"
checkbox input "true"
type input "190 [PERSON_NAME]"
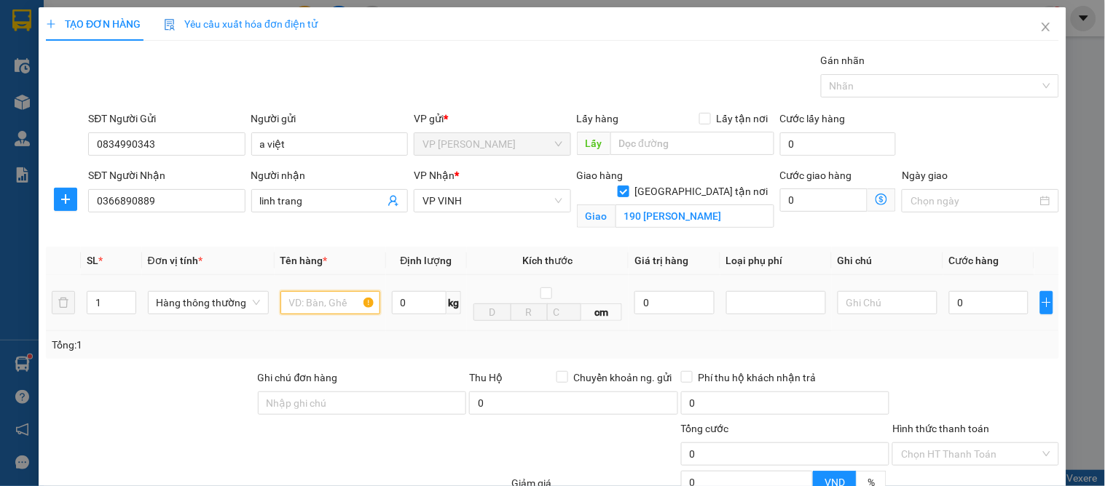
click at [301, 292] on input "text" at bounding box center [330, 302] width 100 height 23
type input "d"
type input "đồ ăn"
click at [982, 312] on input "0" at bounding box center [988, 302] width 79 height 23
click at [993, 348] on div "Tổng: 1" at bounding box center [552, 345] width 1001 height 16
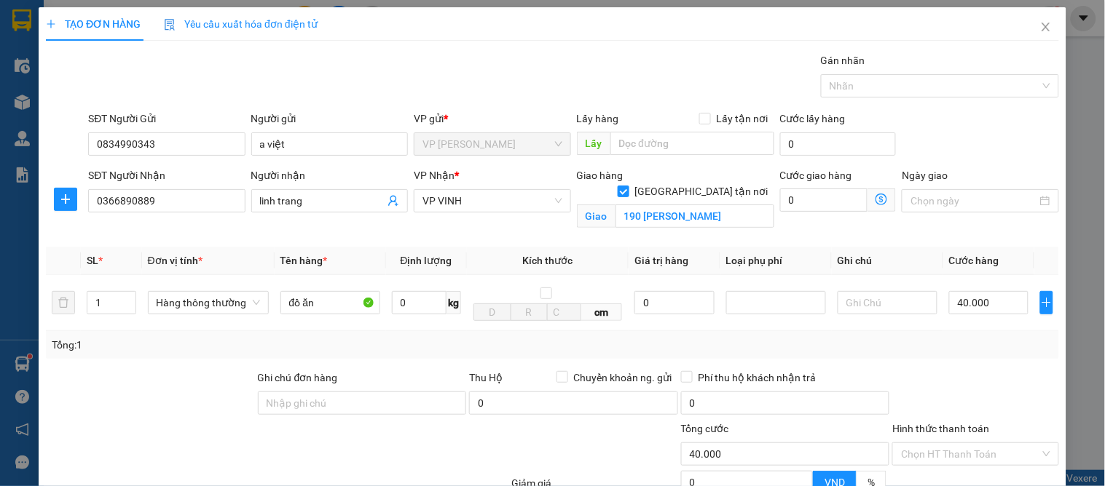
drag, startPoint x: 984, startPoint y: 438, endPoint x: 996, endPoint y: 447, distance: 15.2
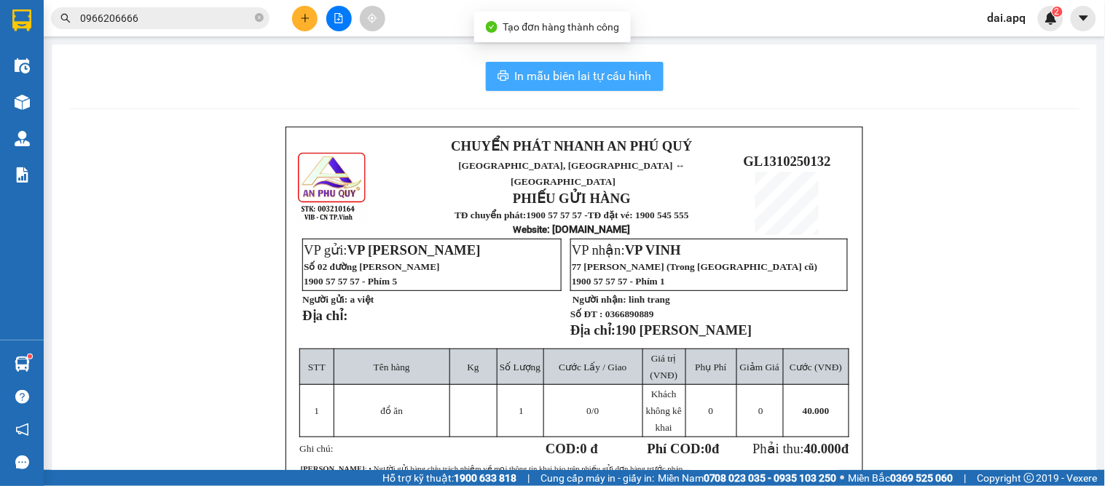
click at [598, 78] on span "In mẫu biên lai tự cấu hình" at bounding box center [583, 76] width 137 height 18
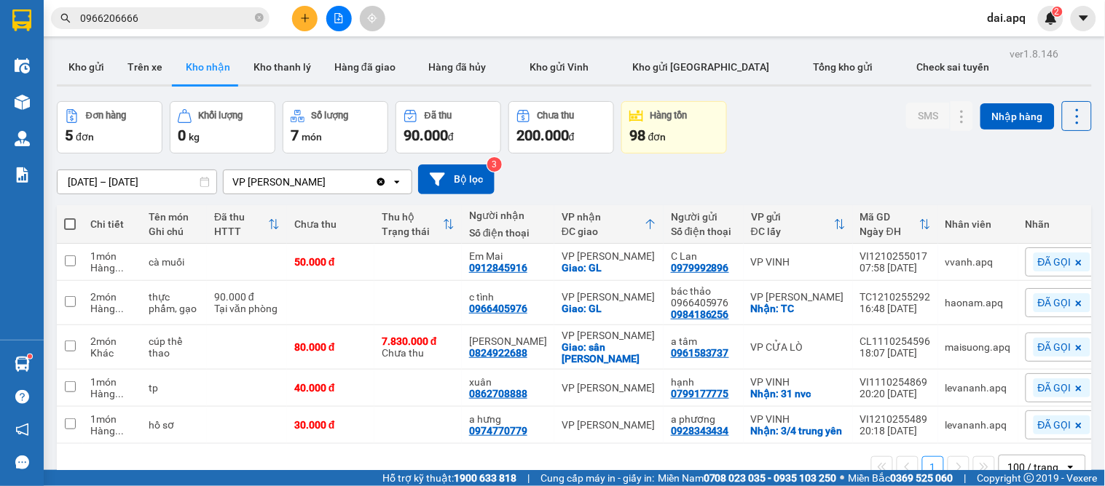
click at [312, 11] on button at bounding box center [304, 18] width 25 height 25
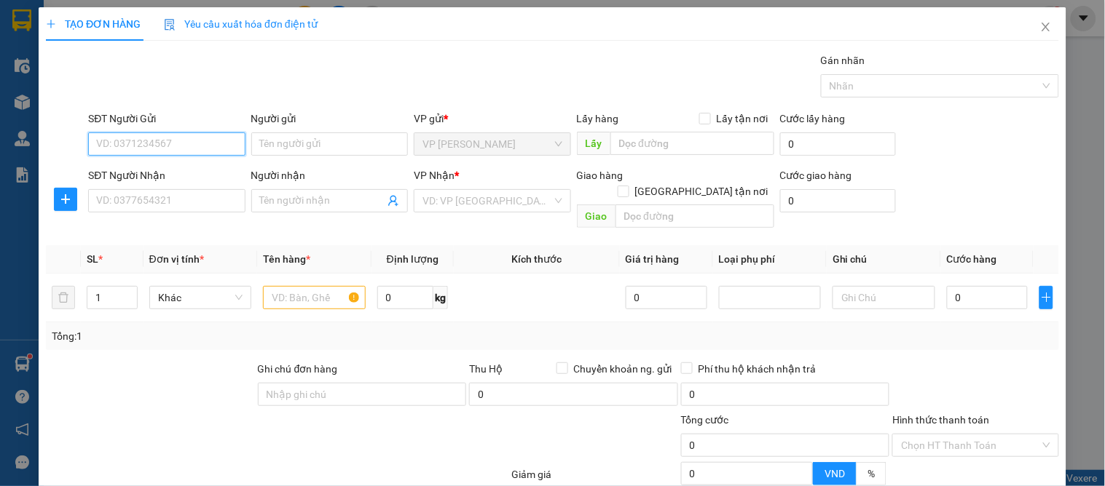
click at [191, 148] on input "SĐT Người Gửi" at bounding box center [166, 144] width 157 height 23
type input "0913588751"
click at [159, 181] on div "0913588751 - cty công châu" at bounding box center [165, 173] width 138 height 16
type input "cty công châu"
type input "0913588751"
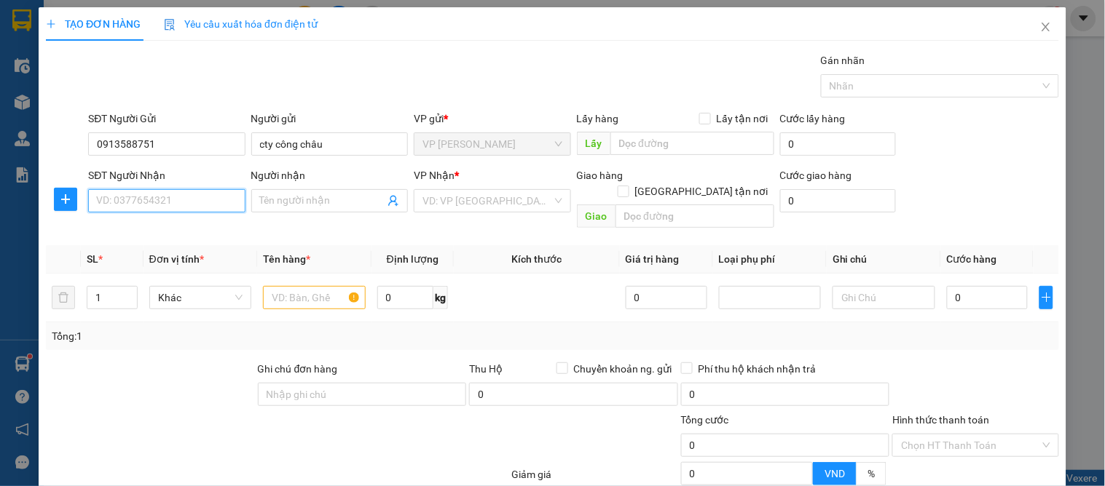
click at [160, 204] on input "SĐT Người Nhận" at bounding box center [166, 200] width 157 height 23
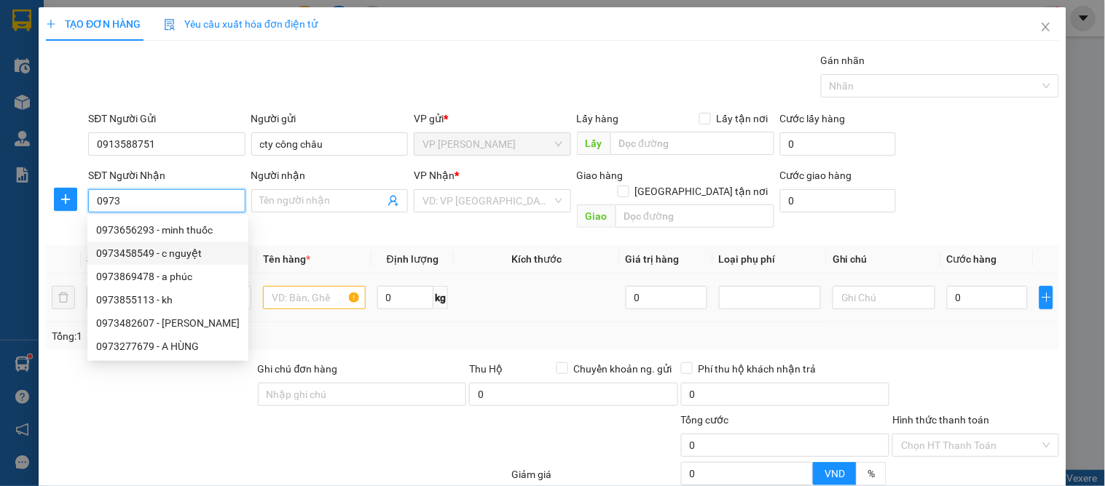
type input "0973"
click at [280, 286] on input "text" at bounding box center [314, 297] width 102 height 23
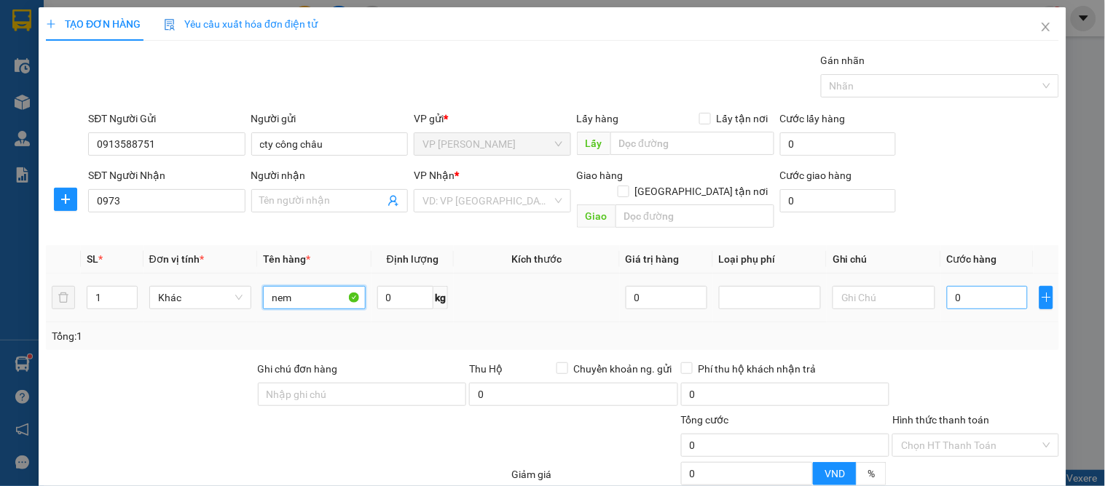
type input "nem"
click at [973, 287] on input "0" at bounding box center [988, 297] width 82 height 23
type input "5"
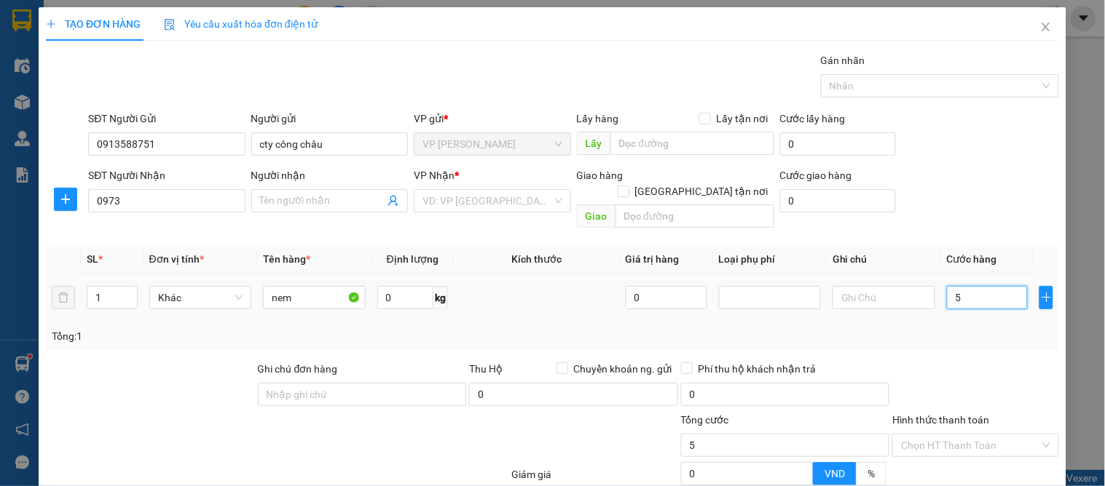
type input "50"
type input "50.000"
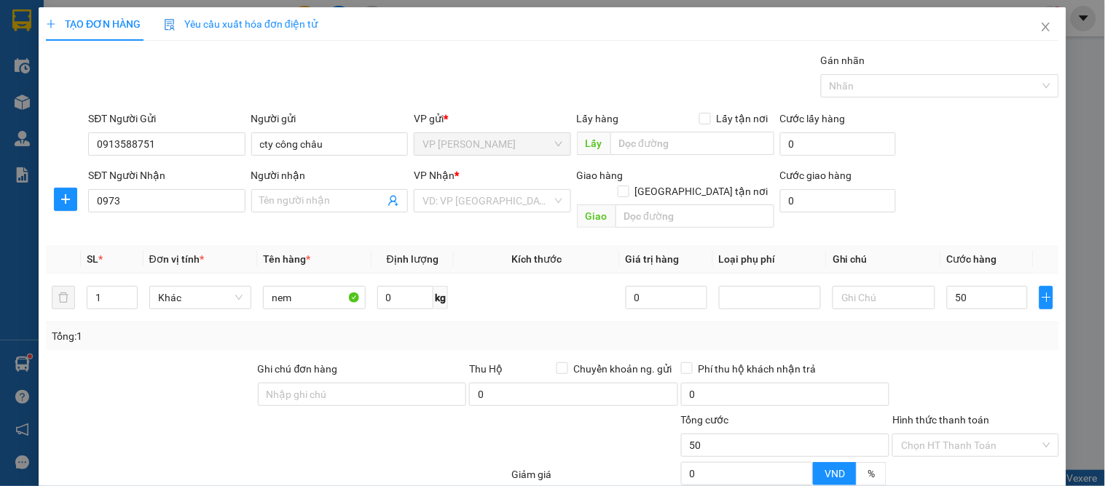
type input "50.000"
click at [974, 335] on div "Transit Pickup Surcharge Ids Transit Deliver Surcharge Ids Transit Deliver Surc…" at bounding box center [552, 326] width 1013 height 548
click at [129, 194] on input "0973" at bounding box center [166, 200] width 157 height 23
type input "0973798034"
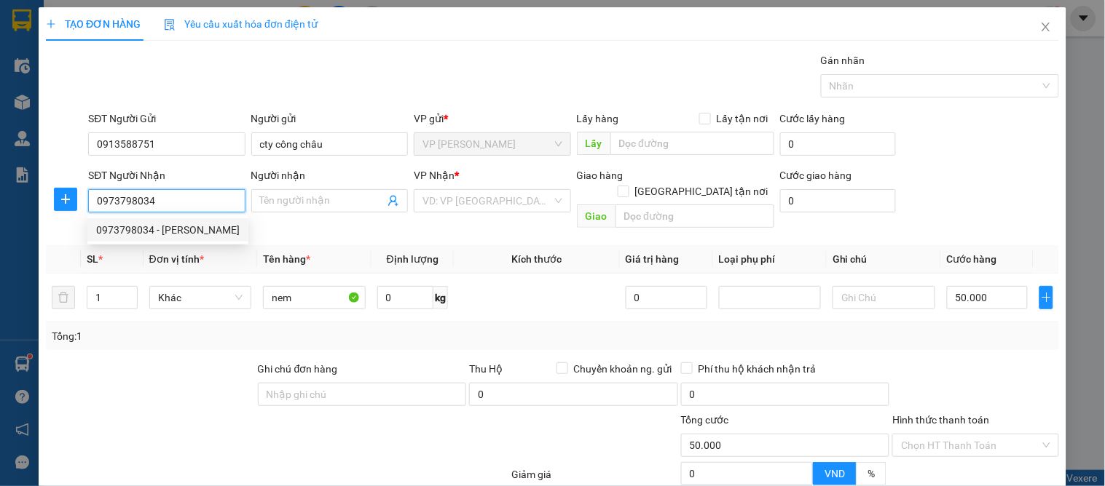
click at [171, 227] on div "0973798034 - [PERSON_NAME]" at bounding box center [167, 230] width 143 height 16
type input "[PERSON_NAME]"
checkbox input "true"
type input "vp"
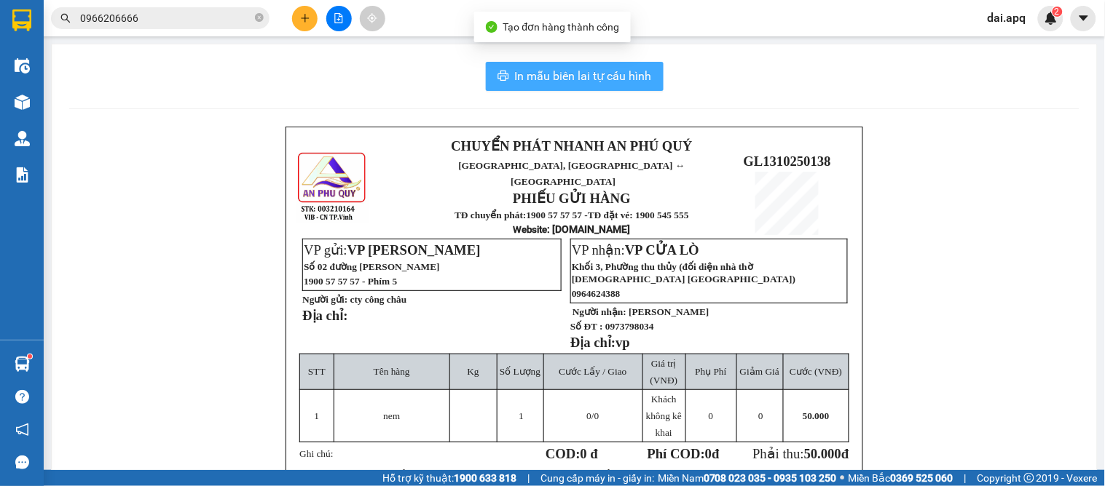
click at [517, 67] on button "In mẫu biên lai tự cấu hình" at bounding box center [575, 76] width 178 height 29
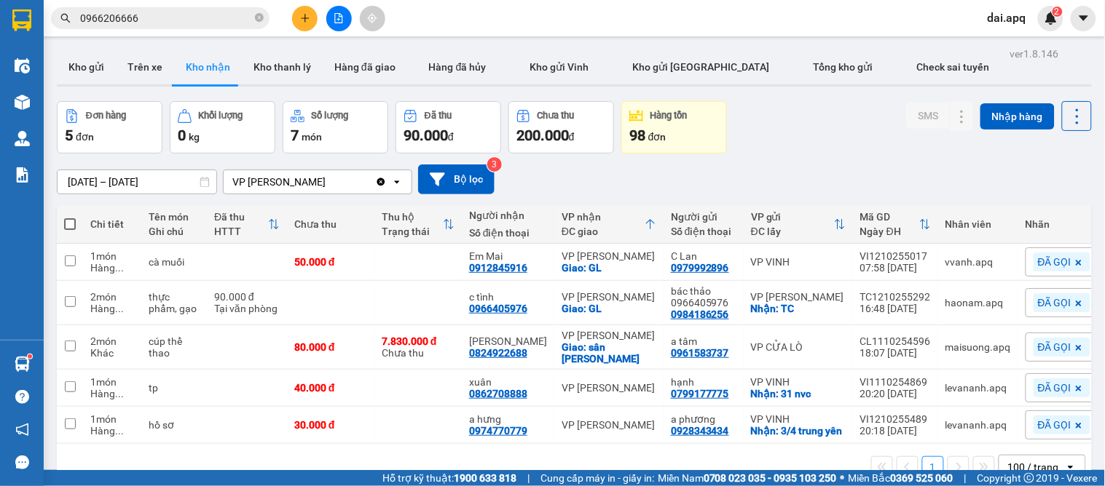
drag, startPoint x: 110, startPoint y: 75, endPoint x: 47, endPoint y: 78, distance: 62.7
click at [110, 75] on button "Kho gửi" at bounding box center [86, 67] width 59 height 35
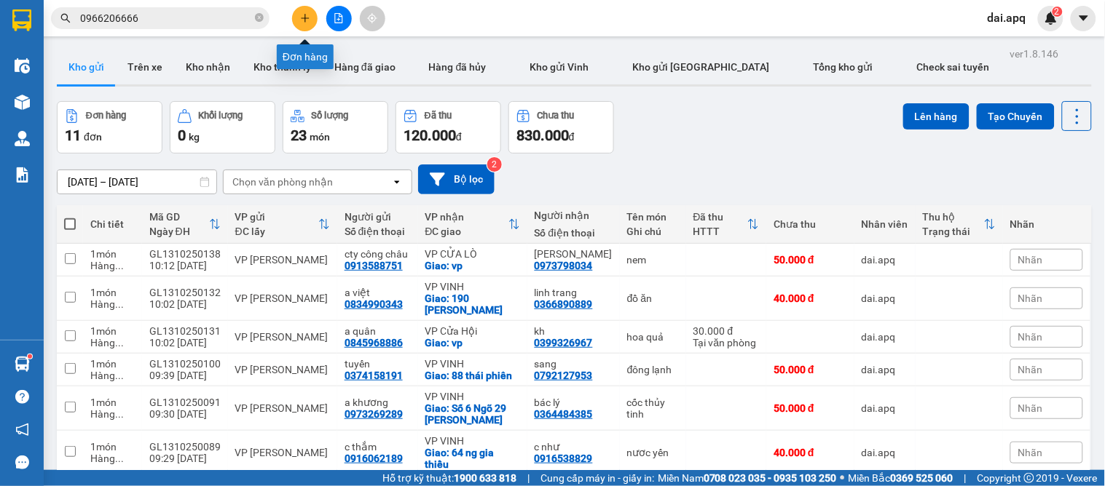
click at [302, 16] on icon "plus" at bounding box center [305, 18] width 10 height 10
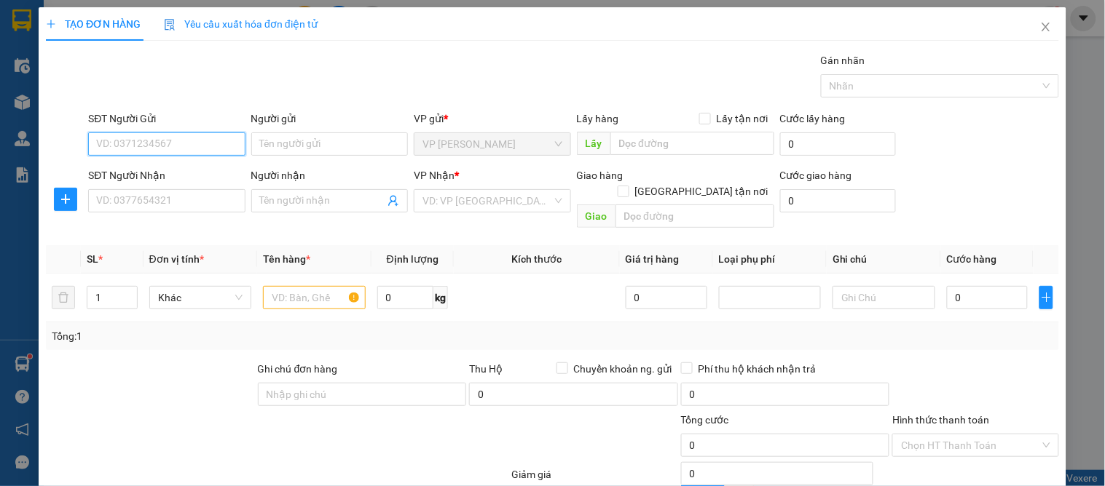
click at [134, 148] on input "SĐT Người Gửi" at bounding box center [166, 144] width 157 height 23
click at [147, 181] on div "0567891228 - a phước" at bounding box center [165, 173] width 138 height 16
type input "0567891228"
type input "a phước"
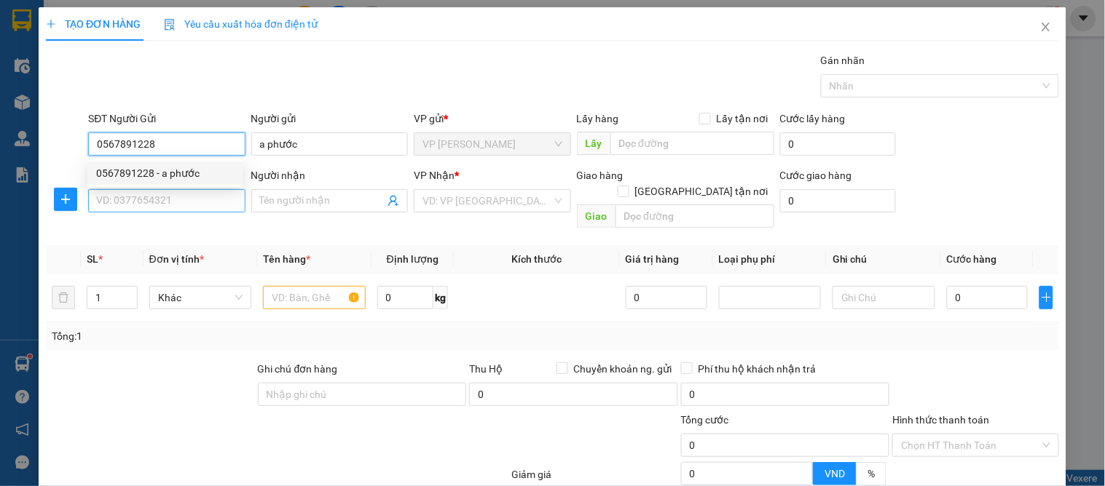
type input "0567891228"
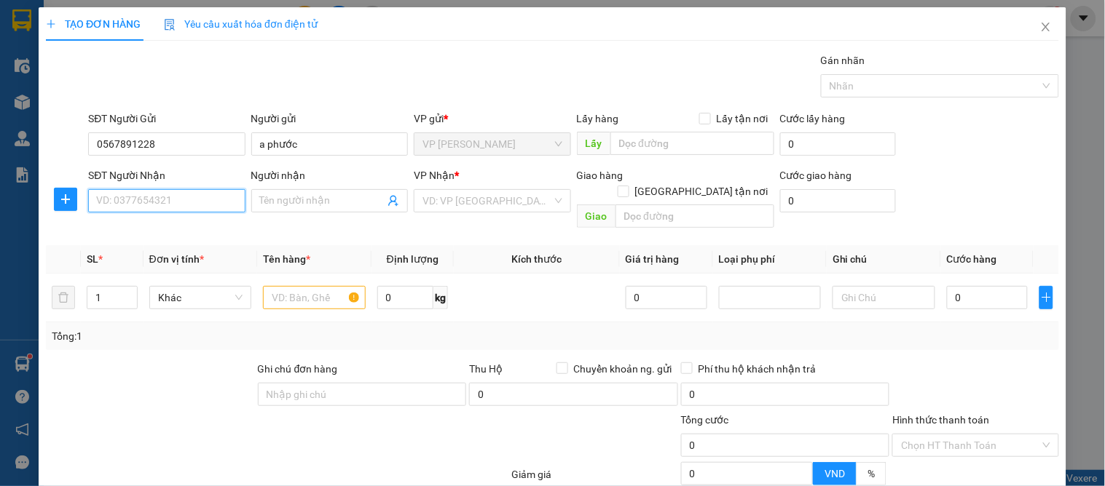
click at [139, 202] on input "SĐT Người Nhận" at bounding box center [166, 200] width 157 height 23
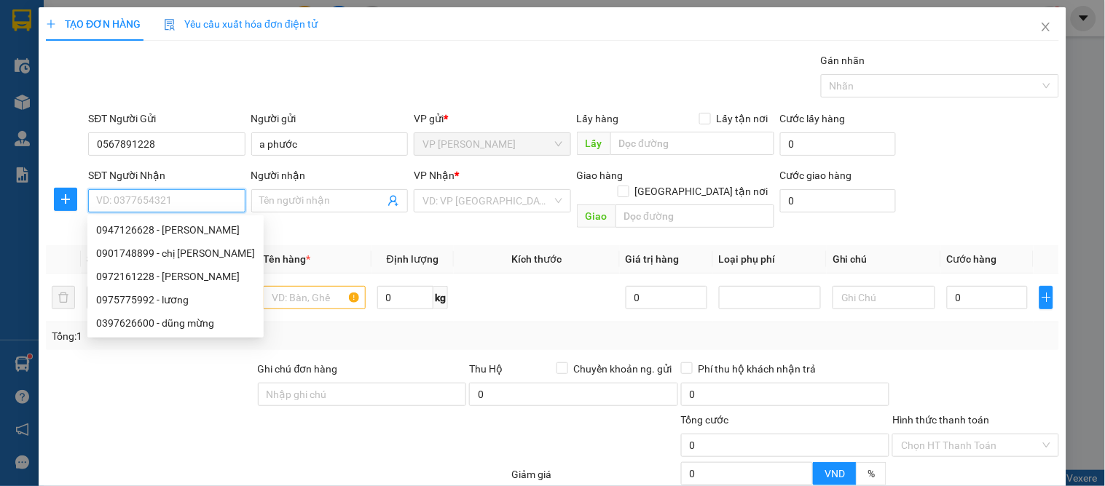
click at [167, 199] on input "SĐT Người Nhận" at bounding box center [166, 200] width 157 height 23
click at [198, 244] on div "0901748899 - chị [PERSON_NAME]" at bounding box center [175, 253] width 176 height 23
type input "0901748899"
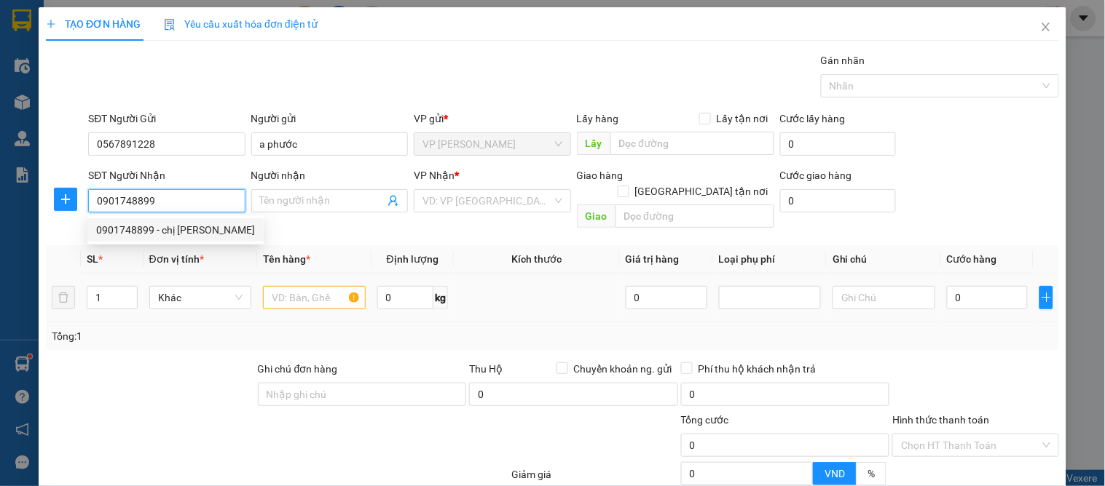
type input "chị [PERSON_NAME]"
checkbox input "true"
type input "vp"
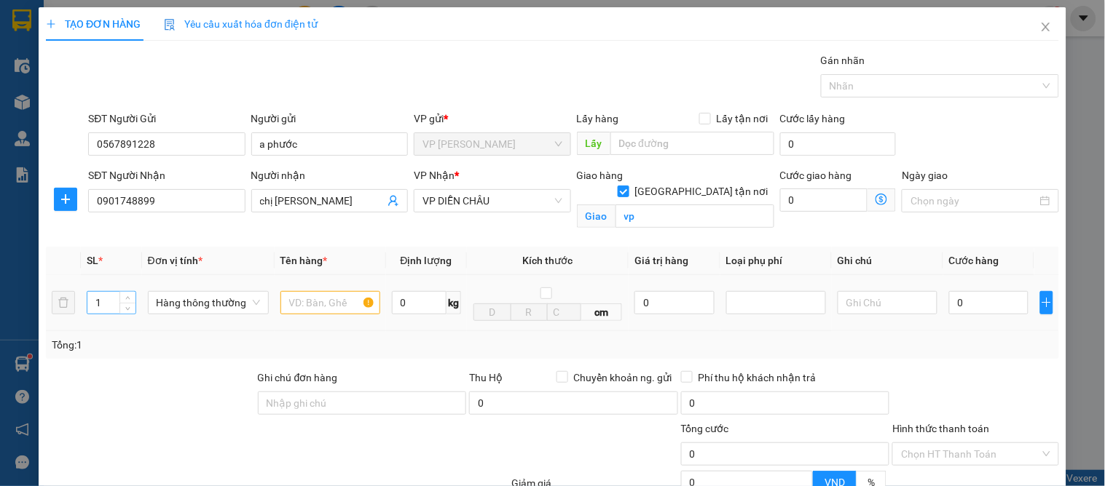
click at [98, 296] on input "1" at bounding box center [110, 303] width 47 height 22
type input "10"
click at [318, 304] on input "text" at bounding box center [330, 302] width 100 height 23
type input "5 táo 3 lê 2 quýt"
click at [969, 301] on input "0" at bounding box center [988, 302] width 79 height 23
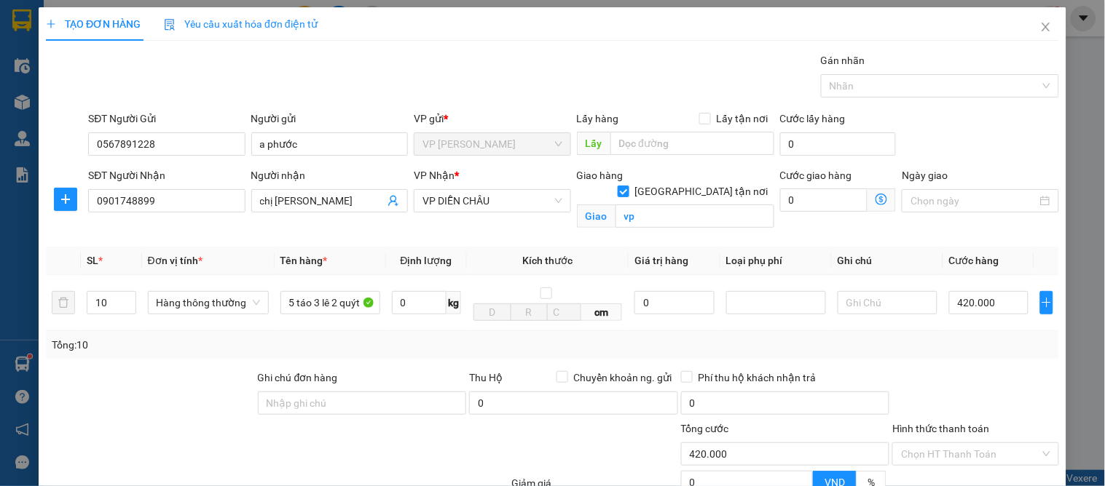
click at [998, 360] on div "Transit Pickup Surcharge Ids Transit Deliver Surcharge Ids Transit Deliver Surc…" at bounding box center [552, 330] width 1013 height 557
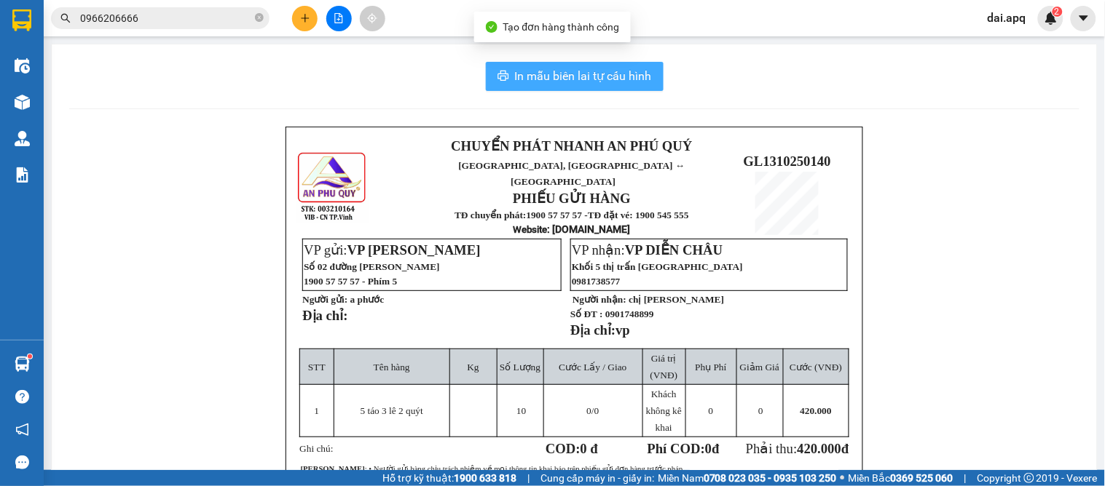
click at [550, 75] on span "In mẫu biên lai tự cấu hình" at bounding box center [583, 76] width 137 height 18
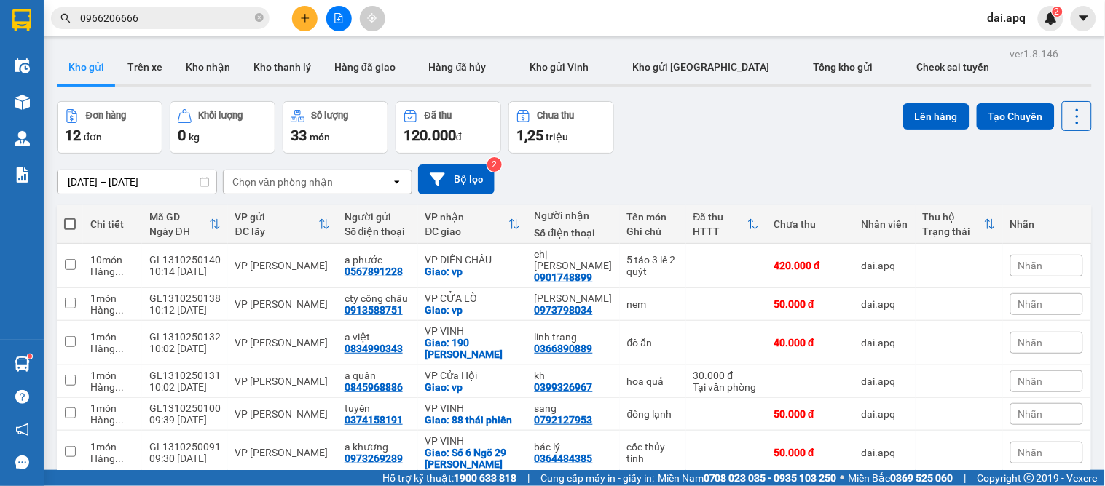
click at [289, 19] on div at bounding box center [338, 18] width 109 height 25
click at [296, 13] on button at bounding box center [304, 18] width 25 height 25
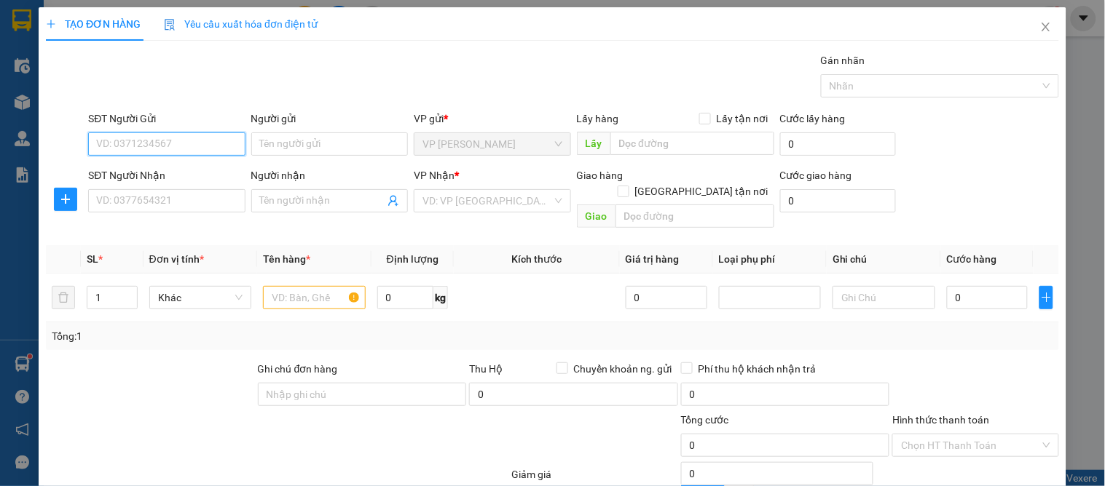
drag, startPoint x: 133, startPoint y: 153, endPoint x: 142, endPoint y: 149, distance: 9.8
click at [135, 151] on input "SĐT Người Gửi" at bounding box center [166, 144] width 157 height 23
type input "0964181771"
click at [161, 173] on div "0964181771 - a lâm" at bounding box center [165, 173] width 138 height 16
type input "a lâm"
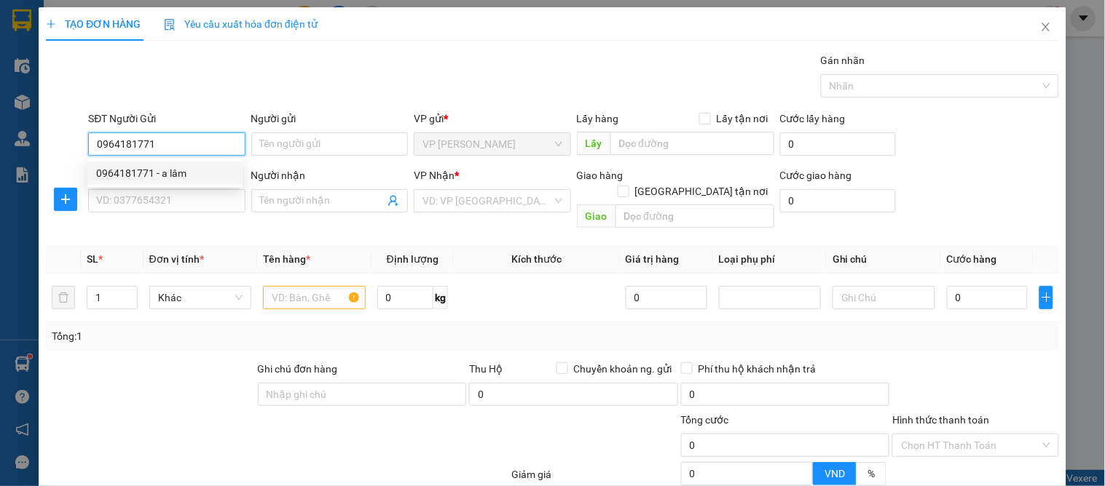
type input "stk 0977809158 tên [PERSON_NAME] ngân hàng mb"
checkbox input "true"
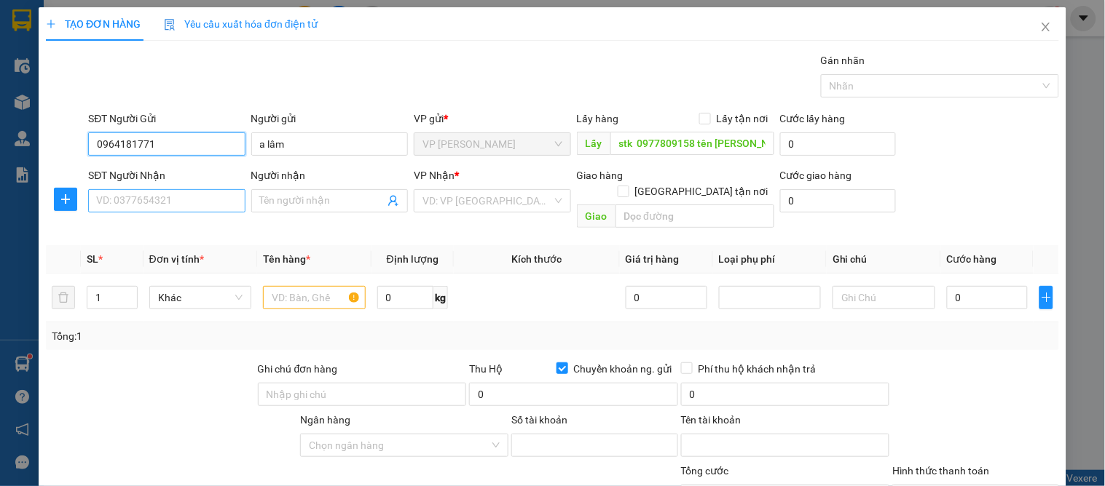
type input "0964181771"
click at [160, 207] on input "SĐT Người Nhận" at bounding box center [166, 200] width 157 height 23
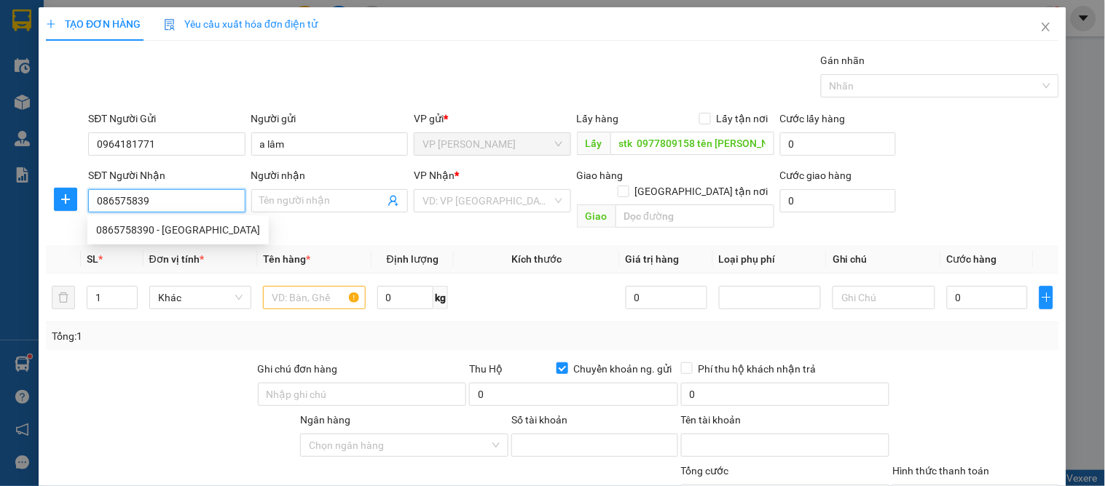
type input "0865758390"
drag, startPoint x: 205, startPoint y: 231, endPoint x: 162, endPoint y: 245, distance: 45.1
click at [202, 230] on div "0865758390 - [GEOGRAPHIC_DATA]" at bounding box center [178, 230] width 164 height 16
type input "[PERSON_NAME]"
checkbox input "true"
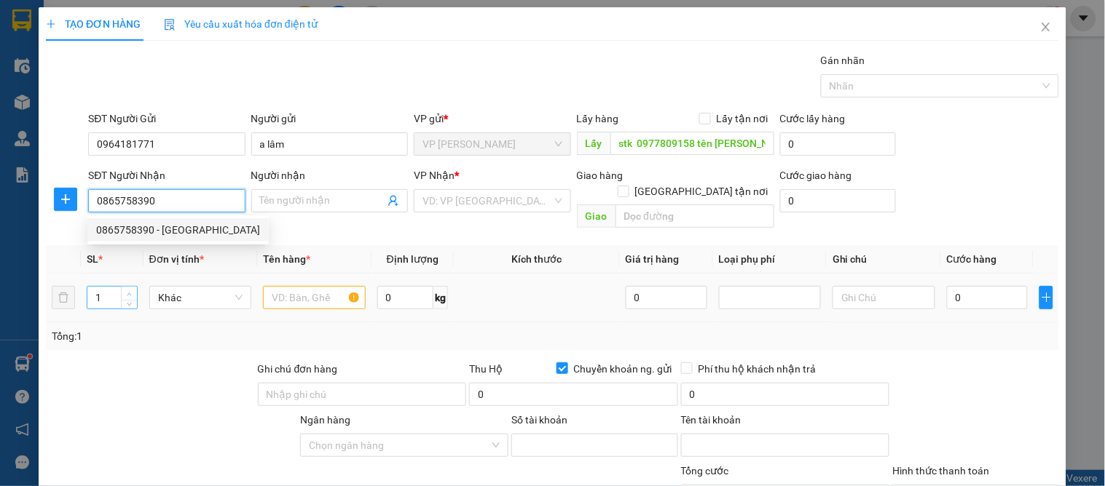
type input "lotte"
checkbox input "false"
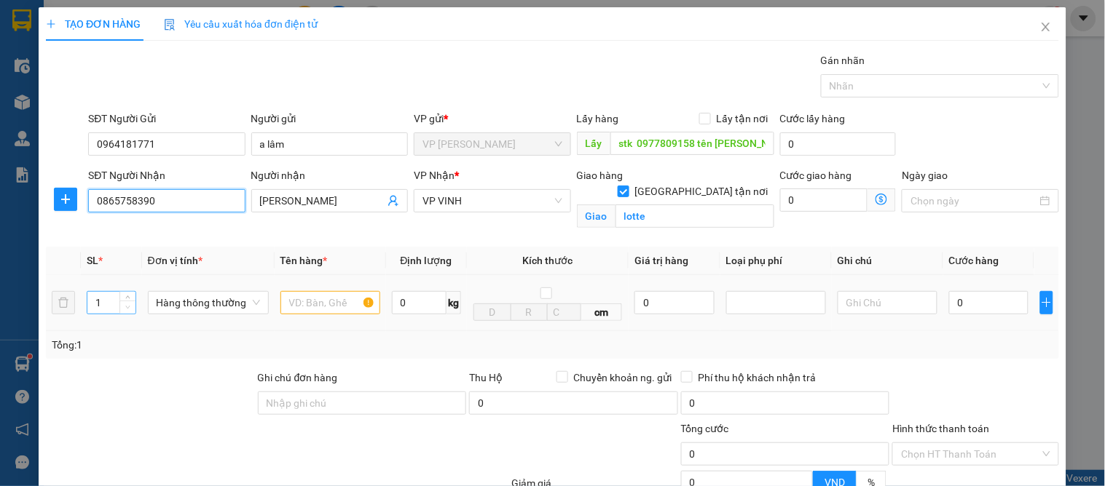
click at [125, 301] on span "Decrease Value" at bounding box center [127, 307] width 16 height 13
type input "0865758390"
click at [125, 297] on icon "up" at bounding box center [127, 299] width 5 height 5
type input "4"
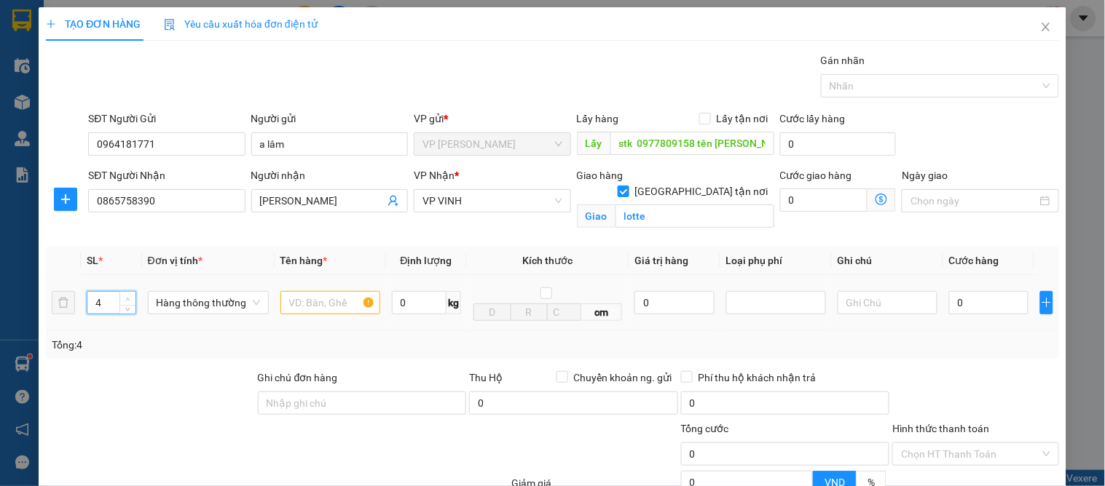
click at [127, 299] on icon "up" at bounding box center [127, 299] width 5 height 5
click at [315, 304] on input "text" at bounding box center [330, 302] width 100 height 23
type input "sâm"
click at [965, 302] on input "0" at bounding box center [988, 302] width 79 height 23
type input "1"
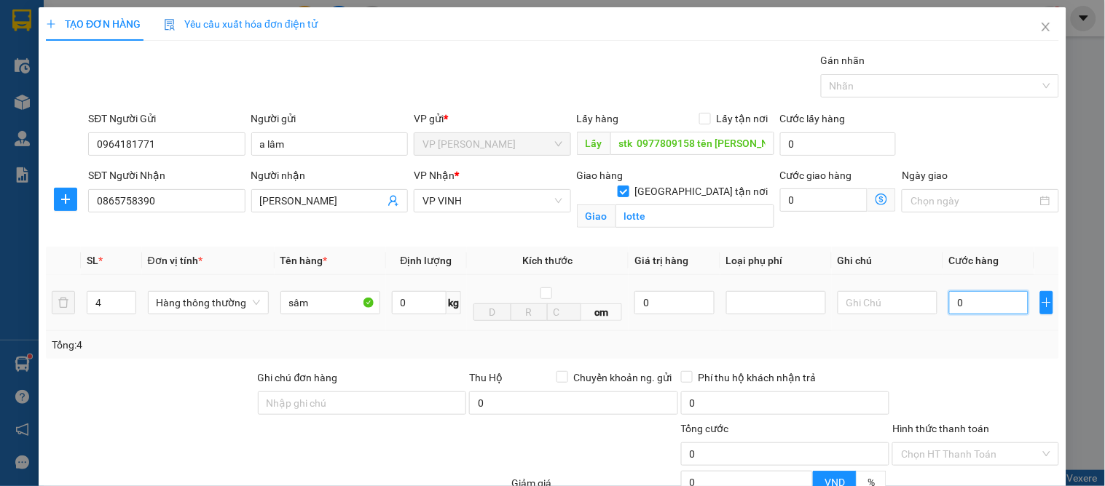
type input "1"
type input "17"
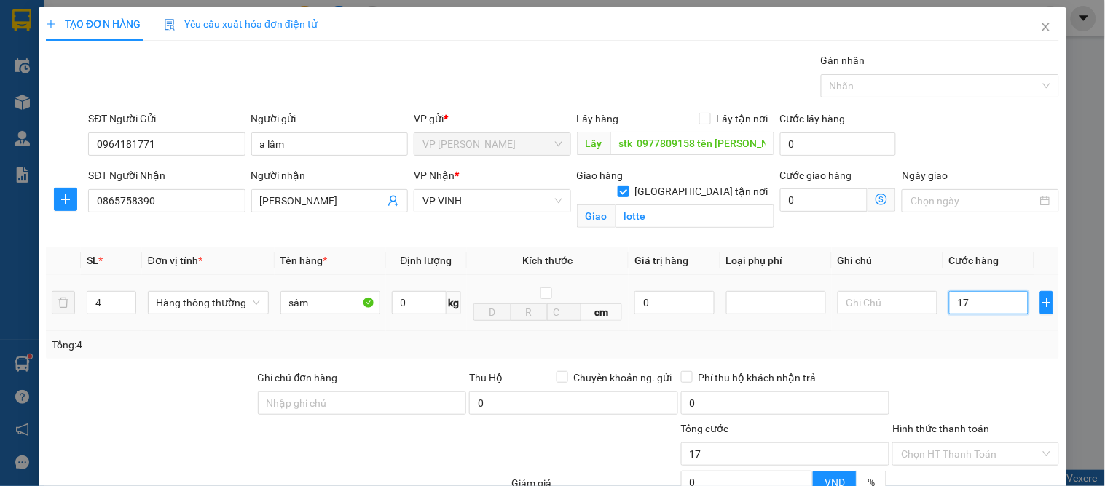
type input "170"
type input "170.000"
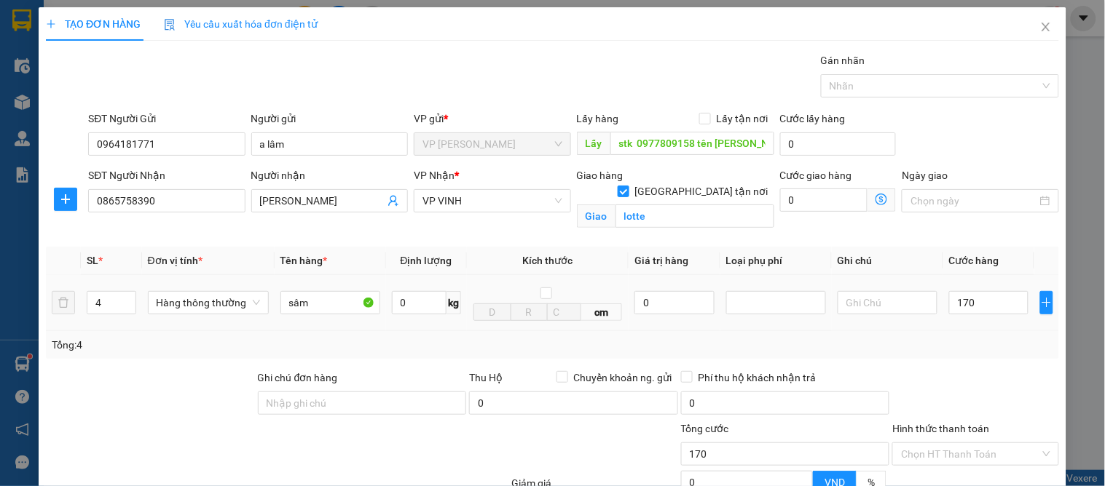
type input "170.000"
click at [1007, 352] on div "Tổng: 4" at bounding box center [552, 345] width 1001 height 16
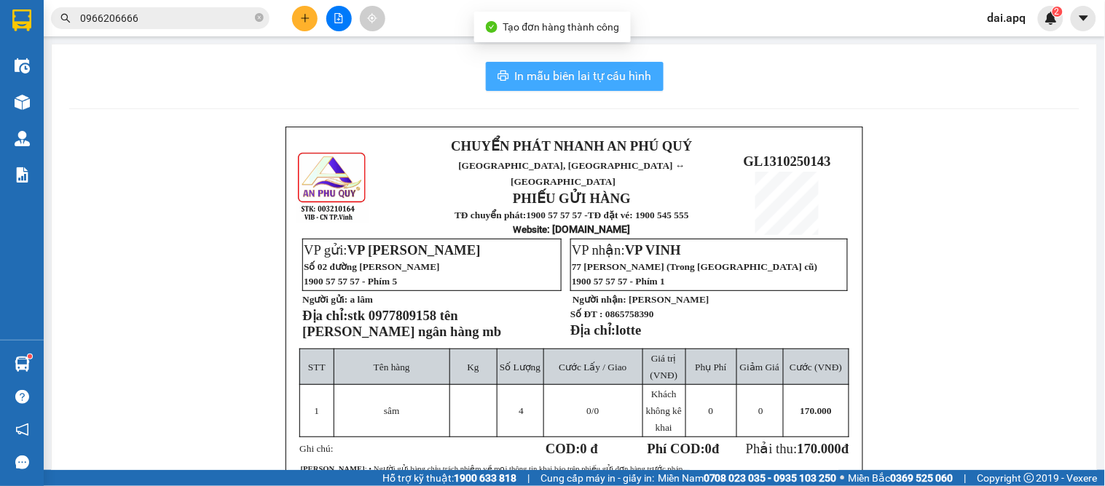
click at [580, 76] on span "In mẫu biên lai tự cấu hình" at bounding box center [583, 76] width 137 height 18
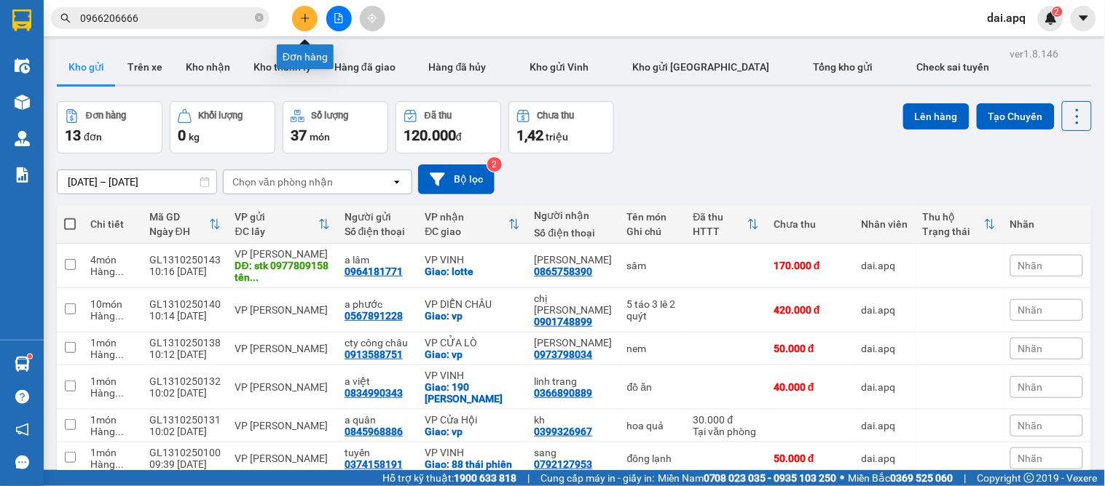
click at [304, 17] on icon "plus" at bounding box center [305, 17] width 8 height 1
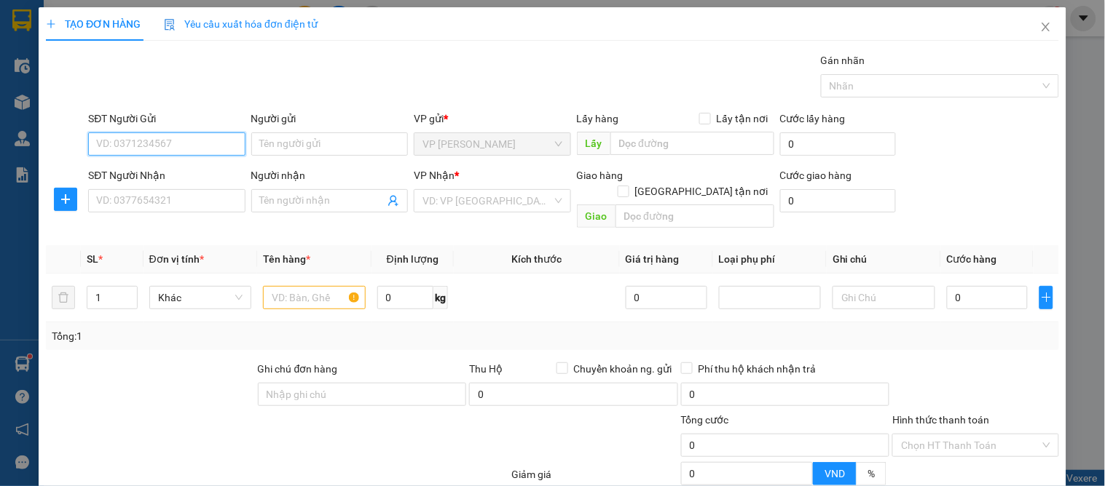
click at [138, 135] on input "SĐT Người Gửi" at bounding box center [166, 144] width 157 height 23
click at [159, 164] on div "0964181771 - a lâm" at bounding box center [164, 173] width 155 height 23
type input "0964181771"
type input "a lâm"
type input "stk 0977809158 tên [PERSON_NAME] ngân hàng mb"
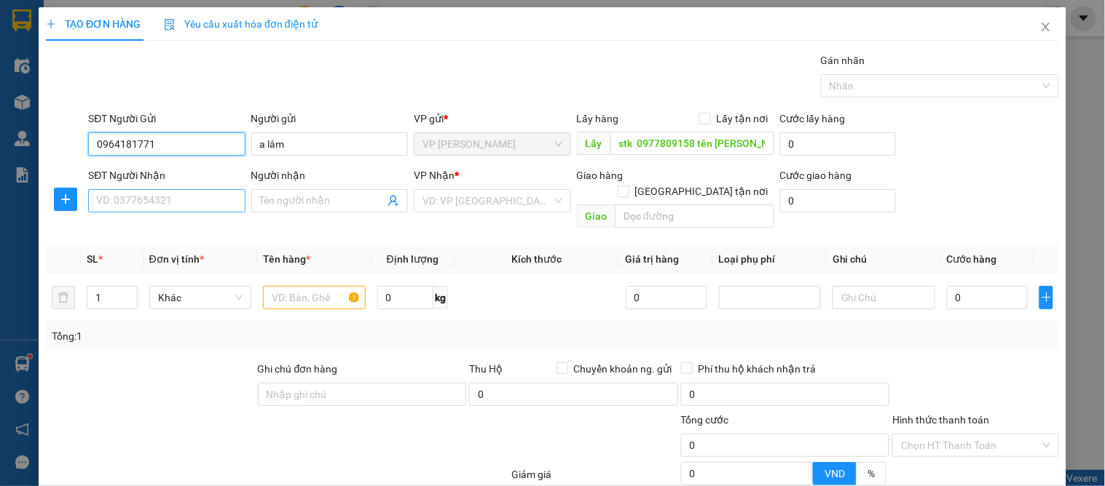
type input "0964181771"
click at [147, 208] on input "SĐT Người Nhận" at bounding box center [166, 200] width 157 height 23
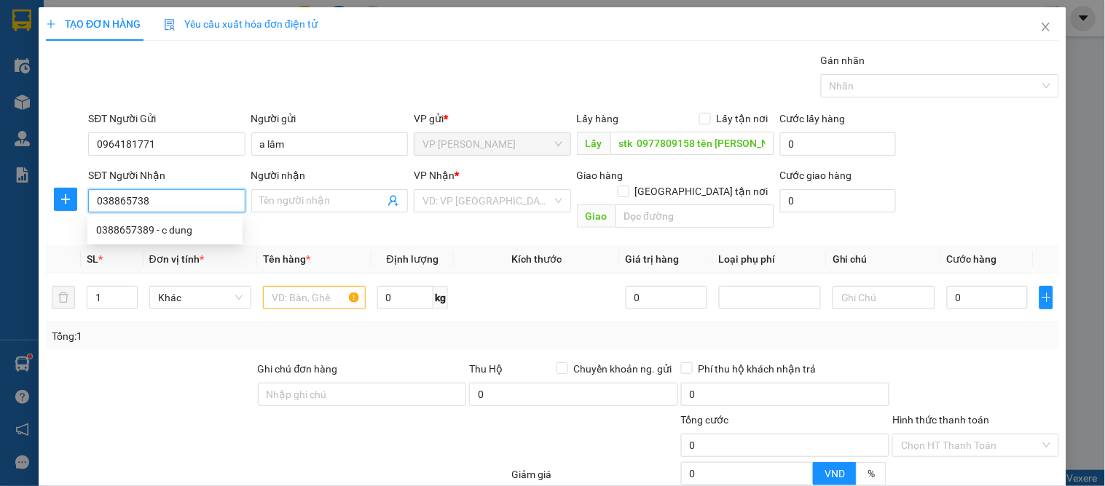
type input "0388657389"
click at [142, 222] on div "0388657389 - c dung" at bounding box center [165, 230] width 138 height 16
type input "c dung"
checkbox input "true"
type input "61 [PERSON_NAME]"
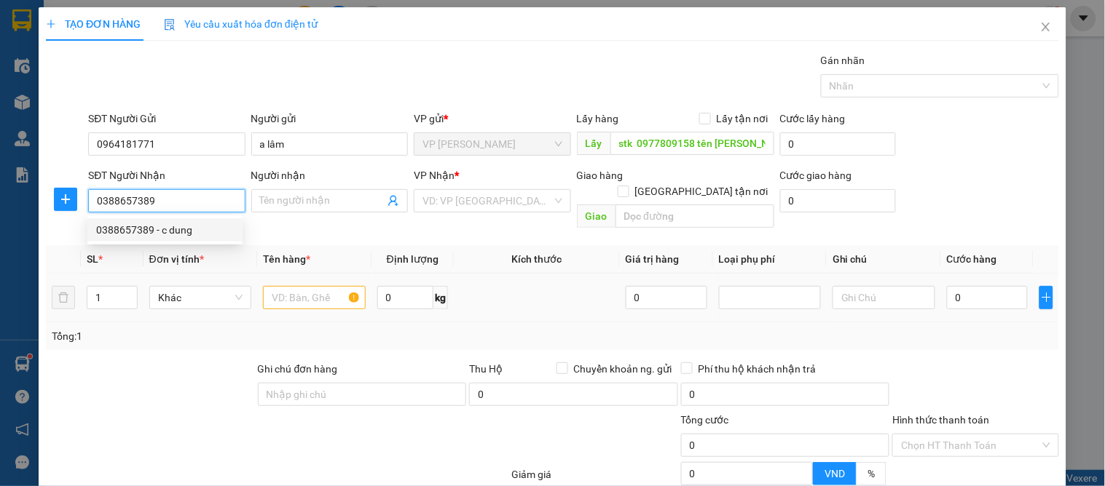
checkbox input "true"
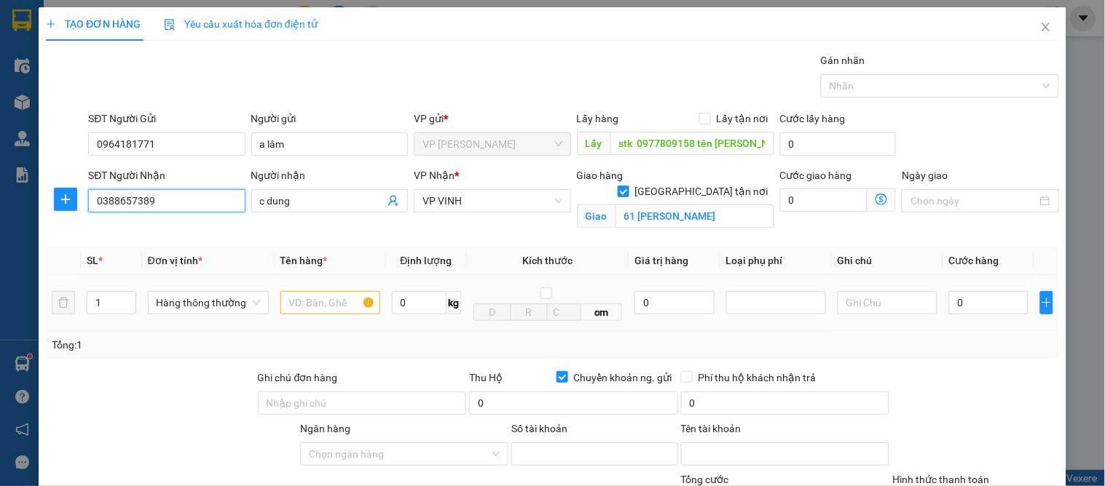
type input "0388657389"
click at [309, 292] on input "text" at bounding box center [330, 302] width 100 height 23
type input "sâm"
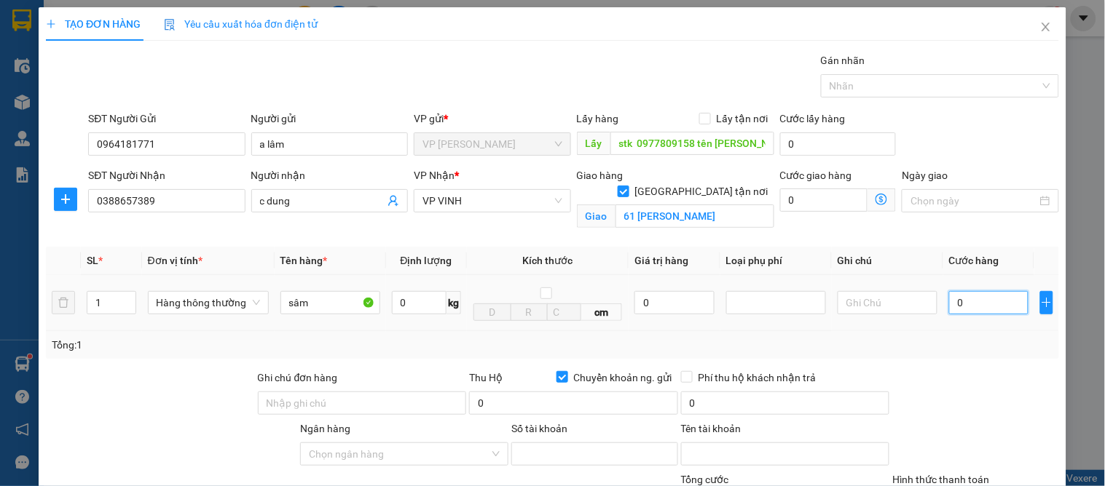
click at [957, 301] on input "0" at bounding box center [988, 302] width 79 height 23
click at [945, 410] on div at bounding box center [974, 395] width 169 height 51
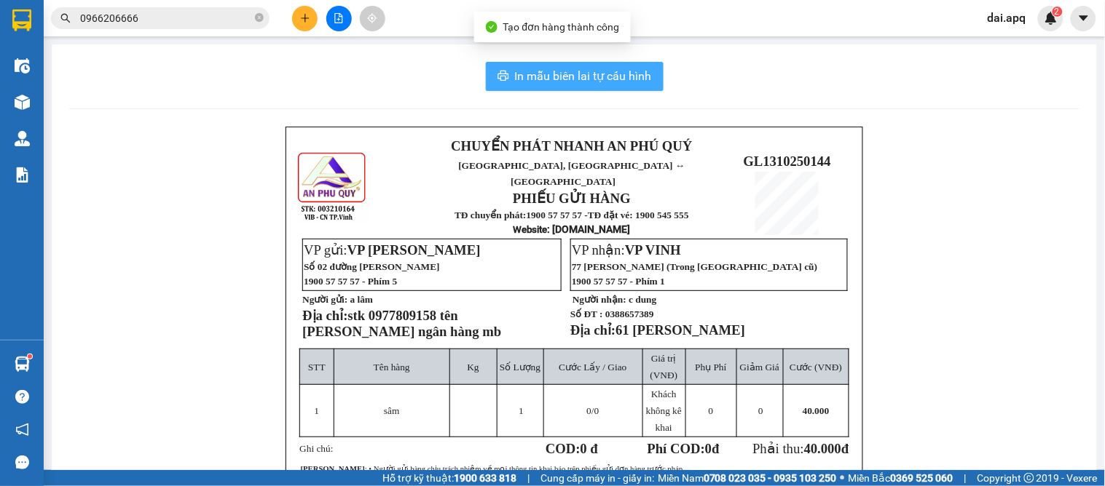
click at [565, 76] on span "In mẫu biên lai tự cấu hình" at bounding box center [583, 76] width 137 height 18
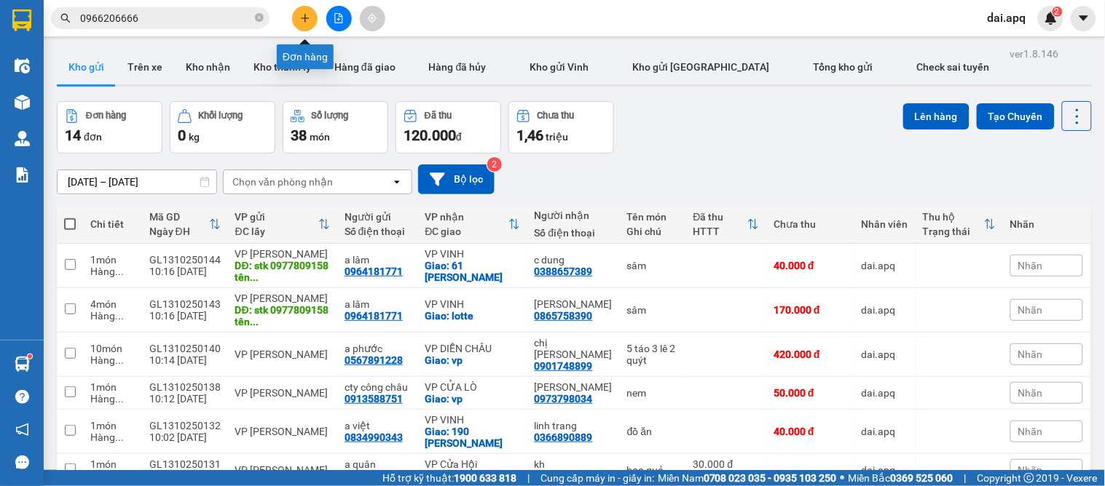
click at [316, 18] on button at bounding box center [304, 18] width 25 height 25
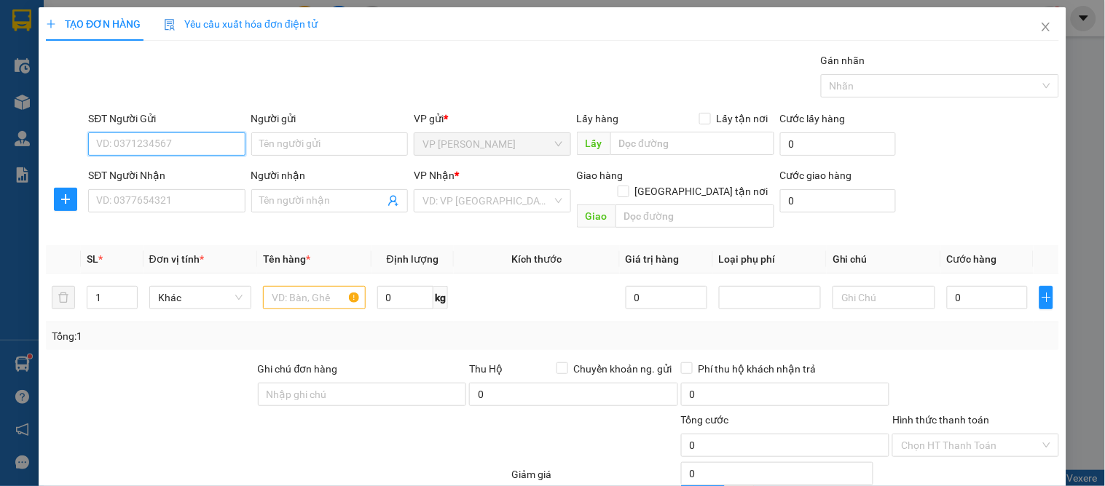
click at [141, 141] on input "SĐT Người Gửi" at bounding box center [166, 144] width 157 height 23
type input "0398795499"
drag, startPoint x: 133, startPoint y: 175, endPoint x: 141, endPoint y: 188, distance: 15.4
click at [134, 175] on div "0398795499 - nam" at bounding box center [165, 173] width 138 height 16
type input "nam"
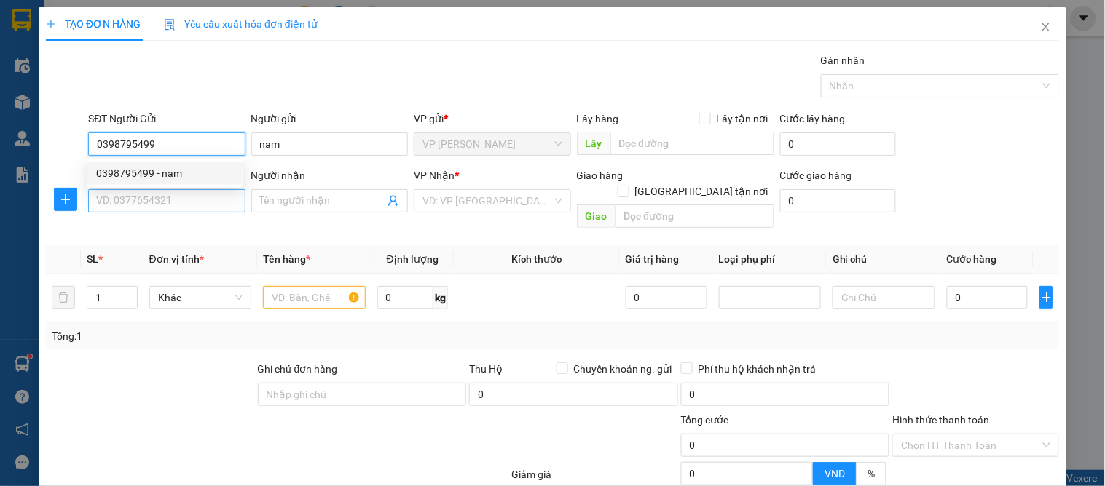
type input "0398795499"
click at [165, 206] on input "SĐT Người Nhận" at bounding box center [166, 200] width 157 height 23
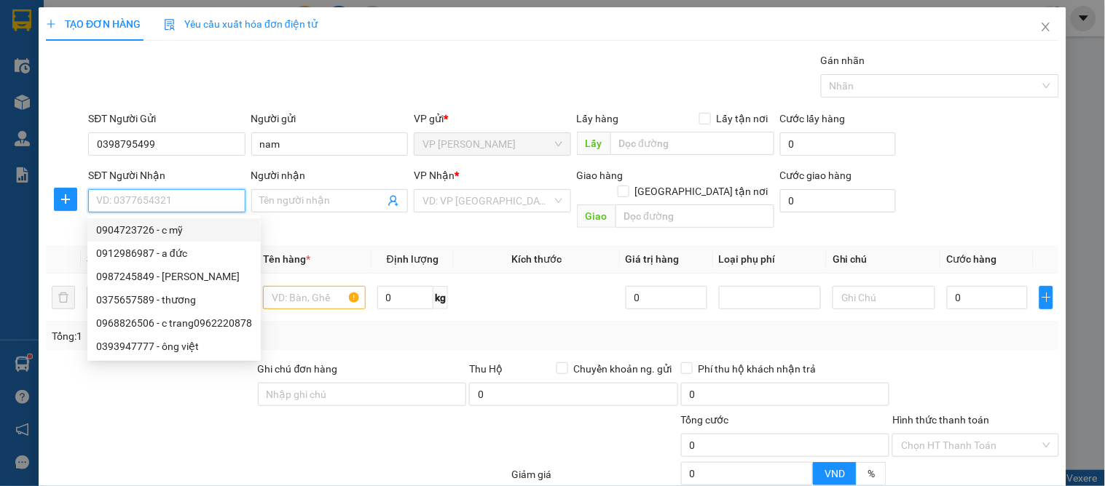
click at [173, 226] on div "0904723726 - c mỹ" at bounding box center [174, 230] width 156 height 16
type input "0904723726"
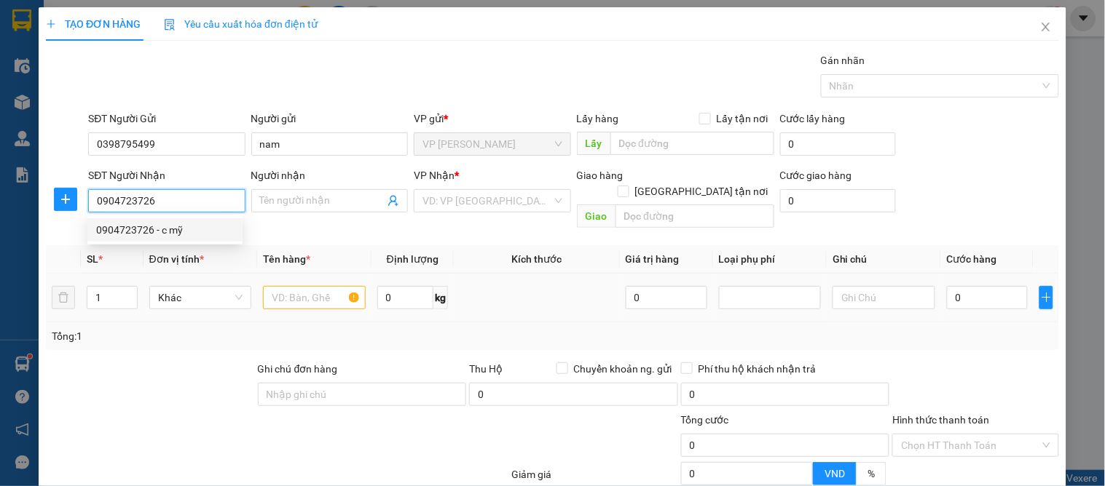
type input "c mỹ"
checkbox input "true"
type input "[GEOGRAPHIC_DATA]"
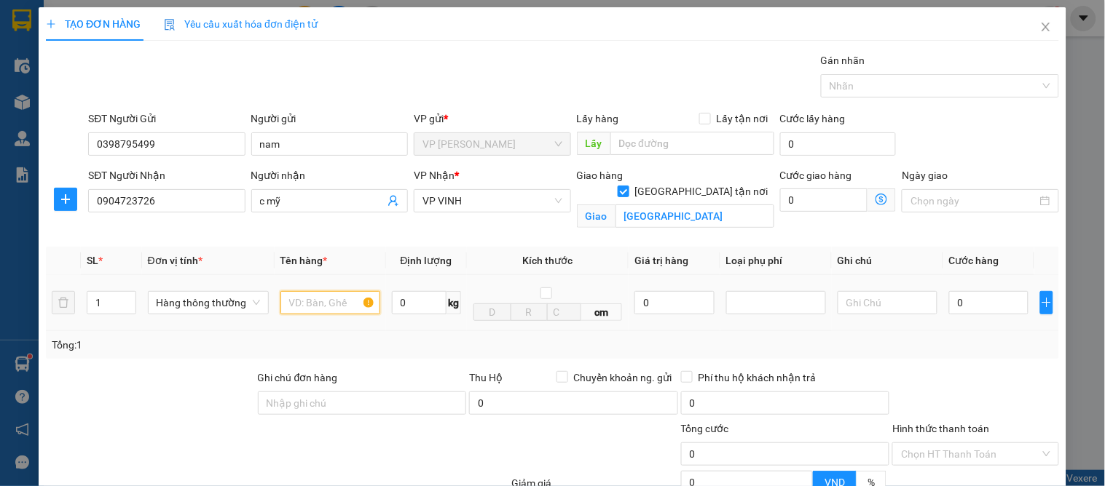
click at [301, 309] on input "text" at bounding box center [330, 302] width 100 height 23
type input "mỹ phẩm"
drag, startPoint x: 971, startPoint y: 297, endPoint x: 971, endPoint y: 309, distance: 11.7
click at [973, 299] on input "0" at bounding box center [988, 302] width 79 height 23
type input "3"
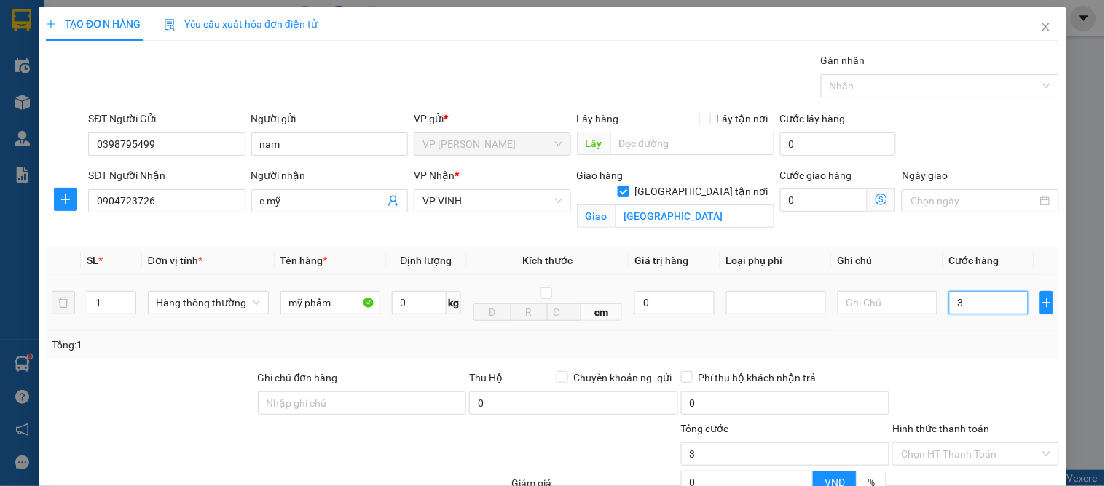
type input "3"
click at [981, 346] on div "Tổng: 1" at bounding box center [552, 345] width 1001 height 16
click at [928, 443] on input "Hình thức thanh toán" at bounding box center [970, 454] width 138 height 22
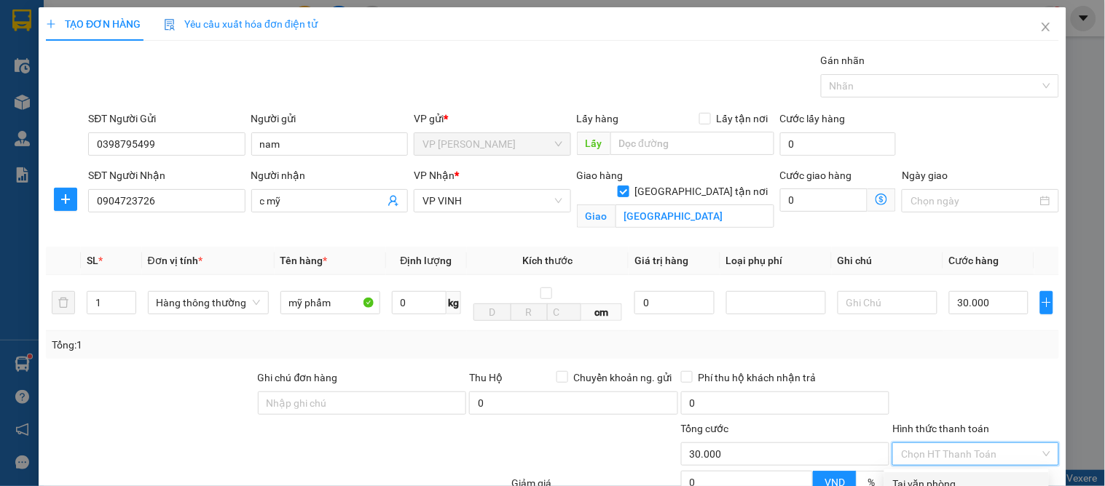
click at [915, 476] on div "Tại văn phòng" at bounding box center [966, 484] width 147 height 16
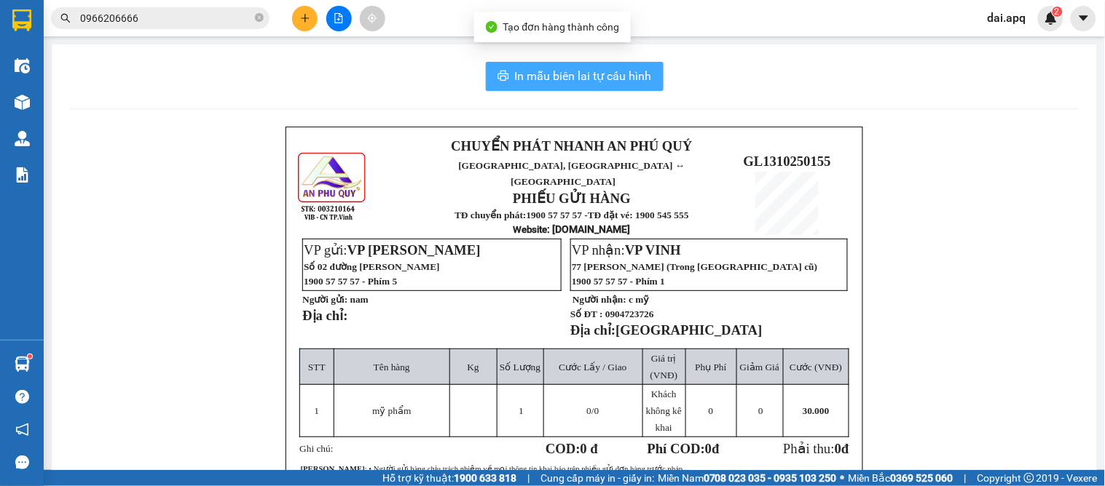
click at [556, 76] on span "In mẫu biên lai tự cấu hình" at bounding box center [583, 76] width 137 height 18
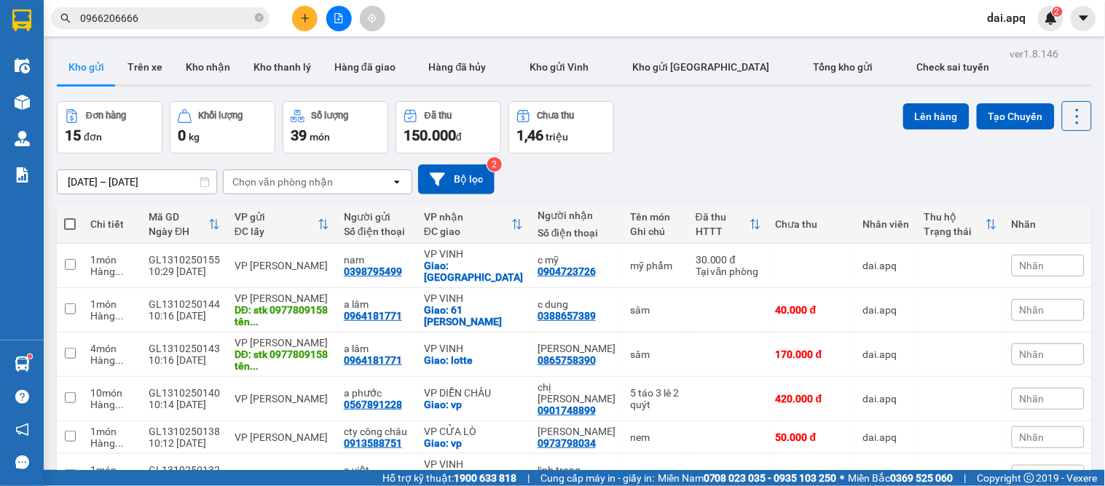
click at [579, 156] on div "[DATE] – [DATE] Press the down arrow key to interact with the calendar and sele…" at bounding box center [574, 180] width 1035 height 52
click at [213, 79] on button "Kho nhận" at bounding box center [208, 67] width 68 height 35
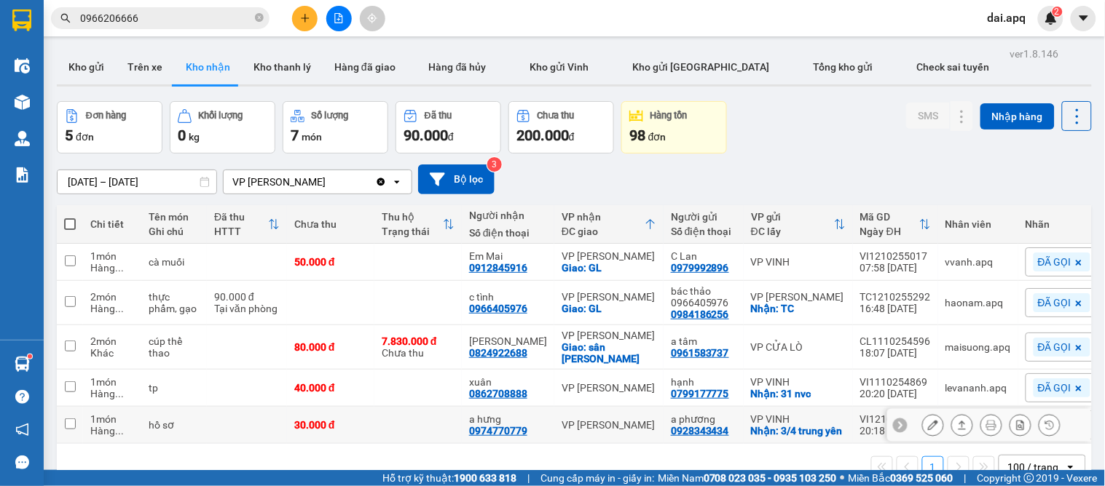
click at [952, 413] on button at bounding box center [962, 425] width 20 height 25
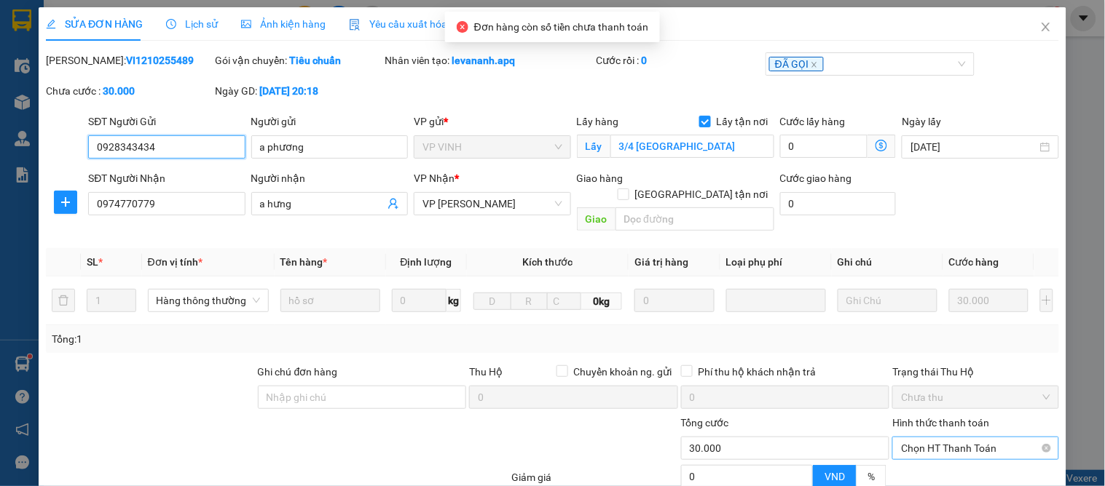
click at [949, 438] on span "Chọn HT Thanh Toán" at bounding box center [975, 449] width 149 height 22
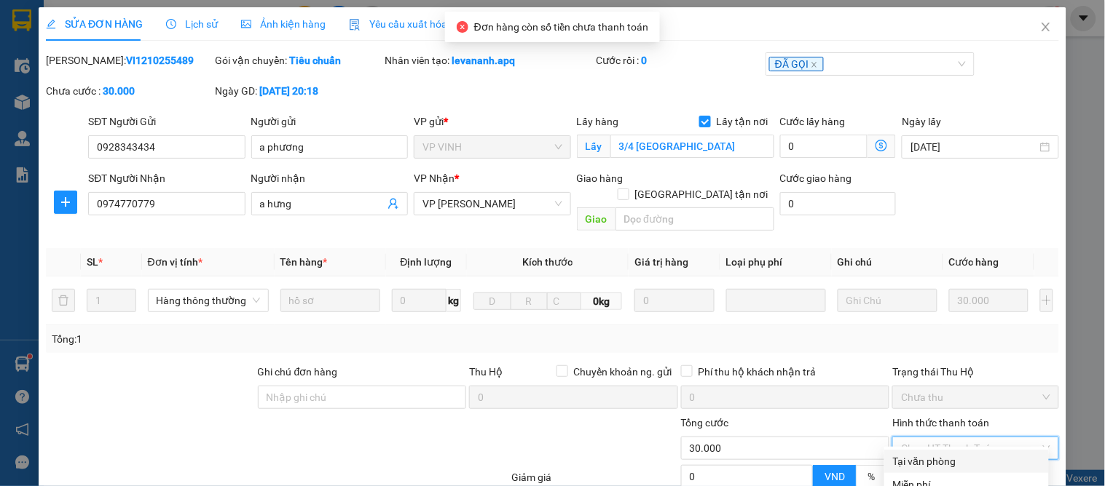
click at [944, 454] on div "Tại văn phòng" at bounding box center [966, 462] width 147 height 16
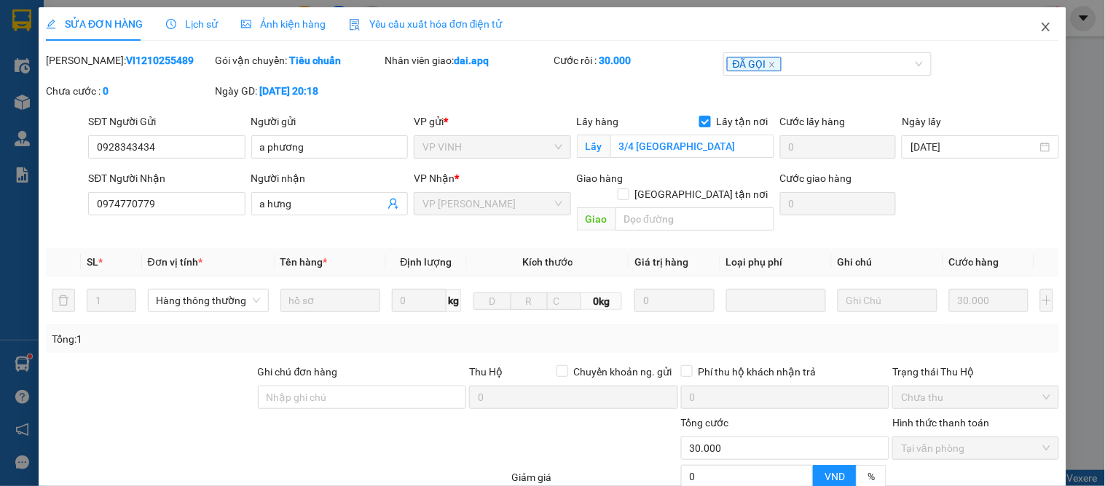
click at [1040, 31] on icon "close" at bounding box center [1046, 27] width 12 height 12
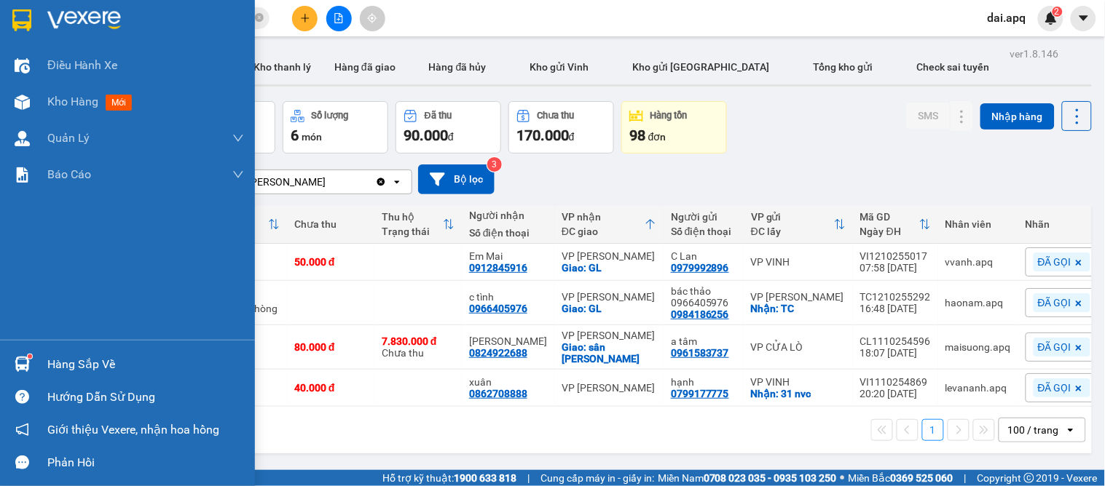
click at [32, 355] on div at bounding box center [21, 364] width 25 height 25
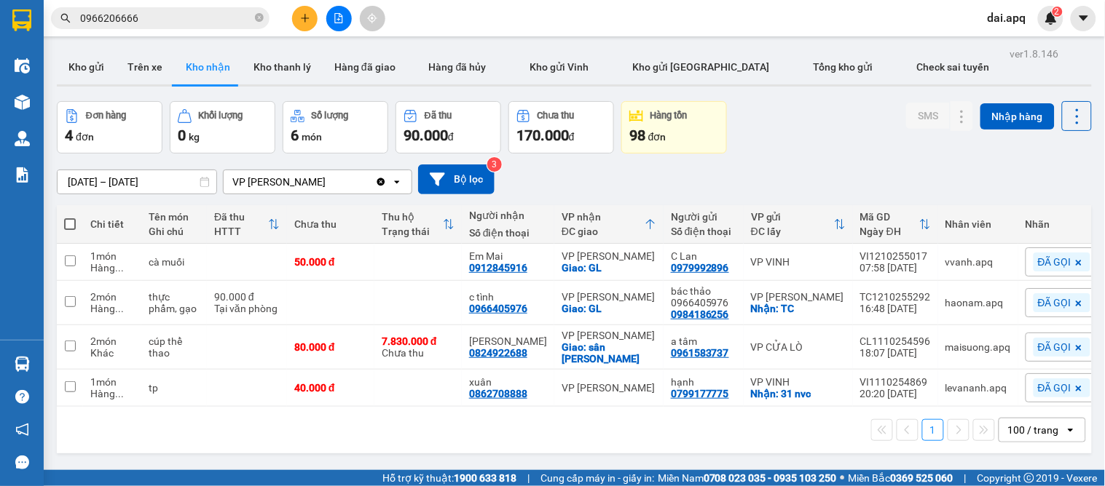
click at [789, 386] on section "Kết quả tìm kiếm ( 3 ) Bộ lọc Mã ĐH Trạng thái Món hàng Thu hộ Tổng cước Chưa c…" at bounding box center [552, 243] width 1105 height 486
click at [303, 17] on icon "plus" at bounding box center [305, 18] width 10 height 10
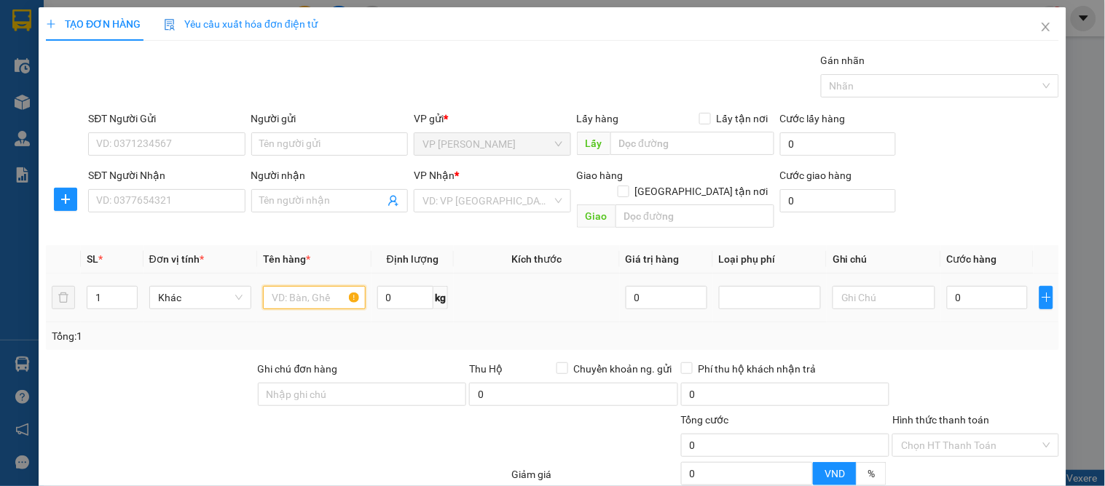
click at [295, 293] on input "text" at bounding box center [314, 297] width 102 height 23
click at [166, 138] on input "SĐT Người Gửi" at bounding box center [166, 144] width 157 height 23
drag, startPoint x: 173, startPoint y: 160, endPoint x: 175, endPoint y: 170, distance: 9.9
click at [173, 167] on div "0986753883 0986753883 - a lâm" at bounding box center [164, 173] width 155 height 29
click at [176, 170] on div "SĐT Người Nhận" at bounding box center [166, 175] width 157 height 16
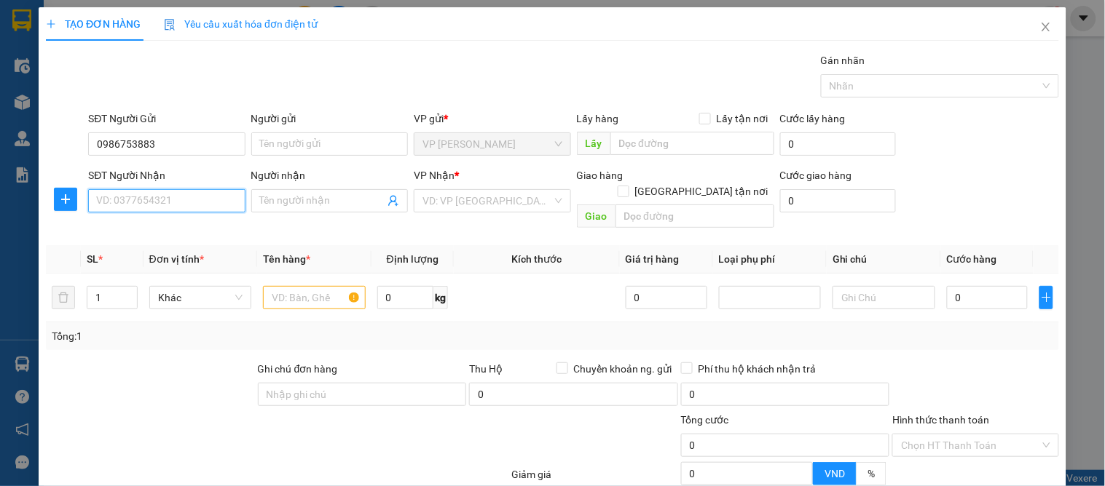
click at [176, 189] on input "SĐT Người Nhận" at bounding box center [166, 200] width 157 height 23
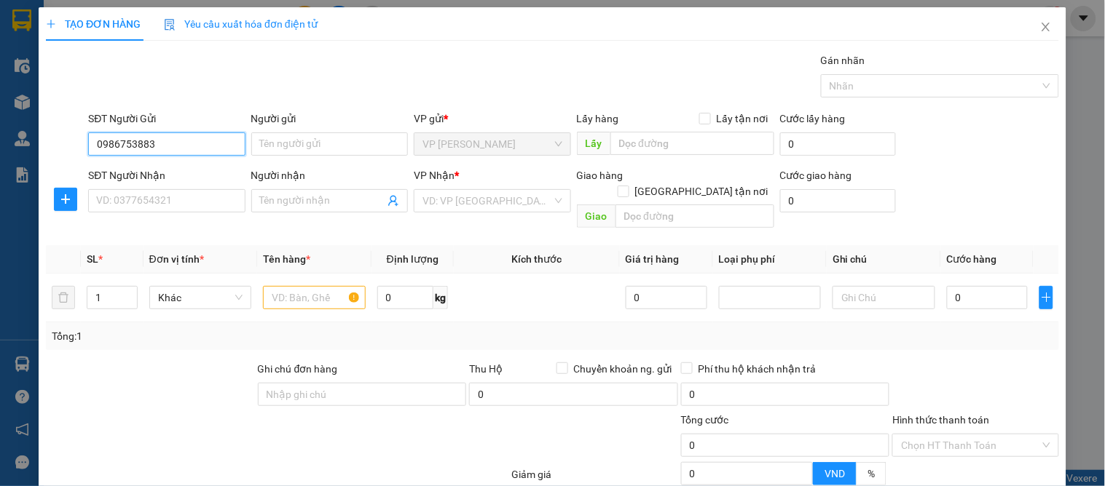
click at [173, 143] on input "0986753883" at bounding box center [166, 144] width 157 height 23
click at [177, 176] on div "0986753883 - a lâm" at bounding box center [165, 173] width 138 height 16
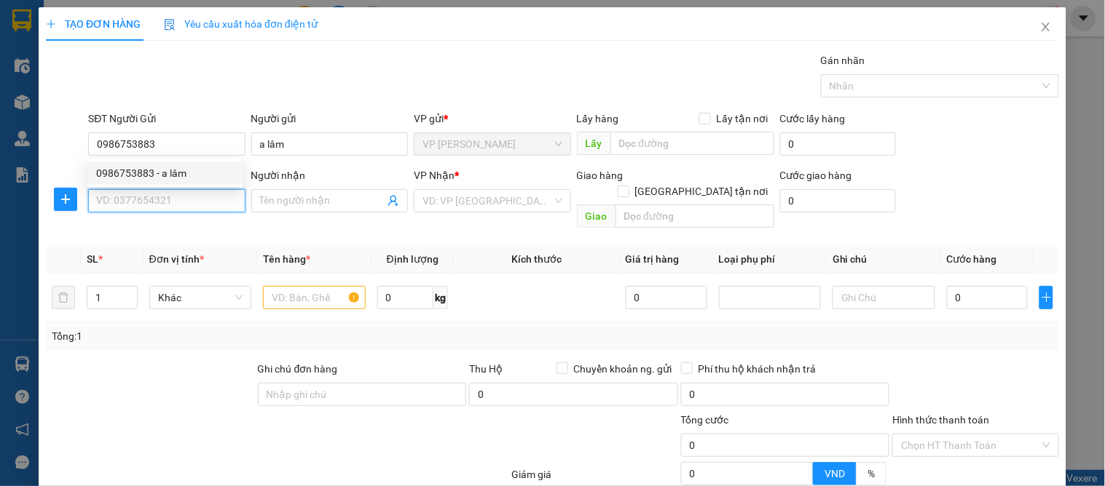
click at [165, 212] on input "SĐT Người Nhận" at bounding box center [166, 200] width 157 height 23
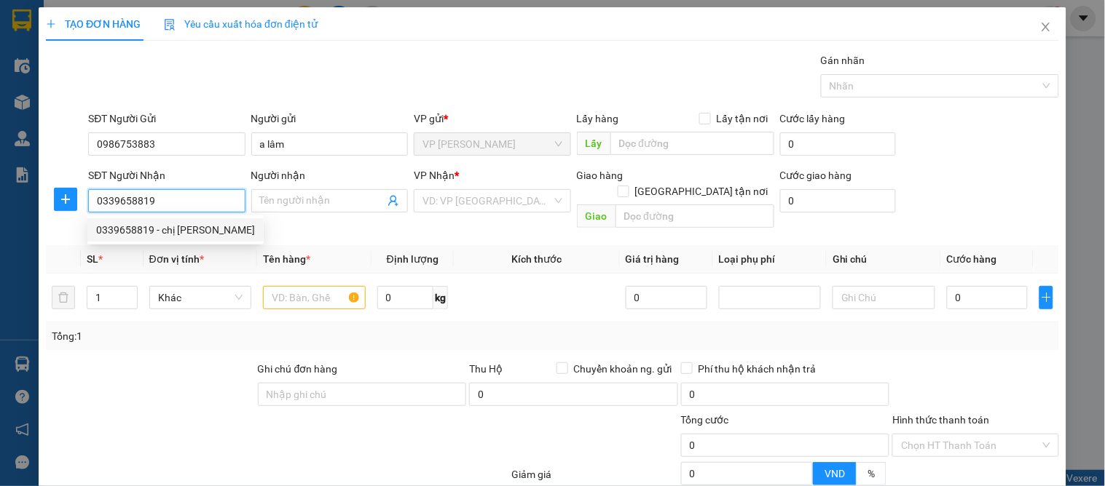
click at [175, 231] on div "0339658819 - chị [PERSON_NAME]" at bounding box center [175, 230] width 159 height 16
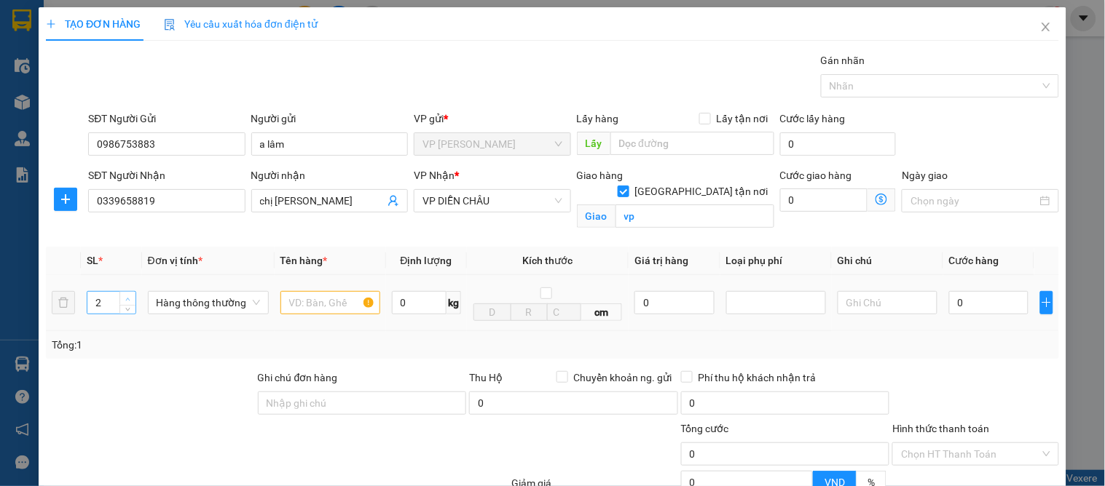
click at [133, 302] on span "Increase Value" at bounding box center [127, 298] width 16 height 13
click at [315, 311] on input "text" at bounding box center [330, 302] width 100 height 23
click at [991, 310] on input "0" at bounding box center [988, 302] width 79 height 23
click at [1001, 359] on div "Transit Pickup Surcharge Ids Transit Deliver Surcharge Ids Transit Deliver Surc…" at bounding box center [552, 330] width 1013 height 557
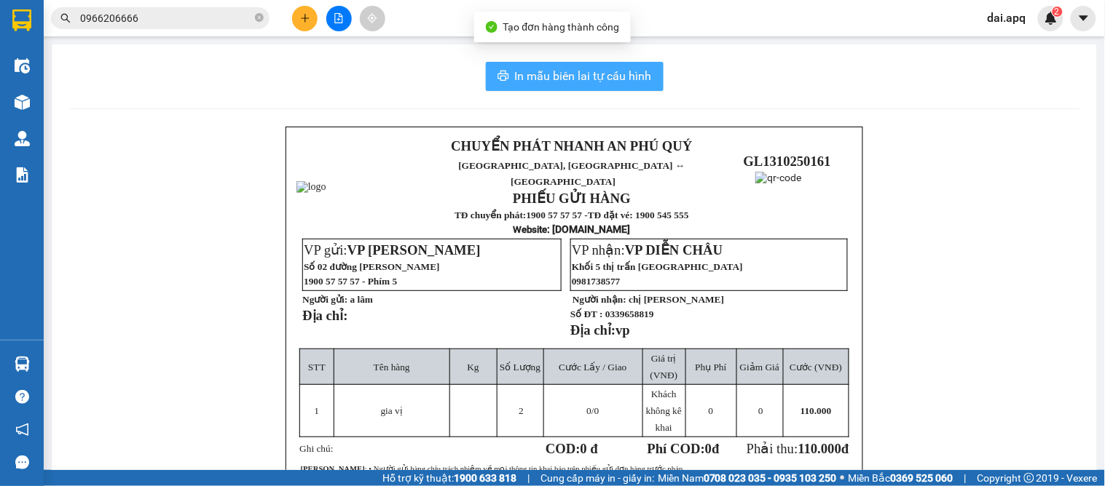
click at [515, 73] on span "In mẫu biên lai tự cấu hình" at bounding box center [583, 76] width 137 height 18
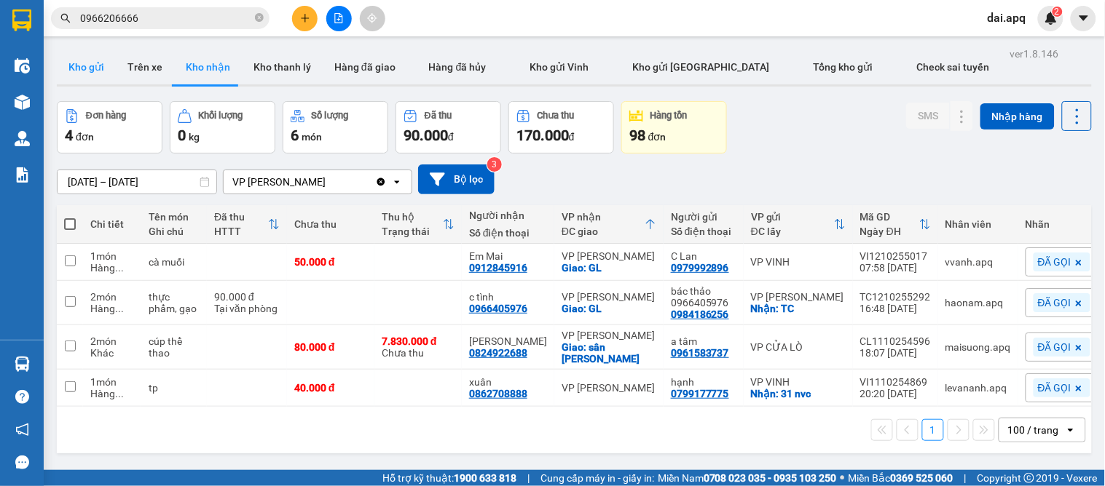
click at [83, 60] on button "Kho gửi" at bounding box center [86, 67] width 59 height 35
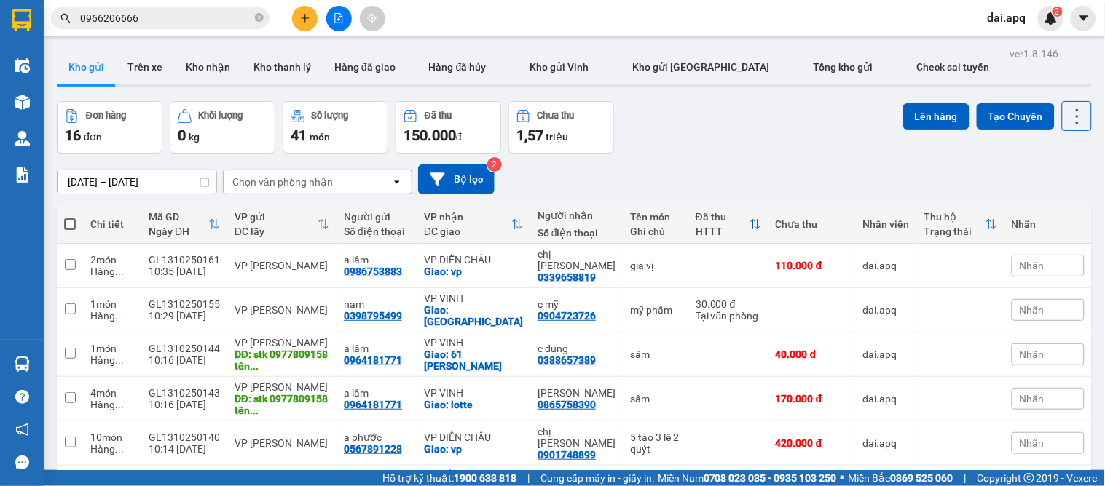
click at [303, 20] on icon "plus" at bounding box center [305, 18] width 10 height 10
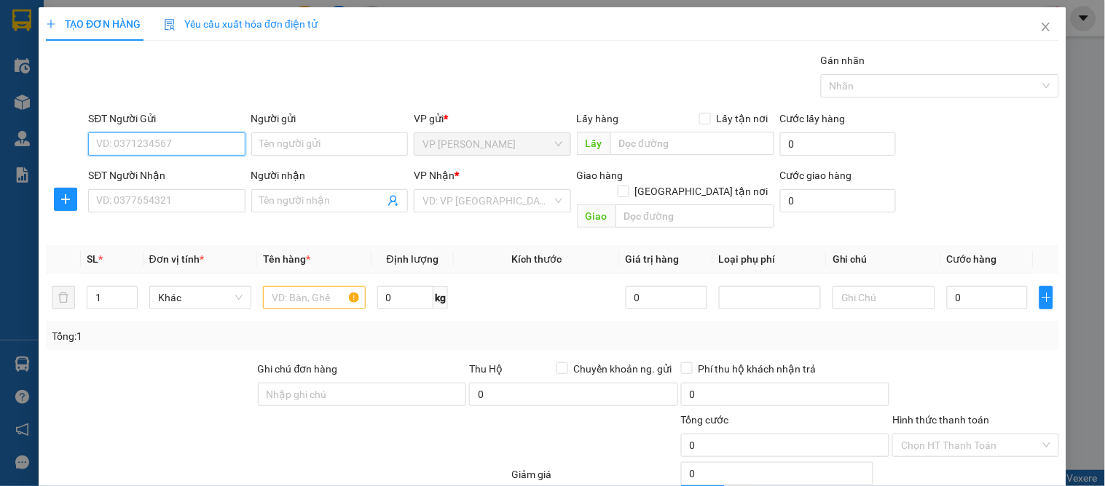
drag, startPoint x: 158, startPoint y: 148, endPoint x: 171, endPoint y: 142, distance: 14.3
click at [170, 142] on input "SĐT Người Gửi" at bounding box center [166, 144] width 157 height 23
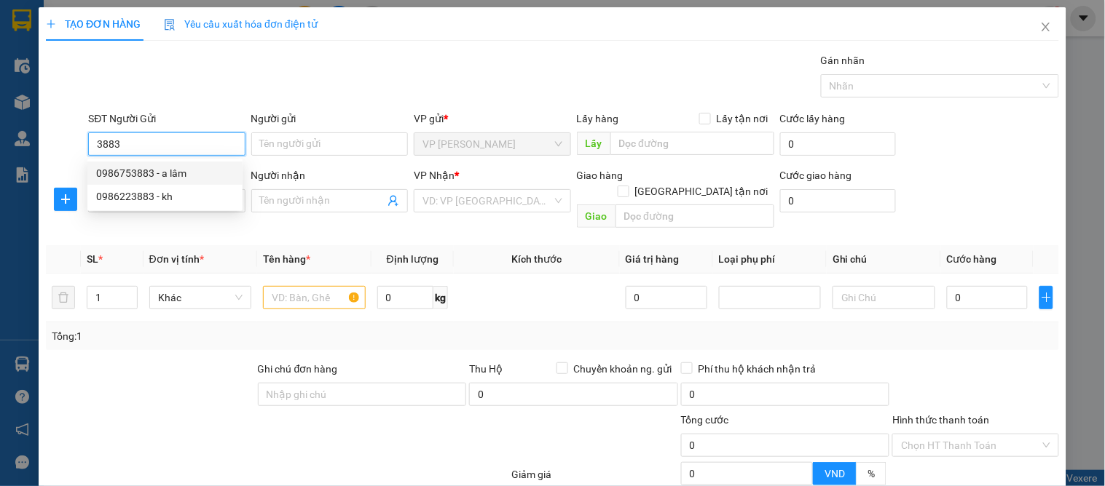
click at [170, 166] on div "0986753883 - a lâm" at bounding box center [165, 173] width 138 height 16
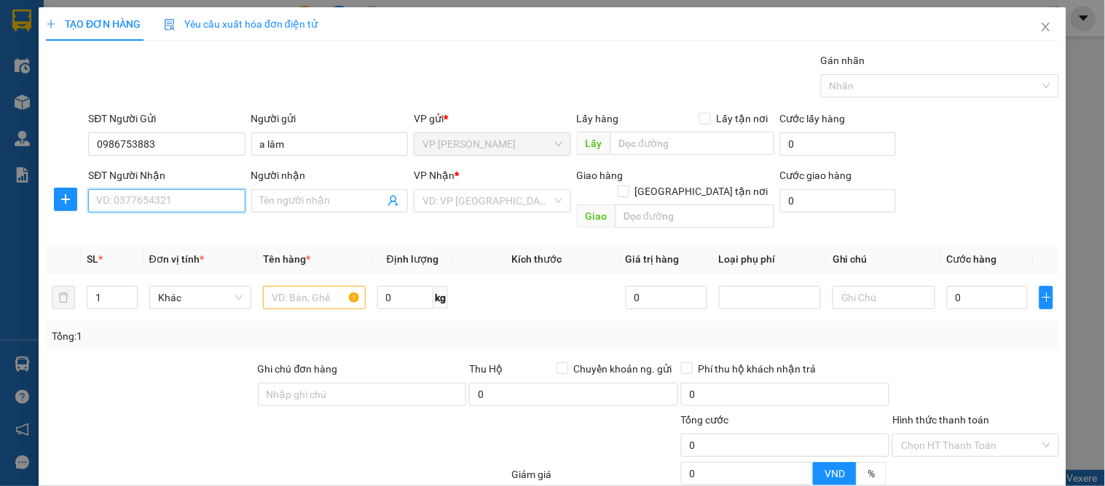
click at [151, 206] on input "SĐT Người Nhận" at bounding box center [166, 200] width 157 height 23
click at [155, 229] on div "0975487868 - dung" at bounding box center [165, 230] width 138 height 16
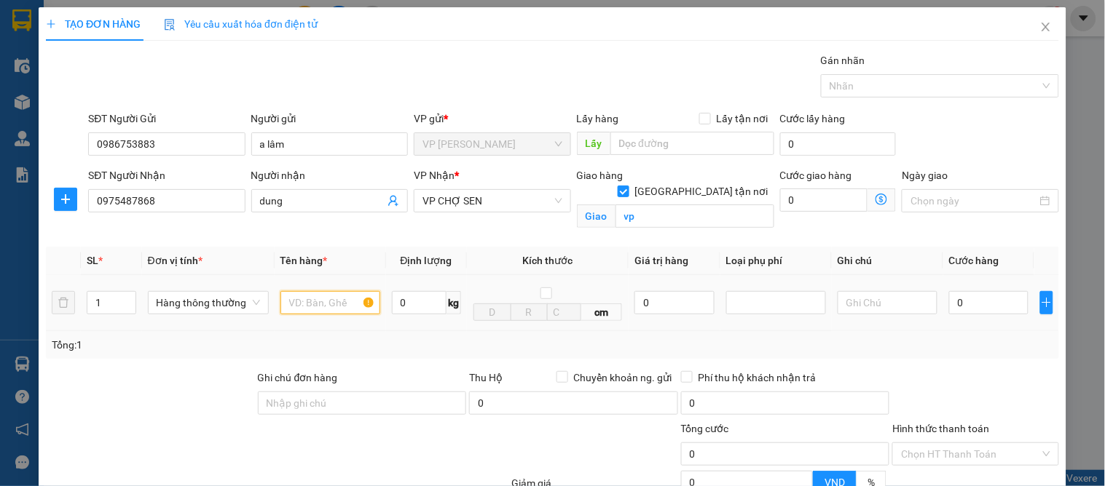
click at [282, 311] on input "text" at bounding box center [330, 302] width 100 height 23
click at [978, 302] on input "0" at bounding box center [988, 302] width 79 height 23
click at [984, 395] on div at bounding box center [974, 395] width 169 height 51
drag, startPoint x: 1003, startPoint y: 456, endPoint x: 995, endPoint y: 437, distance: 20.6
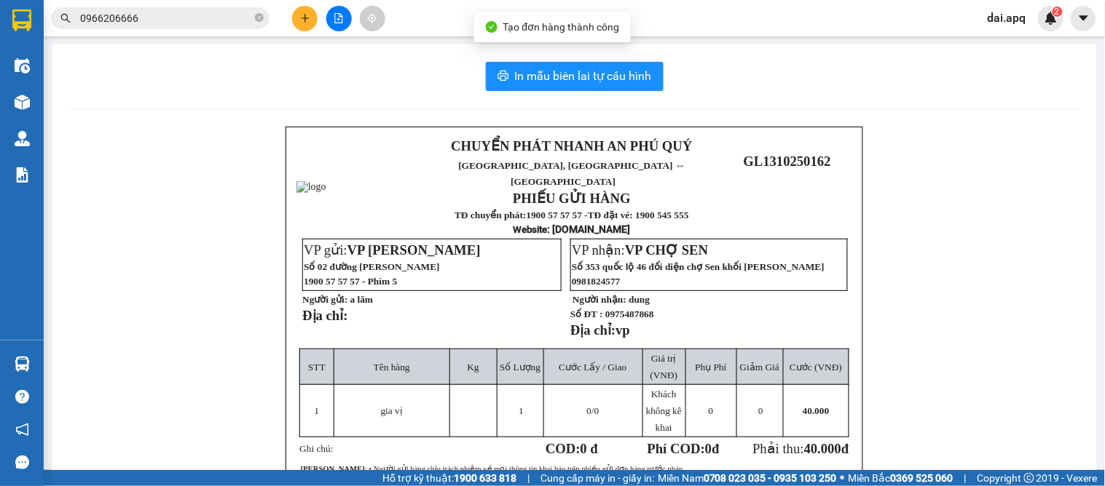
click at [995, 442] on div "CHUYỂN PHÁT NHANH AN PHÚ QUÝ NGHỆ AN, [GEOGRAPHIC_DATA] ↔ [GEOGRAPHIC_DATA] PHI…" at bounding box center [574, 391] width 1010 height 529
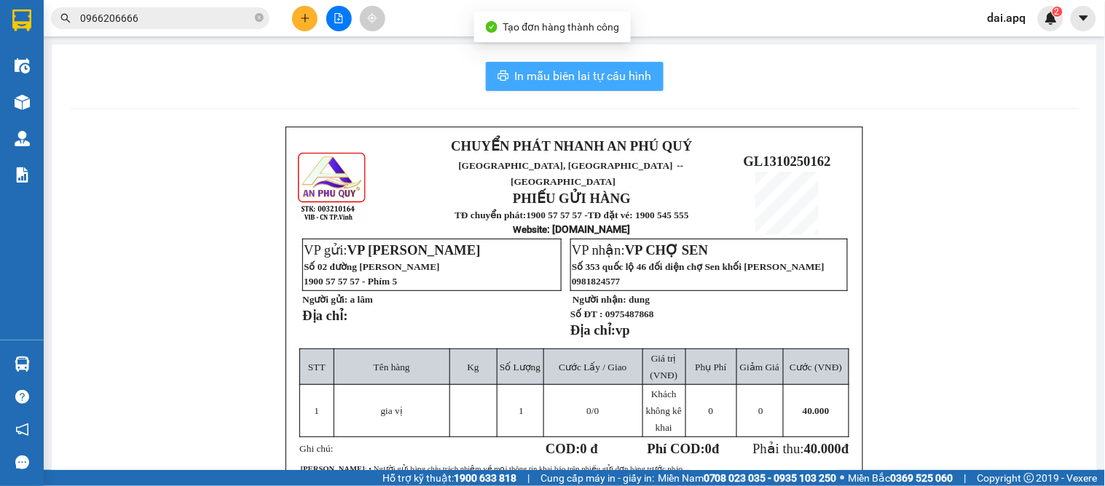
click at [592, 66] on button "In mẫu biên lai tự cấu hình" at bounding box center [575, 76] width 178 height 29
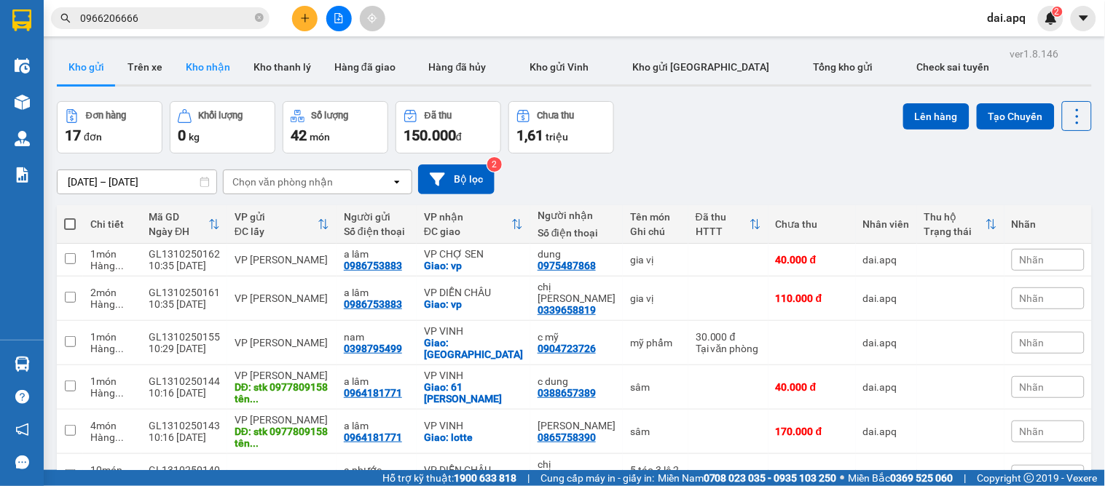
click at [217, 69] on button "Kho nhận" at bounding box center [208, 67] width 68 height 35
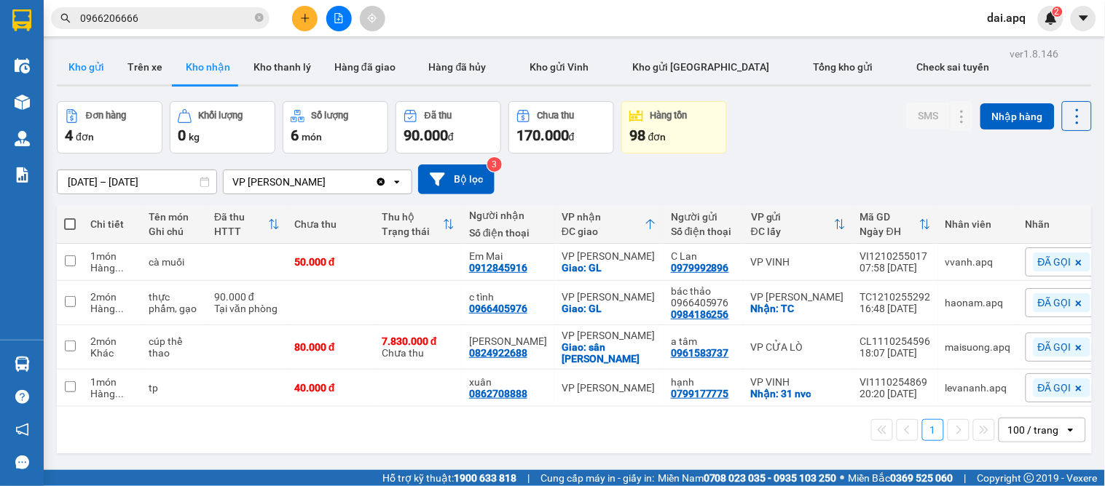
click at [78, 73] on button "Kho gửi" at bounding box center [86, 67] width 59 height 35
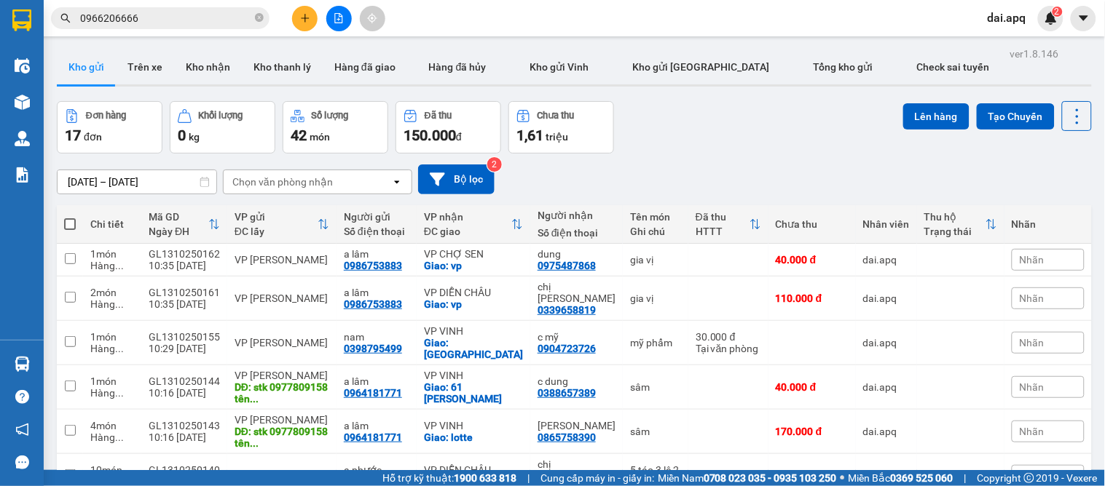
click at [859, 252] on td "dai.apq" at bounding box center [886, 260] width 61 height 33
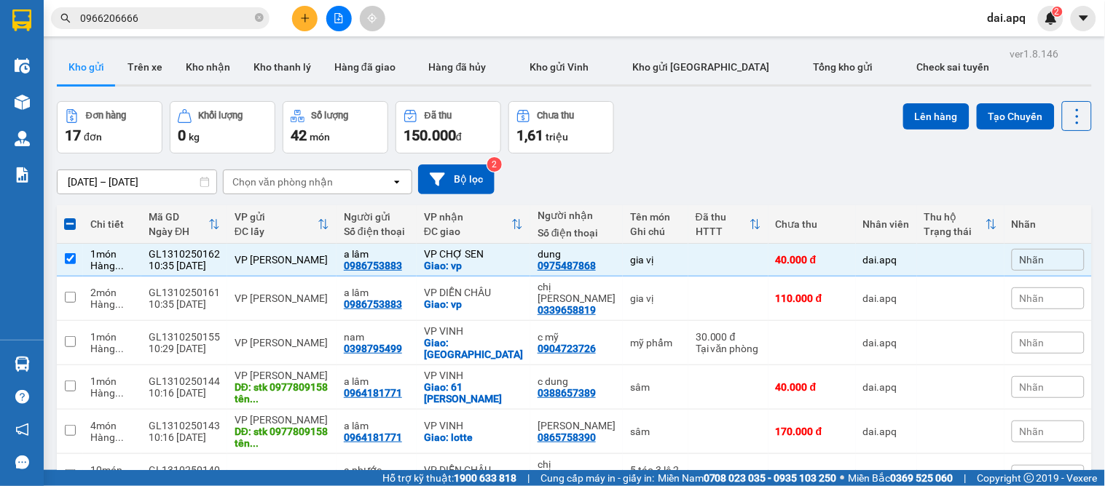
click at [294, 12] on button at bounding box center [304, 18] width 25 height 25
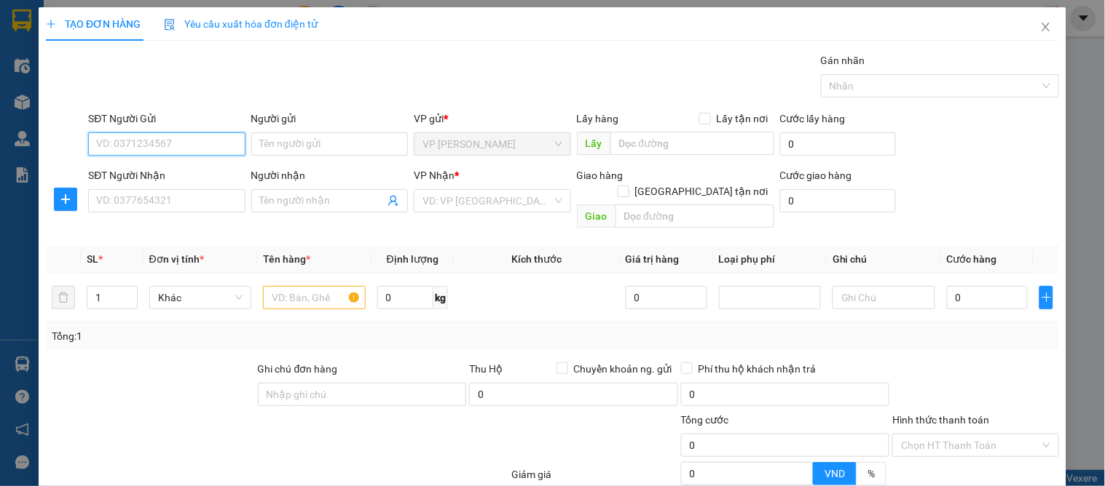
click at [156, 147] on input "SĐT Người Gửi" at bounding box center [166, 144] width 157 height 23
click at [182, 169] on div "0365639876 - SƠN" at bounding box center [165, 173] width 138 height 16
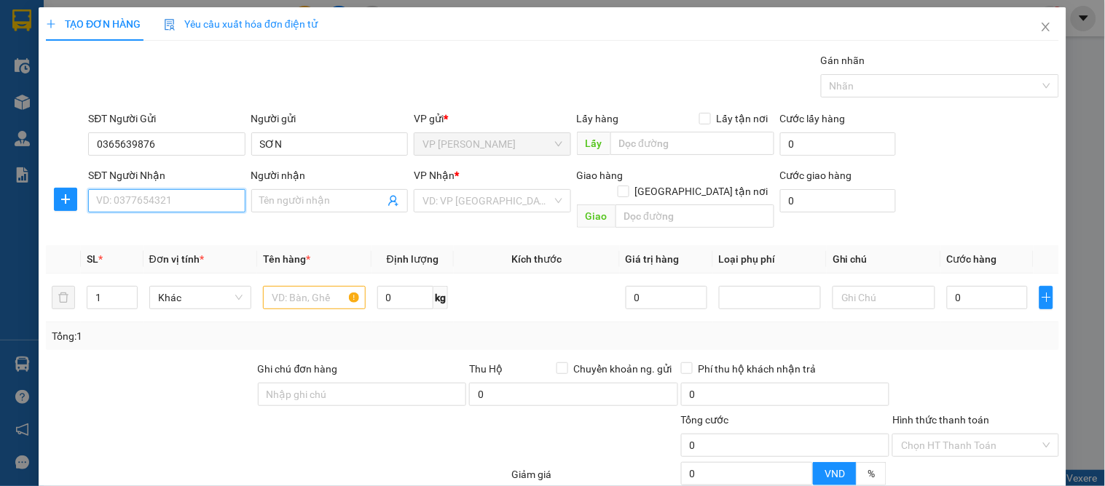
click at [165, 202] on input "SĐT Người Nhận" at bounding box center [166, 200] width 157 height 23
click at [170, 229] on div "0989532250 - chú dương" at bounding box center [165, 230] width 138 height 16
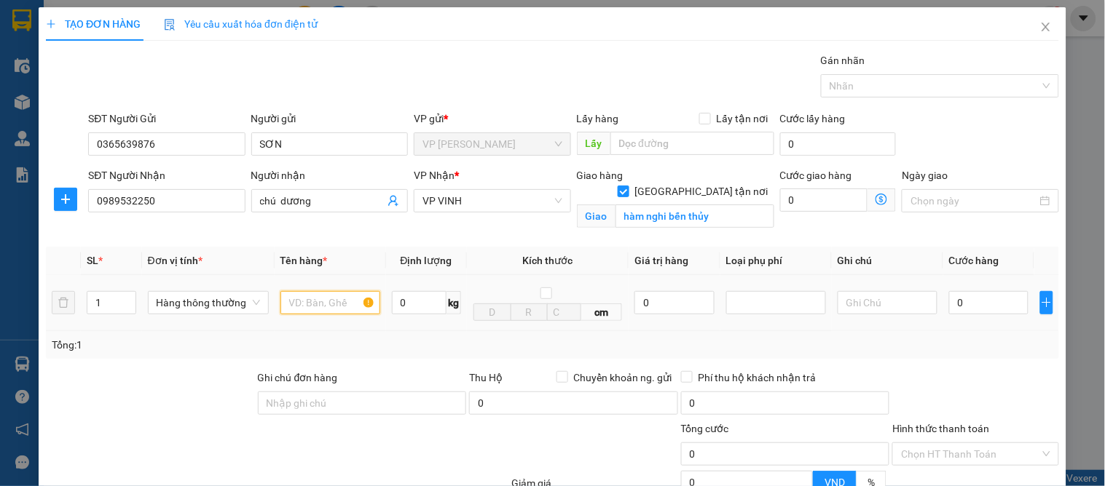
click at [325, 307] on input "text" at bounding box center [330, 302] width 100 height 23
drag, startPoint x: 311, startPoint y: 310, endPoint x: 261, endPoint y: 299, distance: 51.6
click at [261, 299] on tr "1 Hàng thông thường d 0 kg cm 0 0" at bounding box center [552, 303] width 1013 height 56
click at [967, 309] on input "0" at bounding box center [988, 302] width 79 height 23
click at [994, 347] on div "Tổng: 1" at bounding box center [552, 345] width 1001 height 16
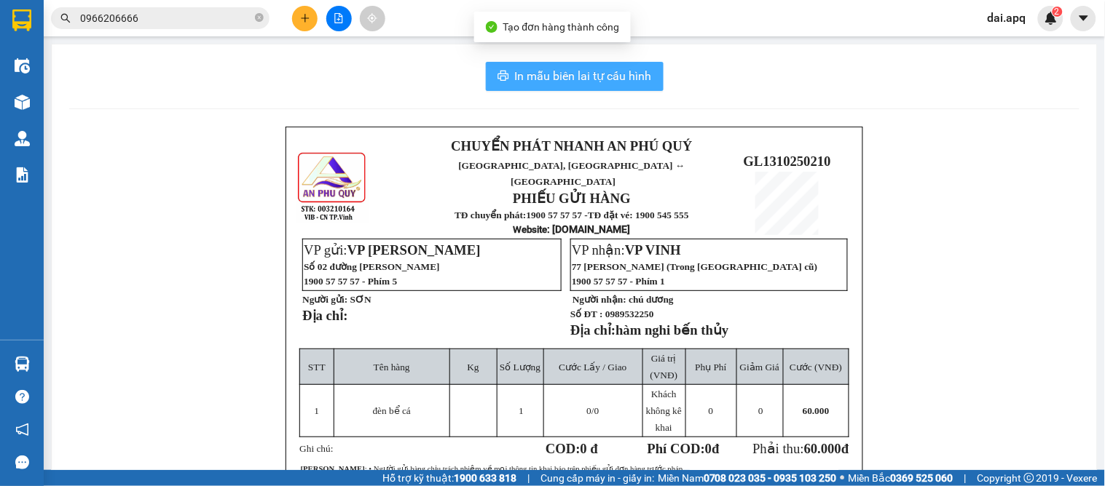
click at [527, 66] on button "In mẫu biên lai tự cấu hình" at bounding box center [575, 76] width 178 height 29
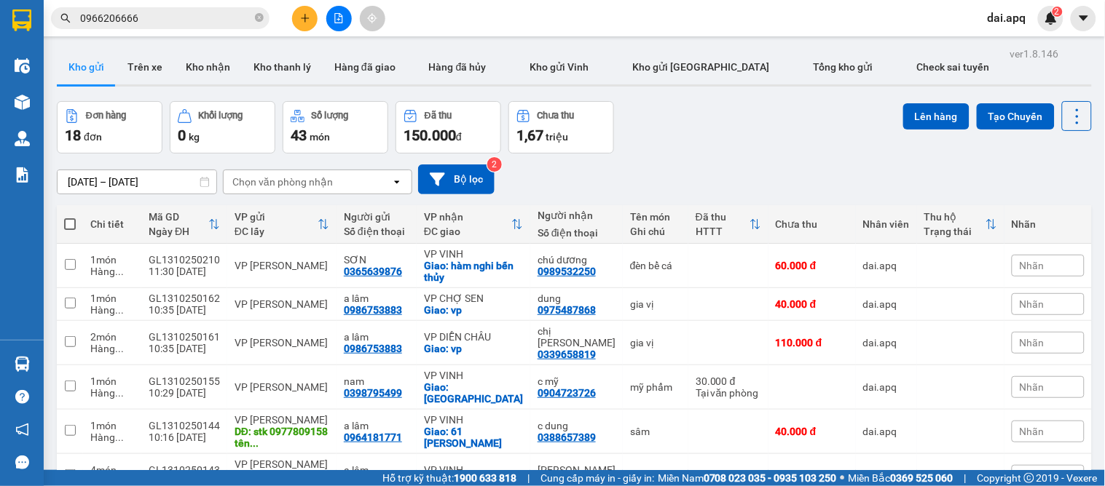
click at [659, 142] on div "Đơn hàng 18 đơn Khối lượng 0 kg Số lượng 43 món Đã thu 150.000 đ Chưa thu 1,67 …" at bounding box center [574, 127] width 1035 height 52
